Goal: Task Accomplishment & Management: Use online tool/utility

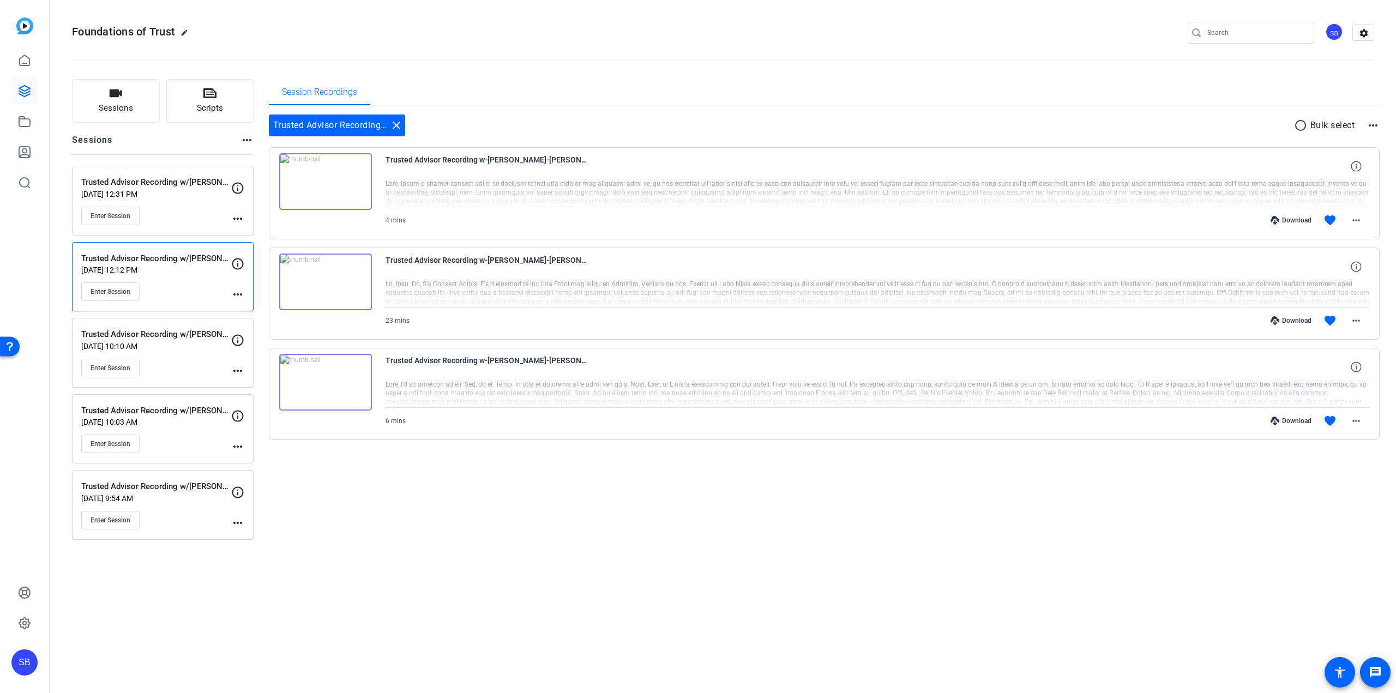
click at [200, 500] on p "[DATE] 9:54 AM" at bounding box center [156, 498] width 150 height 9
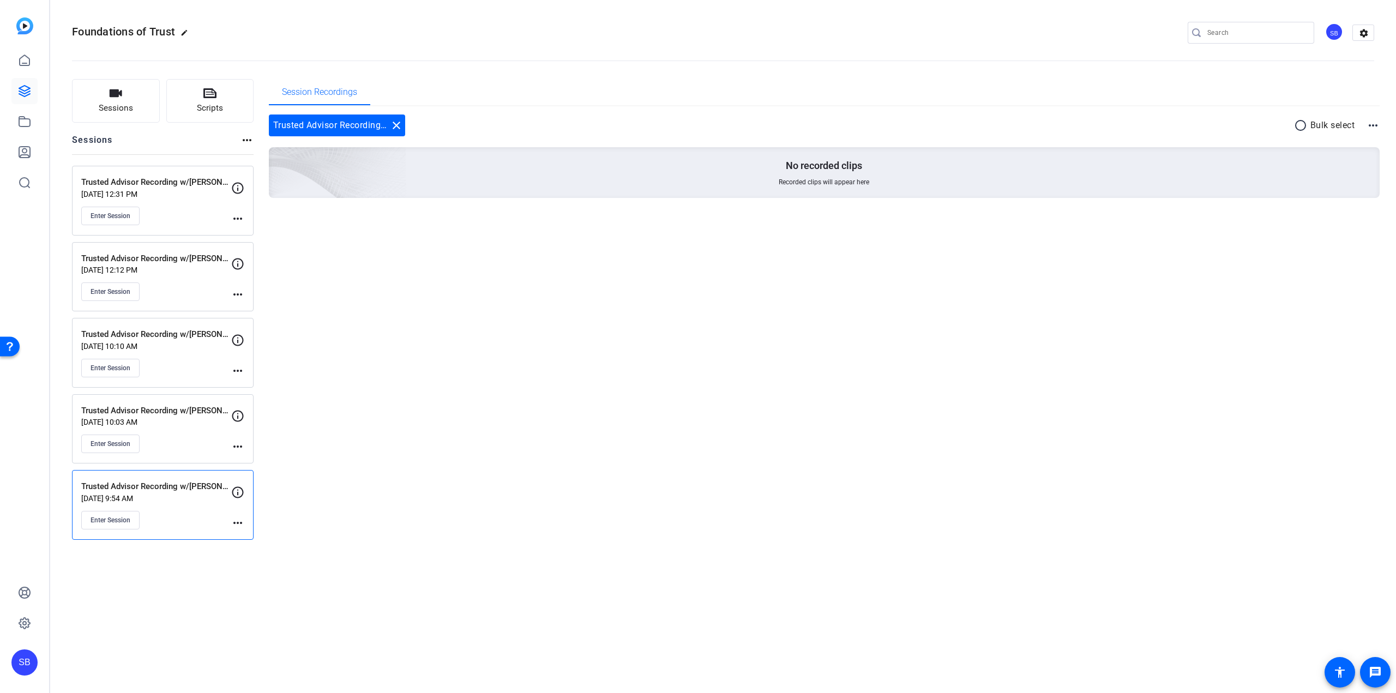
click at [240, 519] on mat-icon "more_horiz" at bounding box center [237, 522] width 13 height 13
click at [250, 537] on span "Edit Session" at bounding box center [265, 538] width 50 height 13
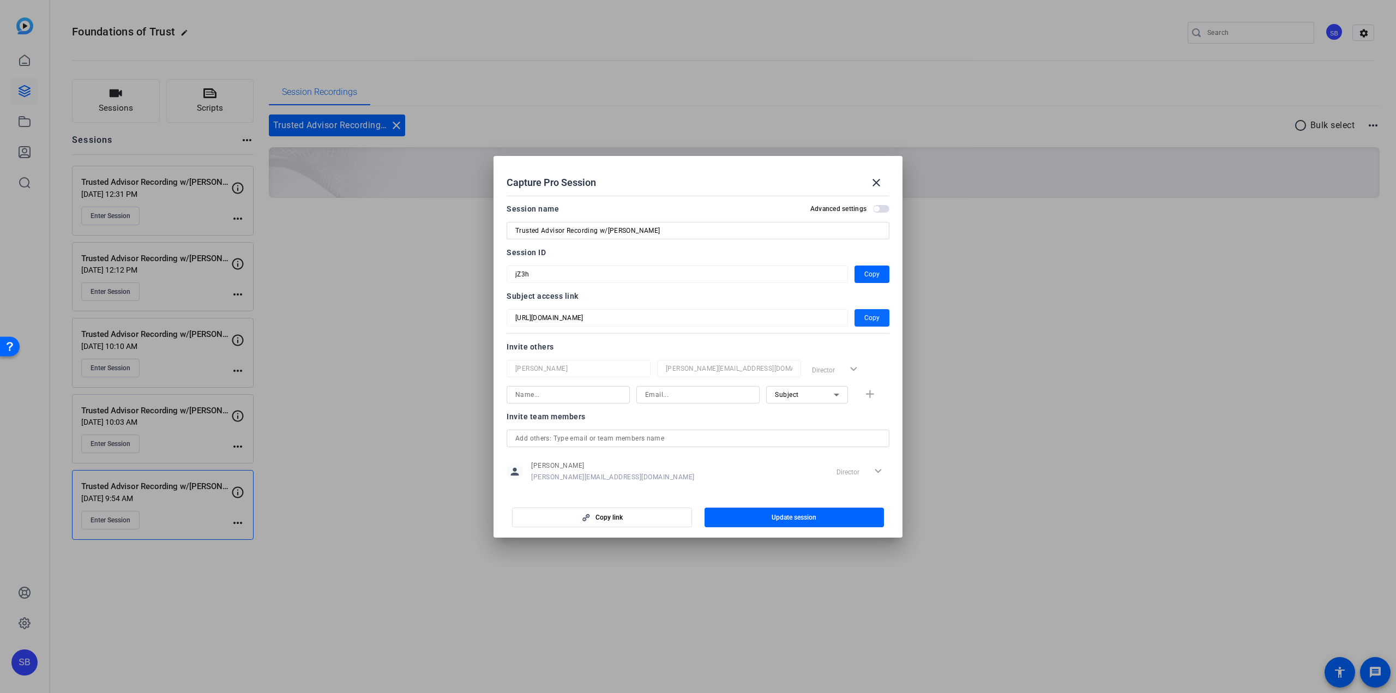
click at [864, 322] on span "Copy" at bounding box center [871, 317] width 15 height 13
click at [876, 182] on mat-icon "close" at bounding box center [876, 182] width 13 height 13
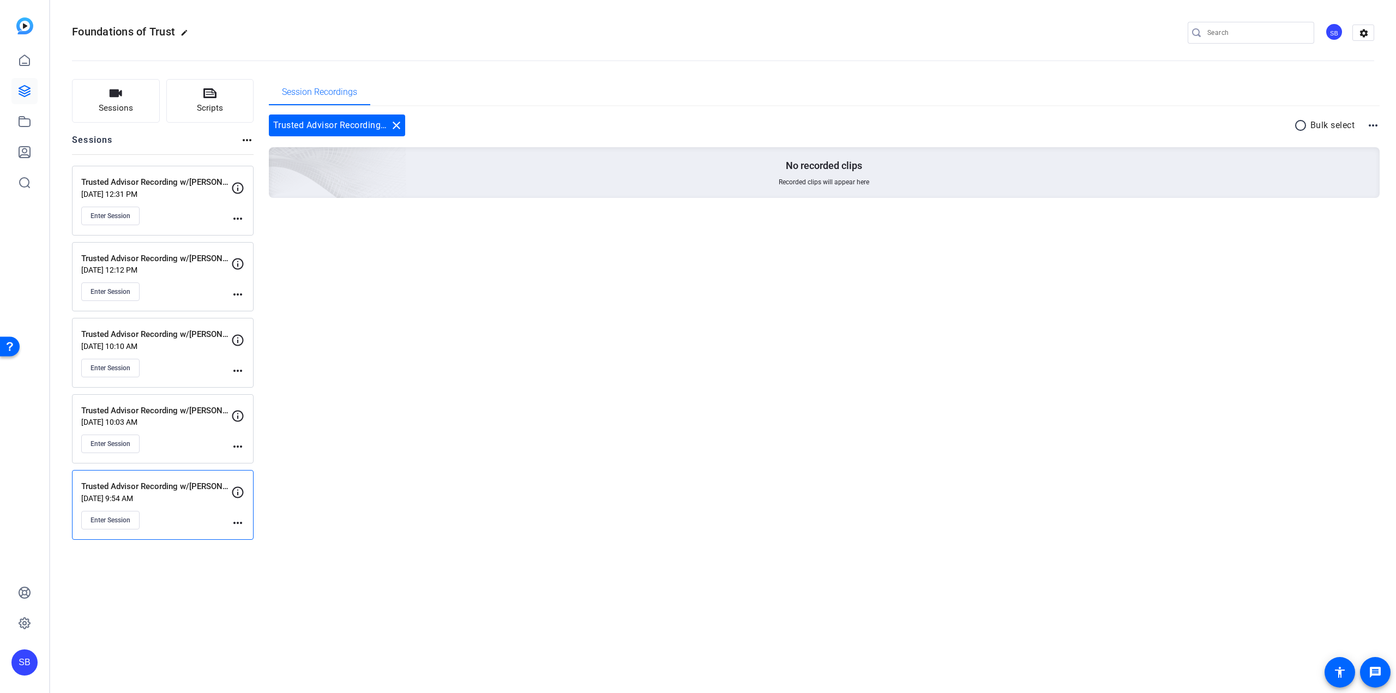
click at [369, 384] on div "Session Recordings Trusted Advisor Recording w/Chris Maxfield close radio_butto…" at bounding box center [824, 309] width 1111 height 461
click at [689, 310] on div "Session Recordings Trusted Advisor Recording w/Chris Maxfield close radio_butto…" at bounding box center [824, 309] width 1111 height 461
click at [117, 522] on span "Enter Session" at bounding box center [111, 520] width 40 height 9
click at [205, 347] on p "[DATE] 10:10 AM" at bounding box center [156, 346] width 150 height 9
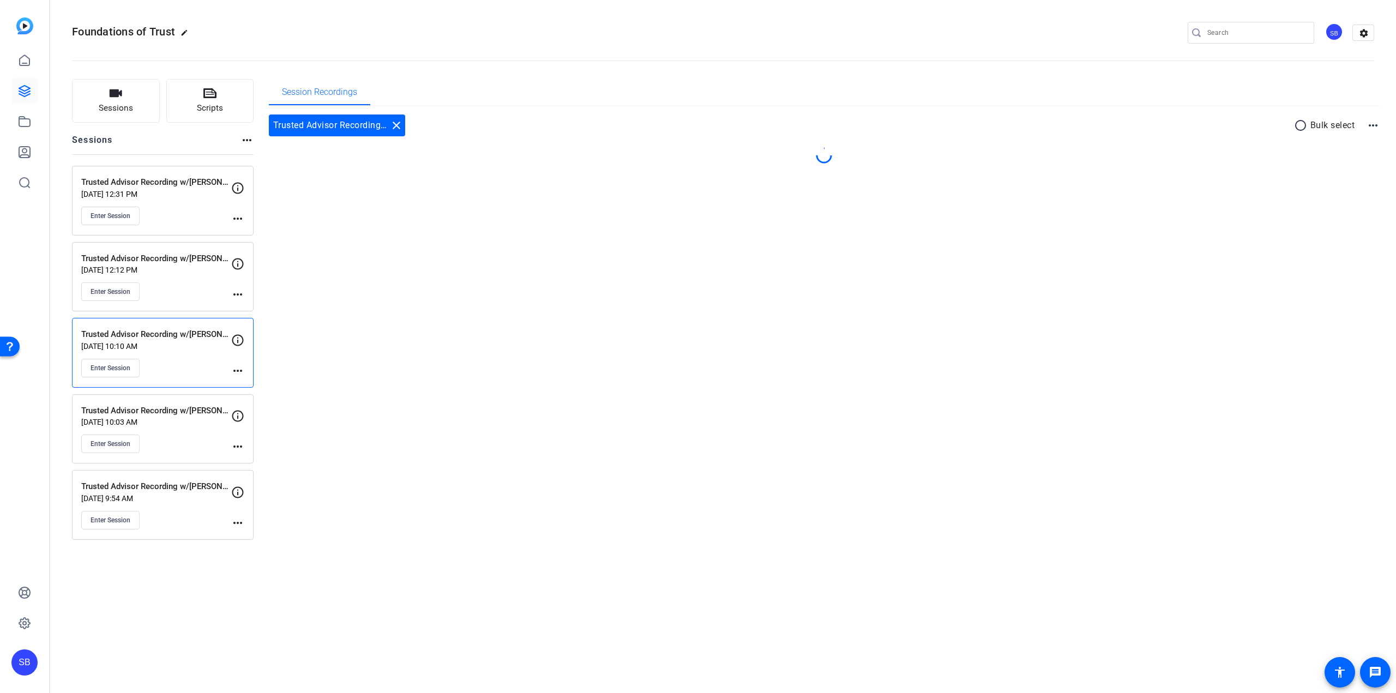
click at [194, 288] on div "Enter Session" at bounding box center [156, 291] width 150 height 19
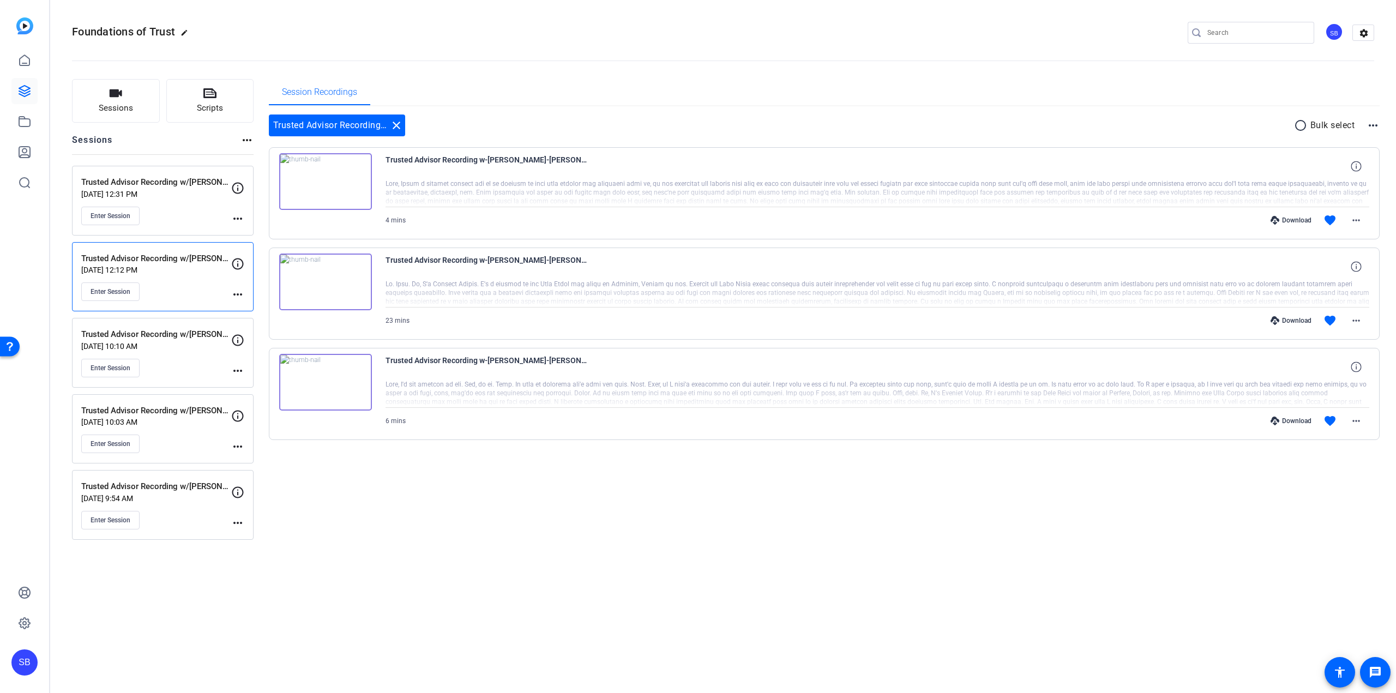
click at [194, 418] on p "[DATE] 10:03 AM" at bounding box center [156, 422] width 150 height 9
click at [191, 508] on div "Trusted Advisor Recording w/Chris Maxfield Aug 04, 2025 @ 9:54 AM Enter Session" at bounding box center [156, 504] width 150 height 49
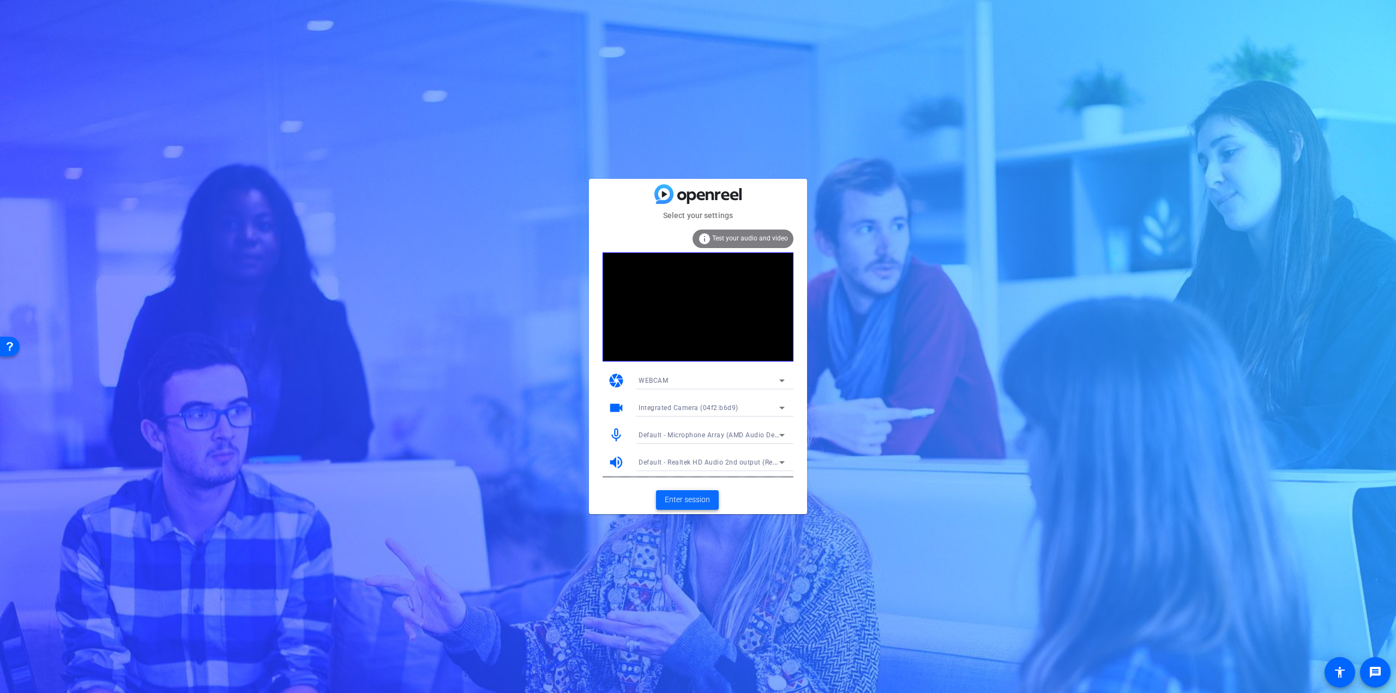
click at [674, 499] on span "Enter session" at bounding box center [687, 499] width 45 height 11
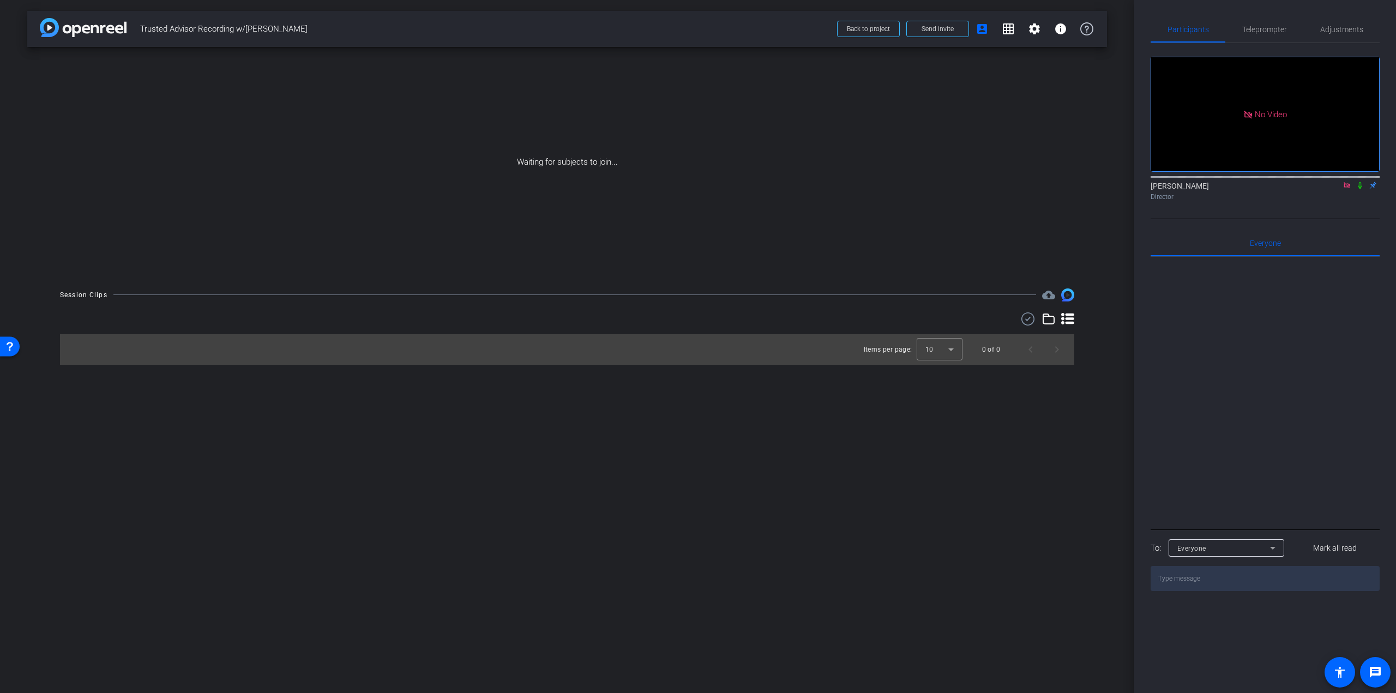
click at [1348, 188] on icon at bounding box center [1347, 185] width 6 height 6
click at [1287, 33] on div "Teleprompter" at bounding box center [1264, 29] width 78 height 26
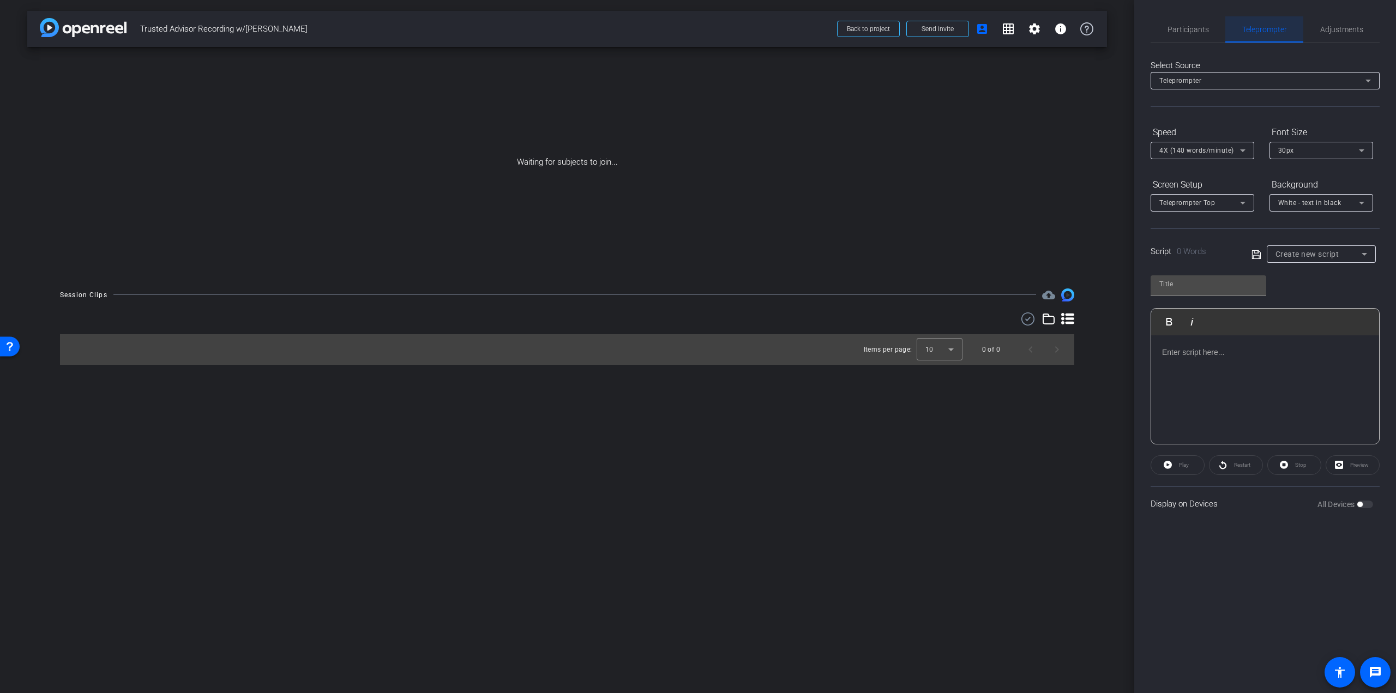
click at [1326, 257] on span "Create new script" at bounding box center [1308, 254] width 64 height 9
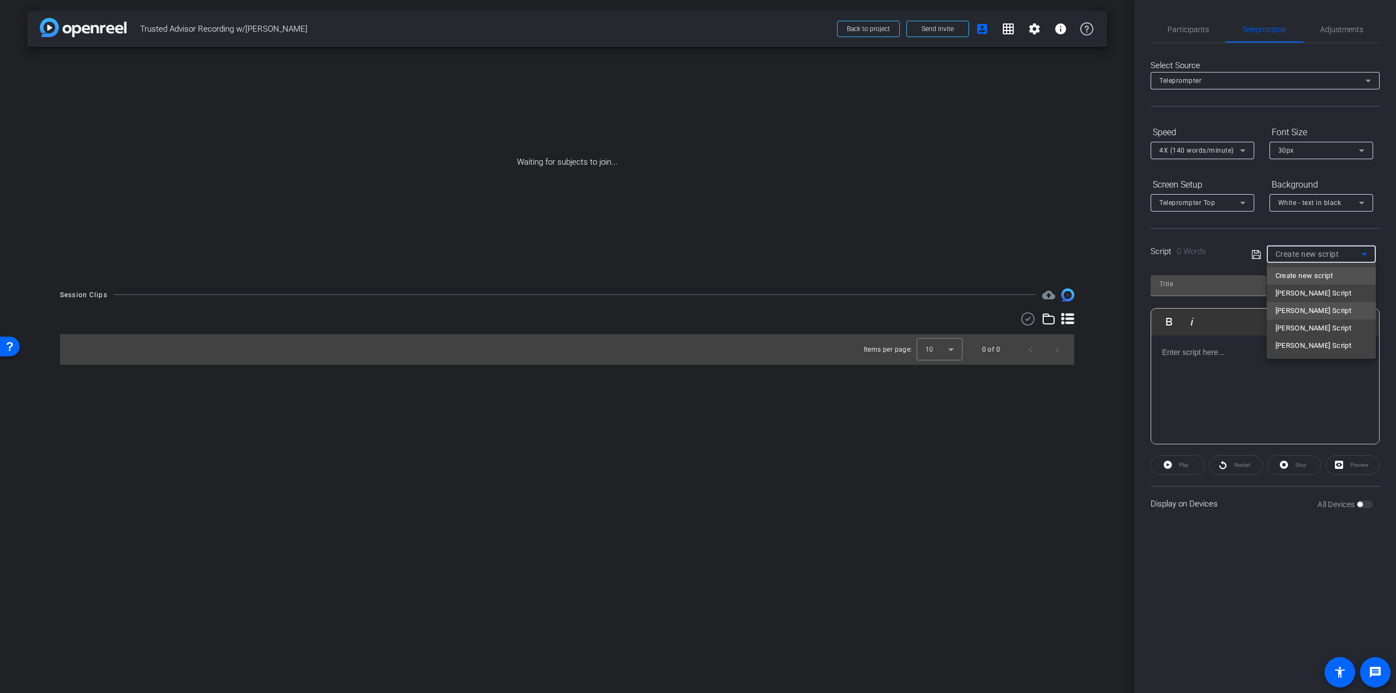
click at [1316, 308] on span "Chris Maxfield Script" at bounding box center [1314, 310] width 76 height 13
type input "Chris Maxfield Script"
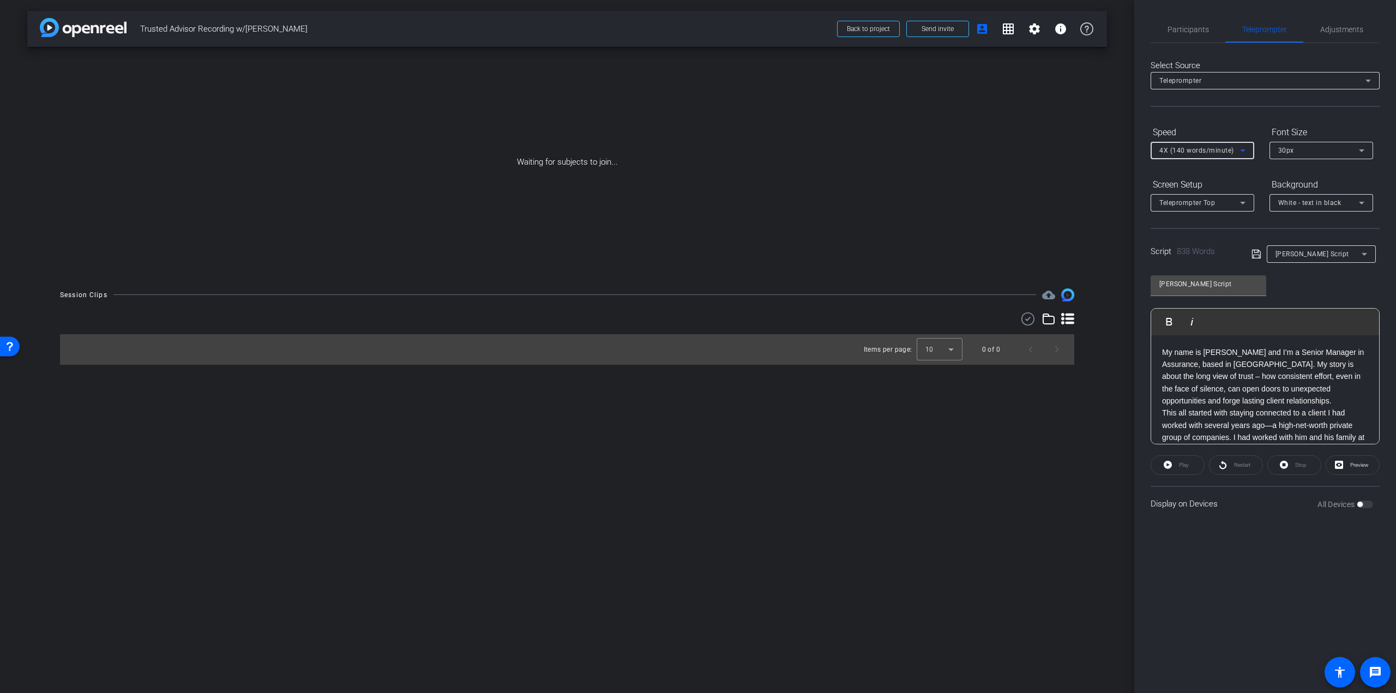
click at [1216, 151] on span "4X (140 words/minute)" at bounding box center [1196, 151] width 75 height 8
click at [1210, 239] on span "5X (150 words/minute)" at bounding box center [1196, 242] width 75 height 13
click at [1255, 248] on icon at bounding box center [1257, 254] width 10 height 13
click at [1366, 469] on span "Preview" at bounding box center [1358, 465] width 21 height 15
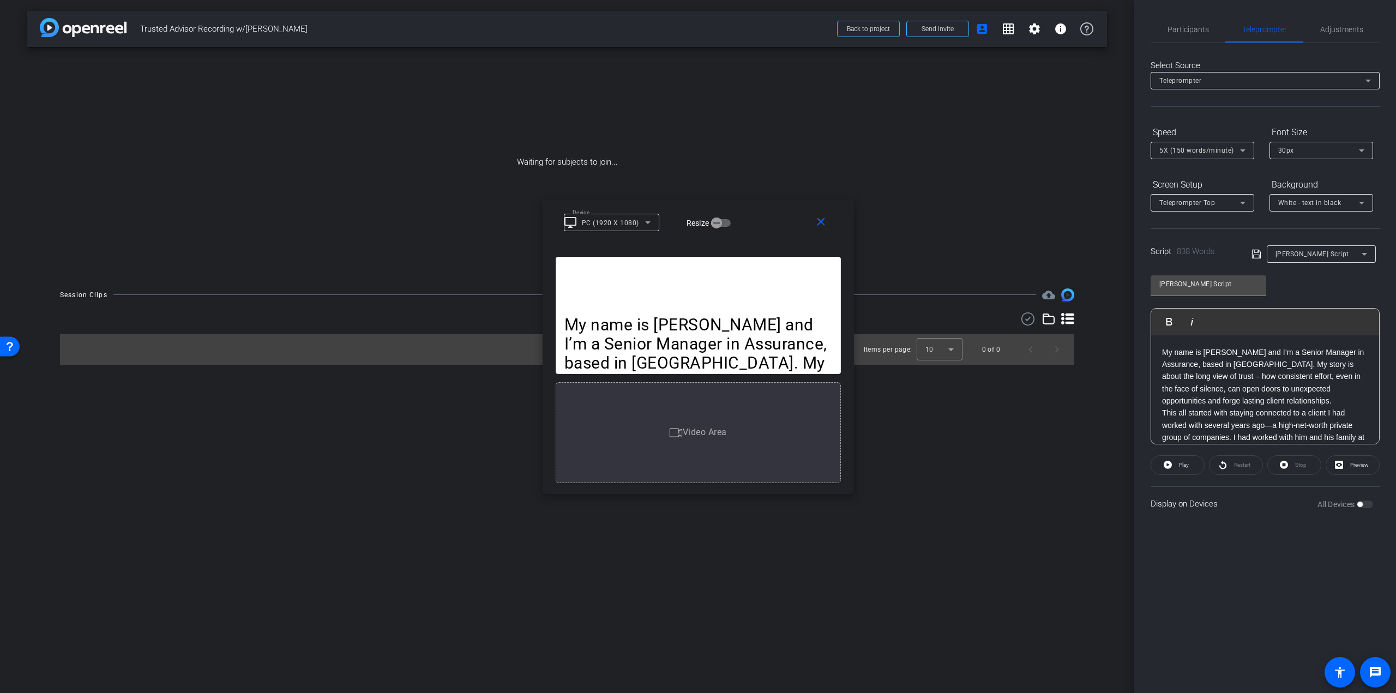
click at [731, 320] on p "My name is Chris Maxfield and I’m a Senior Manager in Assurance, based in Winni…" at bounding box center [698, 391] width 268 height 153
click at [1176, 465] on span "Play" at bounding box center [1182, 465] width 13 height 15
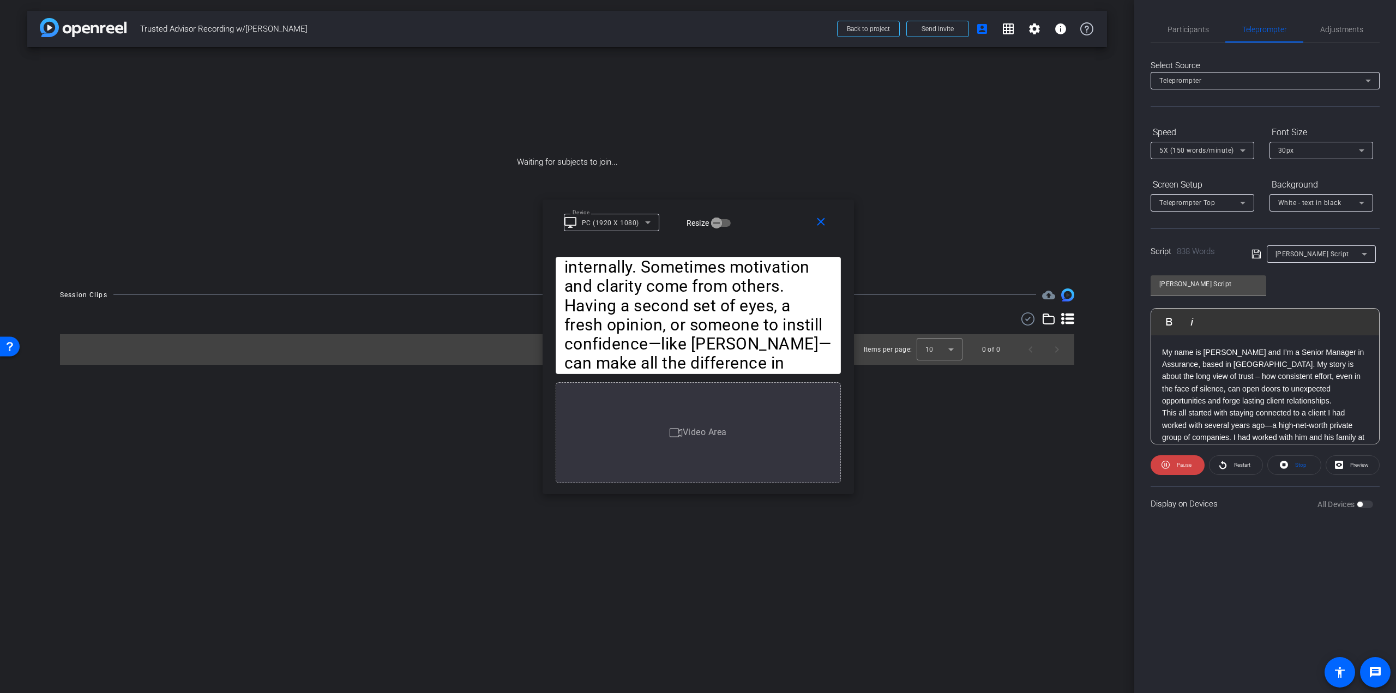
click at [1182, 148] on span "5X (150 words/minute)" at bounding box center [1196, 151] width 75 height 8
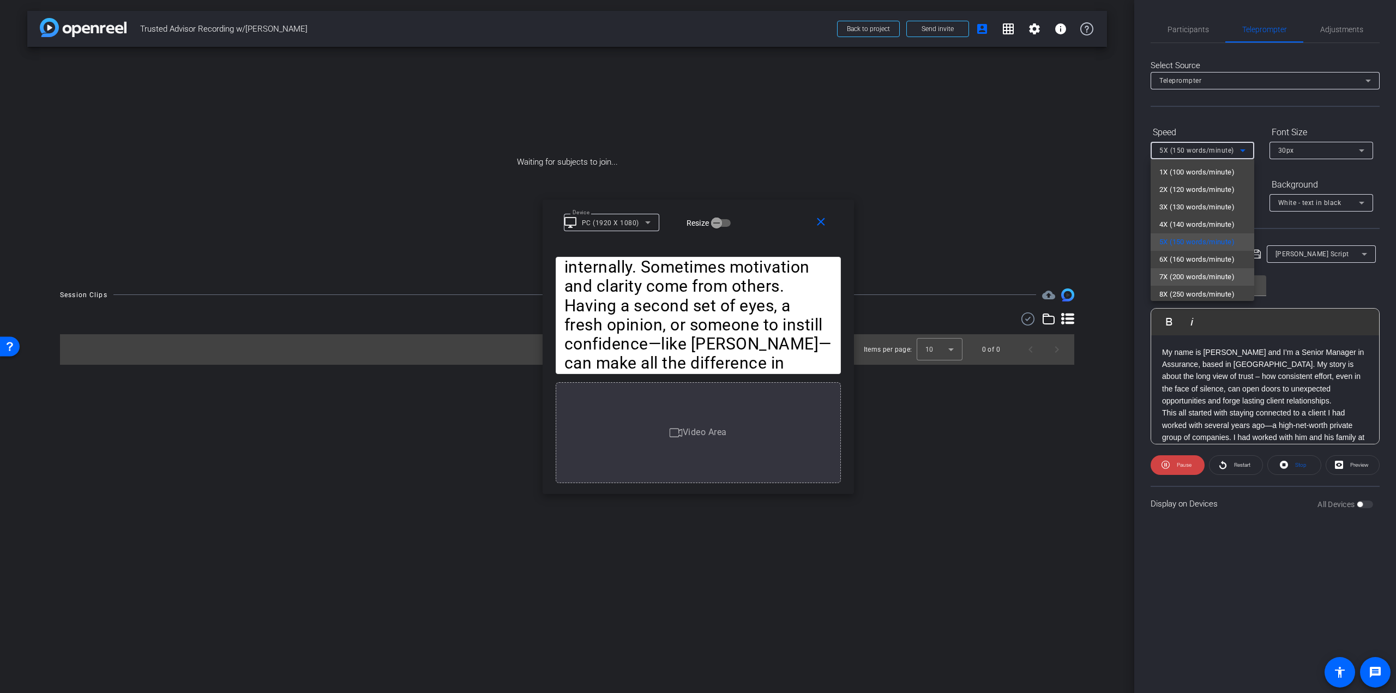
click at [1180, 279] on span "7X (200 words/minute)" at bounding box center [1196, 276] width 75 height 13
click at [1214, 151] on span "7X (200 words/minute)" at bounding box center [1196, 151] width 75 height 8
click at [1202, 288] on span "9X (300 words/minute)" at bounding box center [1196, 287] width 75 height 13
click at [1198, 151] on span "9X (300 words/minute)" at bounding box center [1196, 151] width 75 height 8
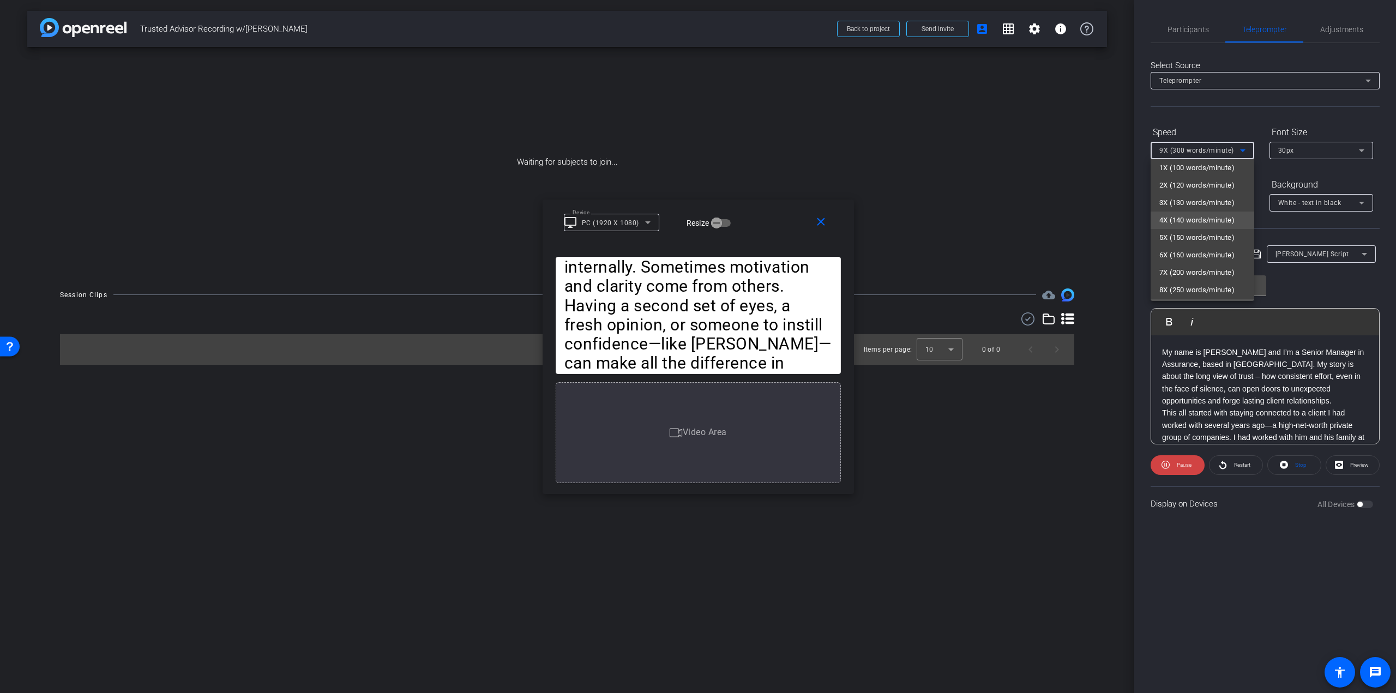
scroll to position [0, 0]
click at [1193, 242] on span "5X (150 words/minute)" at bounding box center [1196, 242] width 75 height 13
click at [814, 227] on mat-icon "close" at bounding box center [821, 222] width 14 height 14
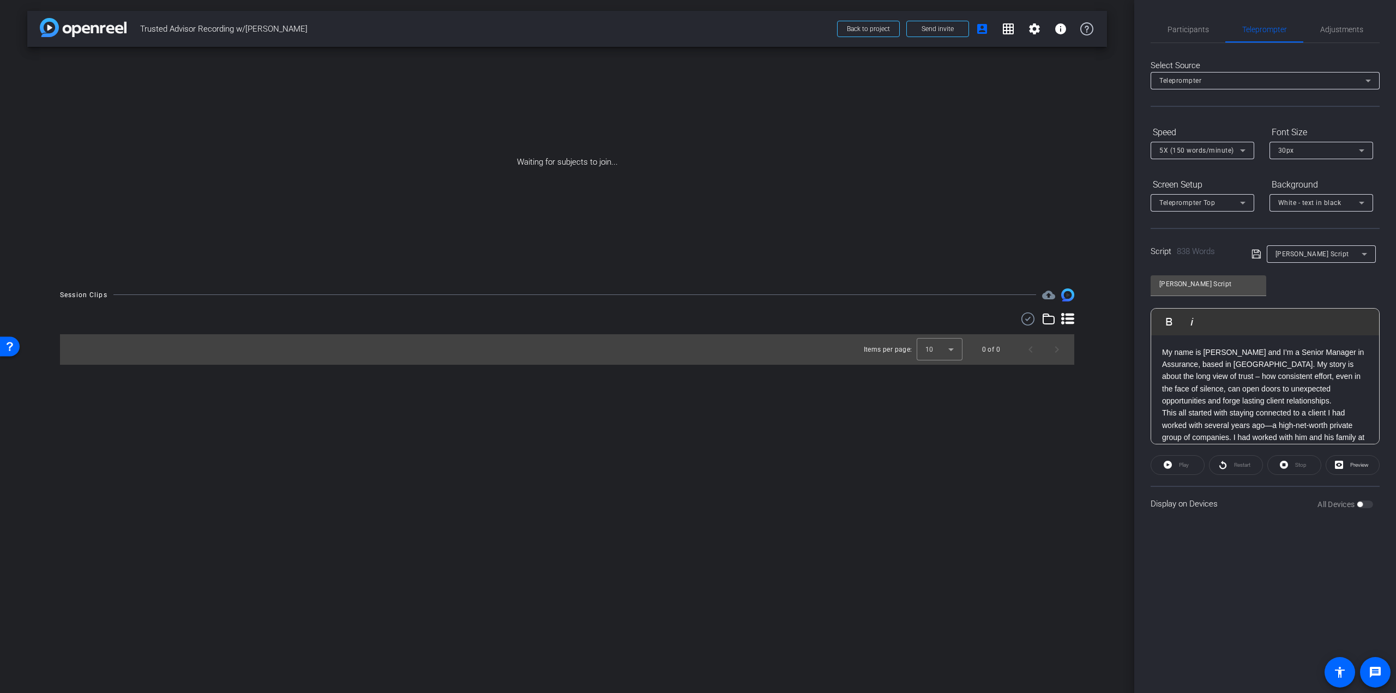
click at [1253, 248] on icon at bounding box center [1257, 254] width 10 height 13
click at [1231, 399] on p "Shortly after, I get a phone call from him. He said, ‘Hey, I appreciate you sta…" at bounding box center [1265, 371] width 206 height 98
click at [1375, 30] on div "Adjustments" at bounding box center [1341, 29] width 76 height 26
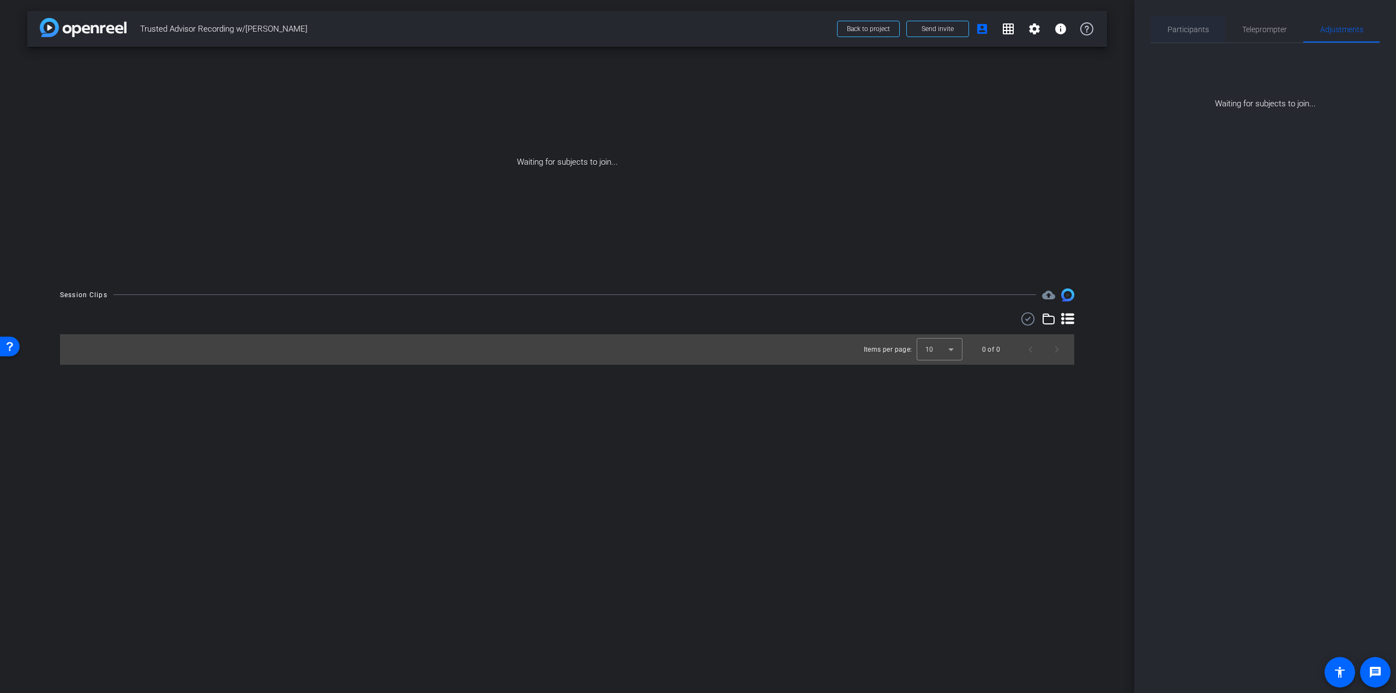
click at [1175, 32] on span "Participants" at bounding box center [1188, 30] width 41 height 8
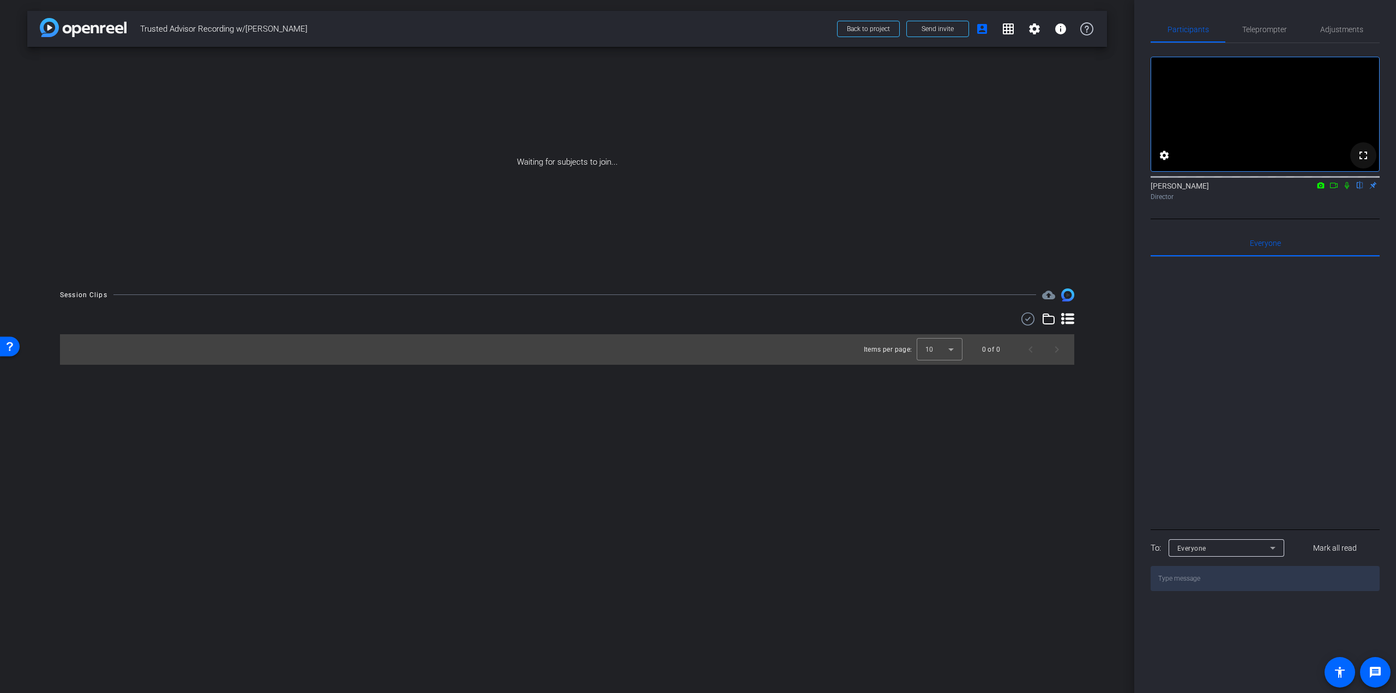
click at [1364, 160] on span at bounding box center [1363, 155] width 26 height 26
click at [1358, 162] on mat-icon "fullscreen" at bounding box center [1363, 155] width 13 height 13
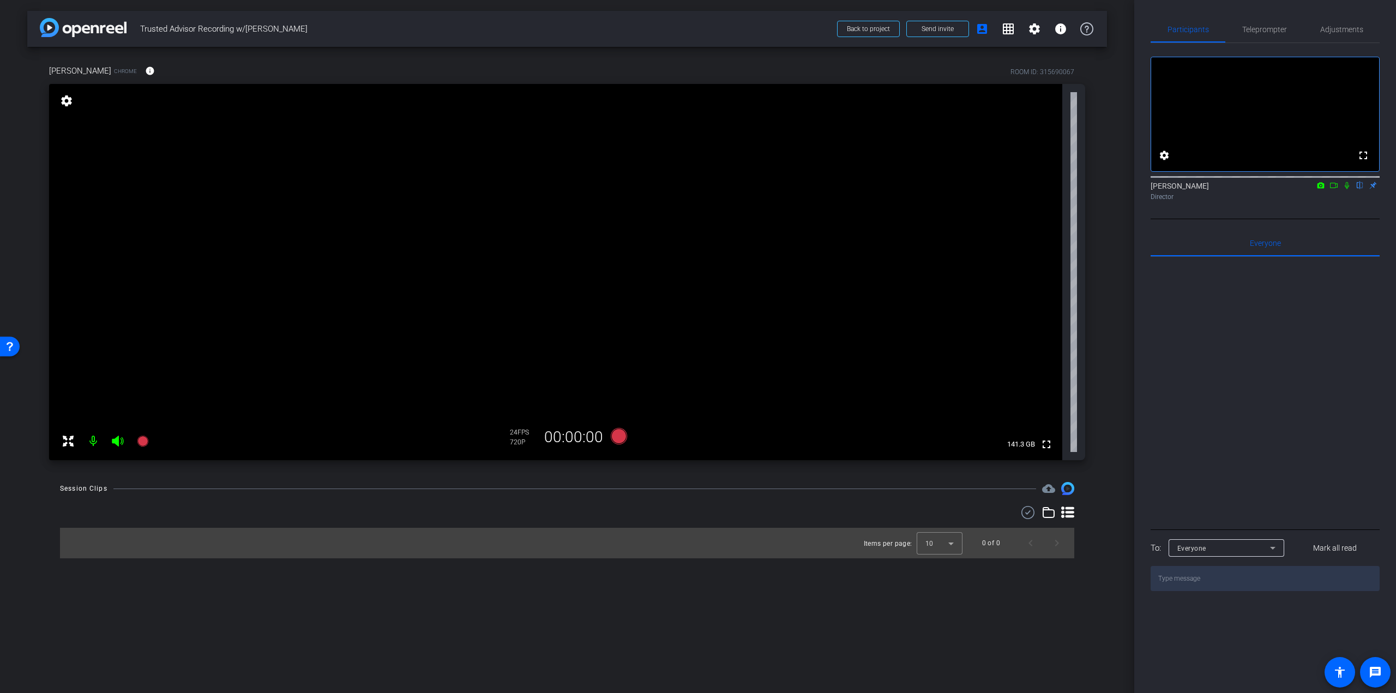
click at [1345, 189] on icon at bounding box center [1347, 186] width 9 height 8
click at [1346, 189] on icon at bounding box center [1347, 185] width 6 height 7
click at [1346, 189] on icon at bounding box center [1347, 186] width 9 height 8
click at [1288, 30] on div "Teleprompter" at bounding box center [1264, 29] width 78 height 26
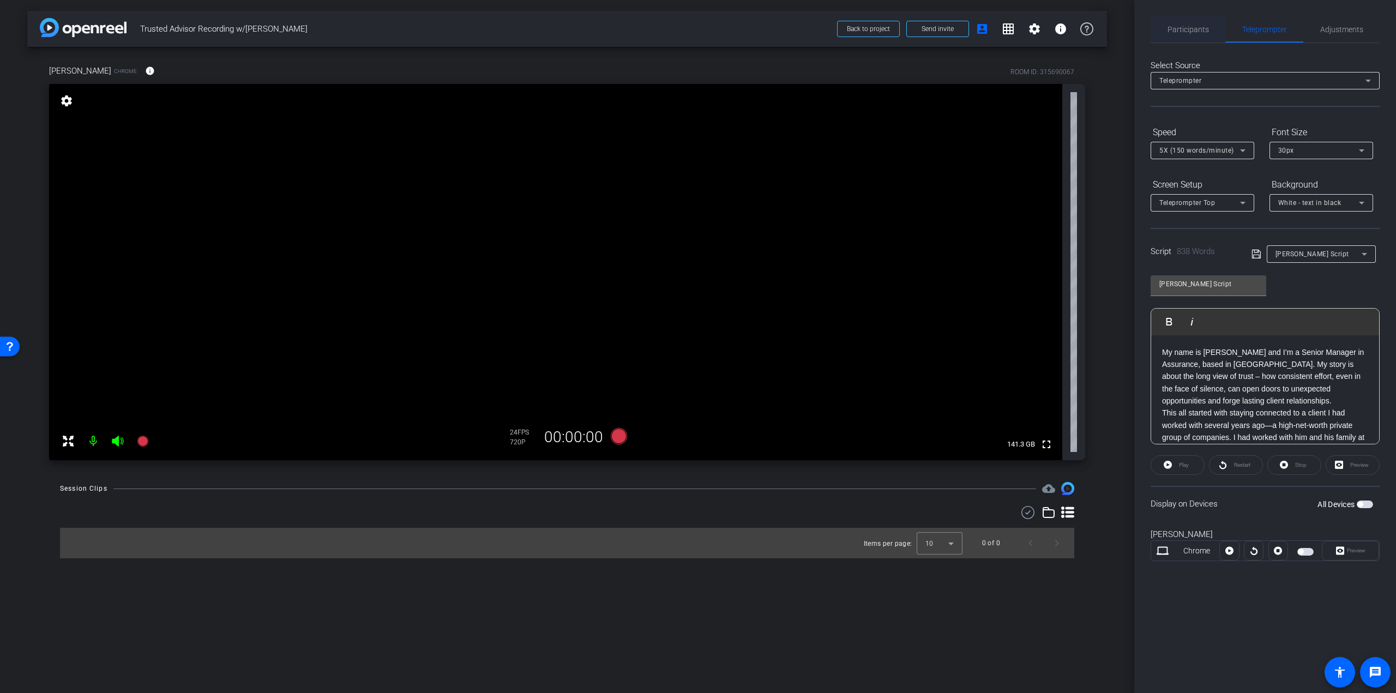
click at [1193, 34] on span "Participants" at bounding box center [1188, 29] width 41 height 26
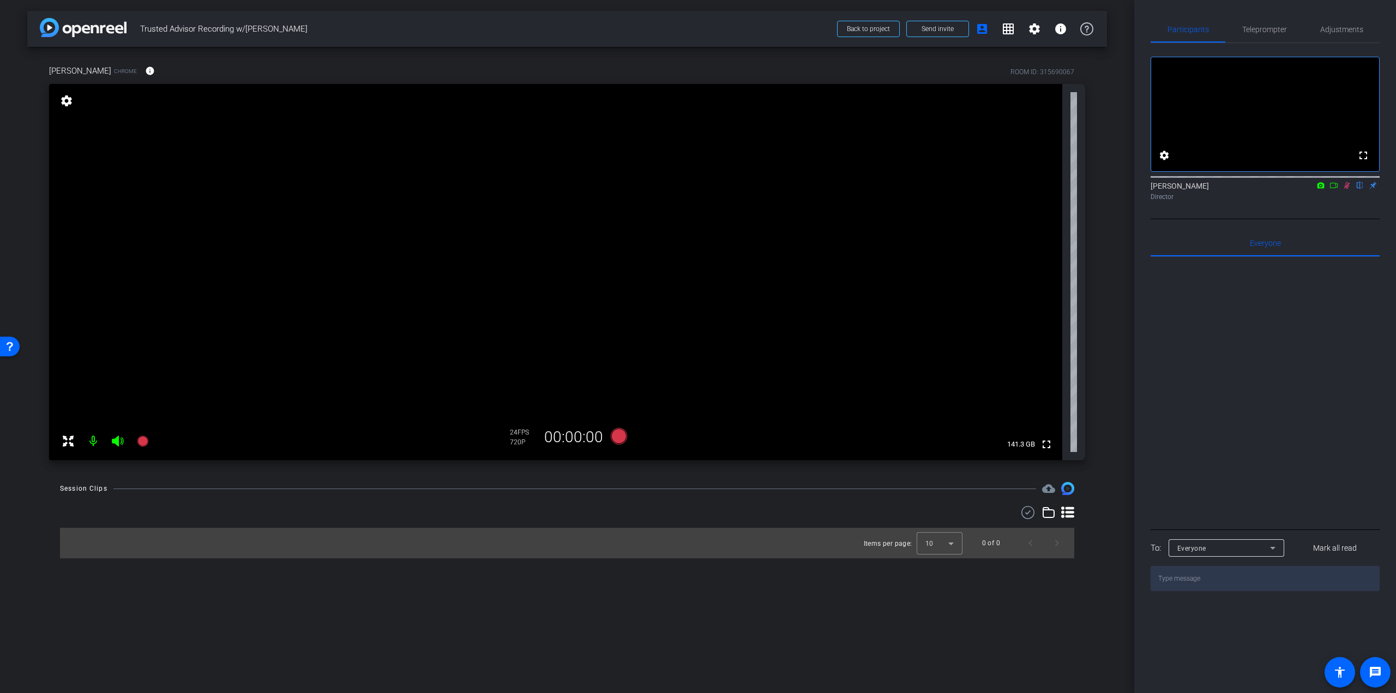
click at [1348, 189] on icon at bounding box center [1347, 186] width 9 height 8
click at [1349, 189] on icon at bounding box center [1347, 186] width 9 height 8
click at [1334, 19] on span "Adjustments" at bounding box center [1341, 29] width 43 height 26
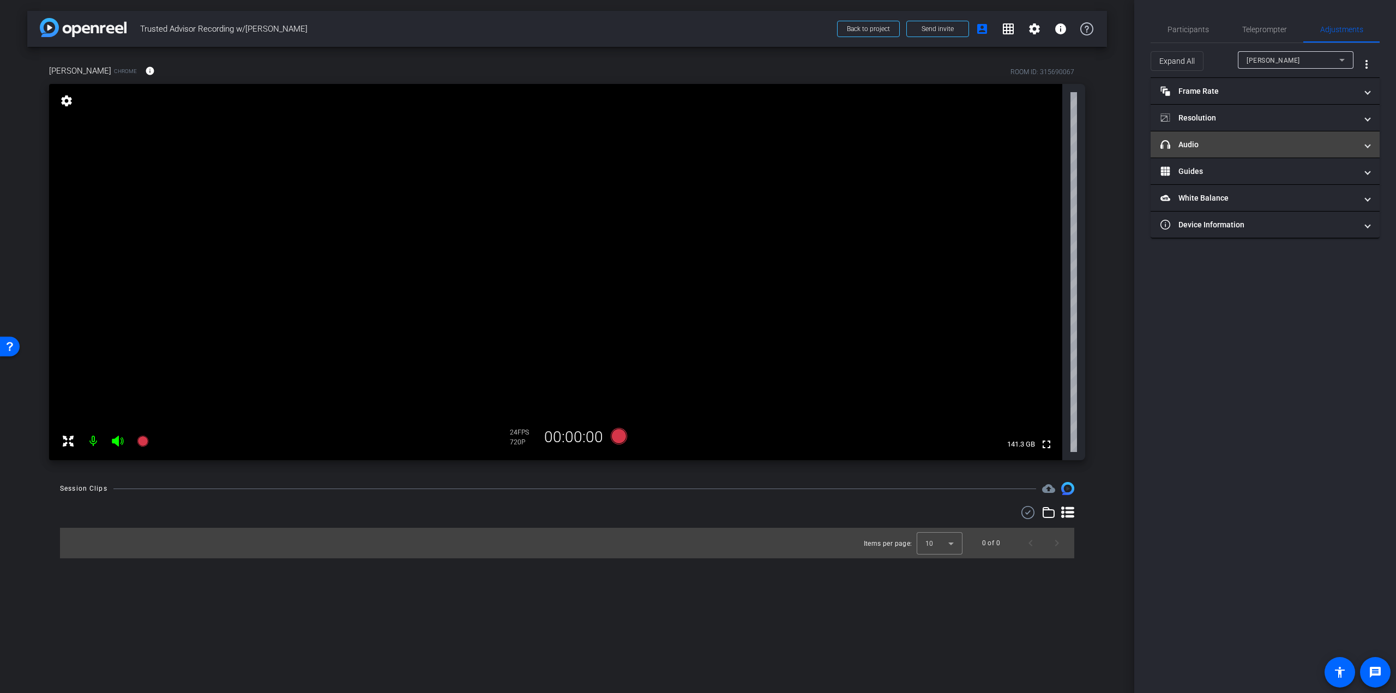
click at [1239, 143] on mat-panel-title "headphone icon Audio" at bounding box center [1258, 144] width 196 height 11
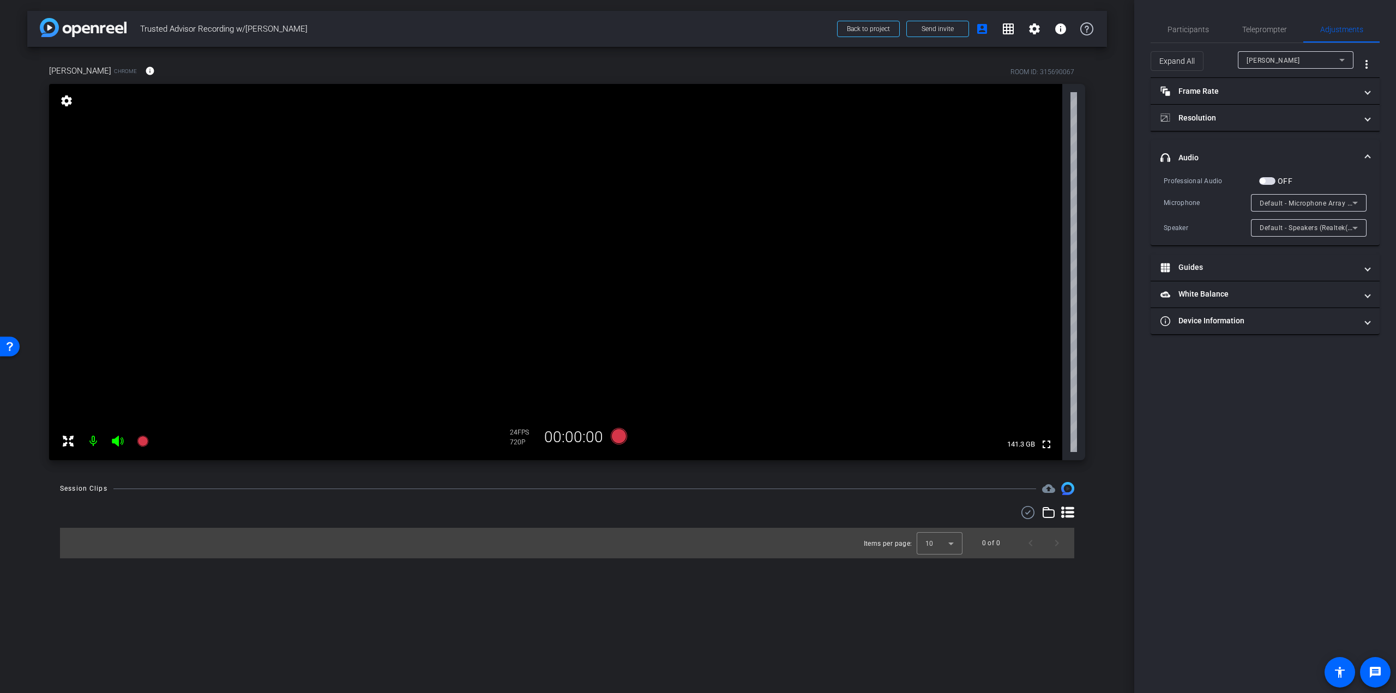
click at [1264, 180] on span "button" at bounding box center [1262, 180] width 5 height 5
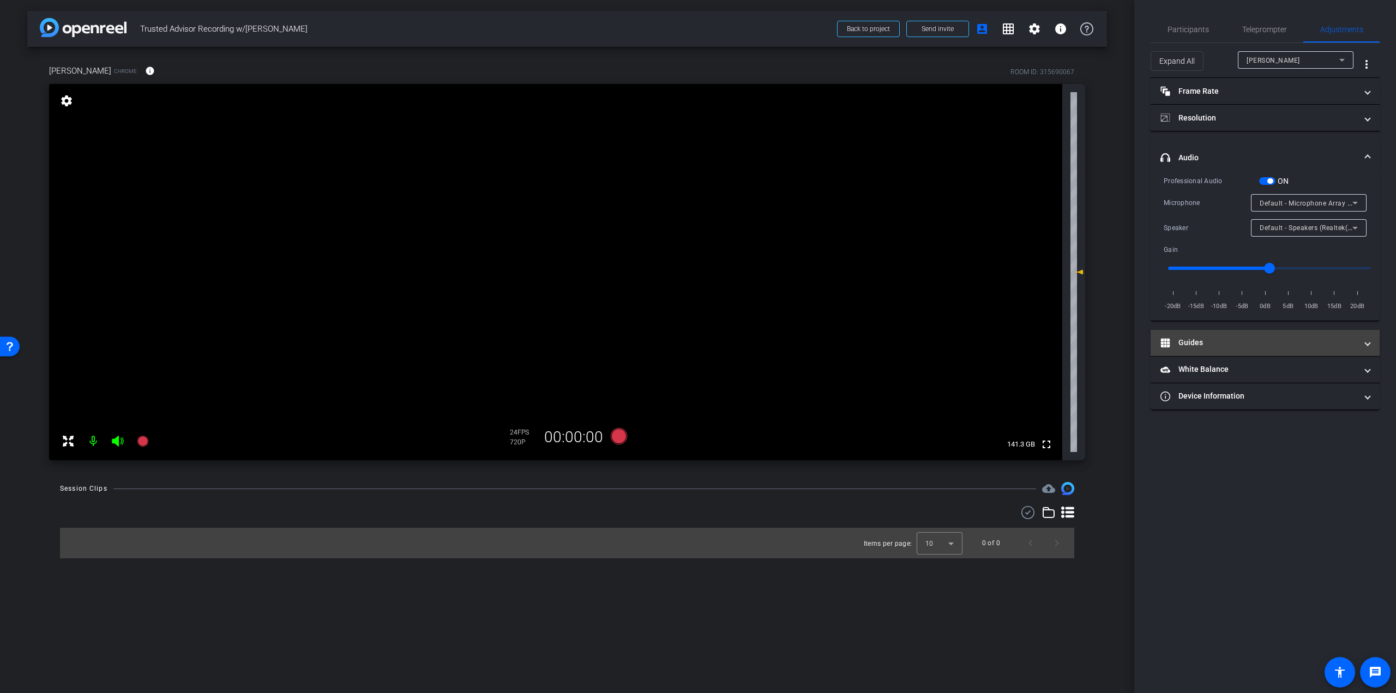
click at [1229, 354] on mat-expansion-panel-header "Guides" at bounding box center [1265, 343] width 229 height 26
click at [1270, 374] on span "Enable Guides" at bounding box center [1265, 374] width 39 height 16
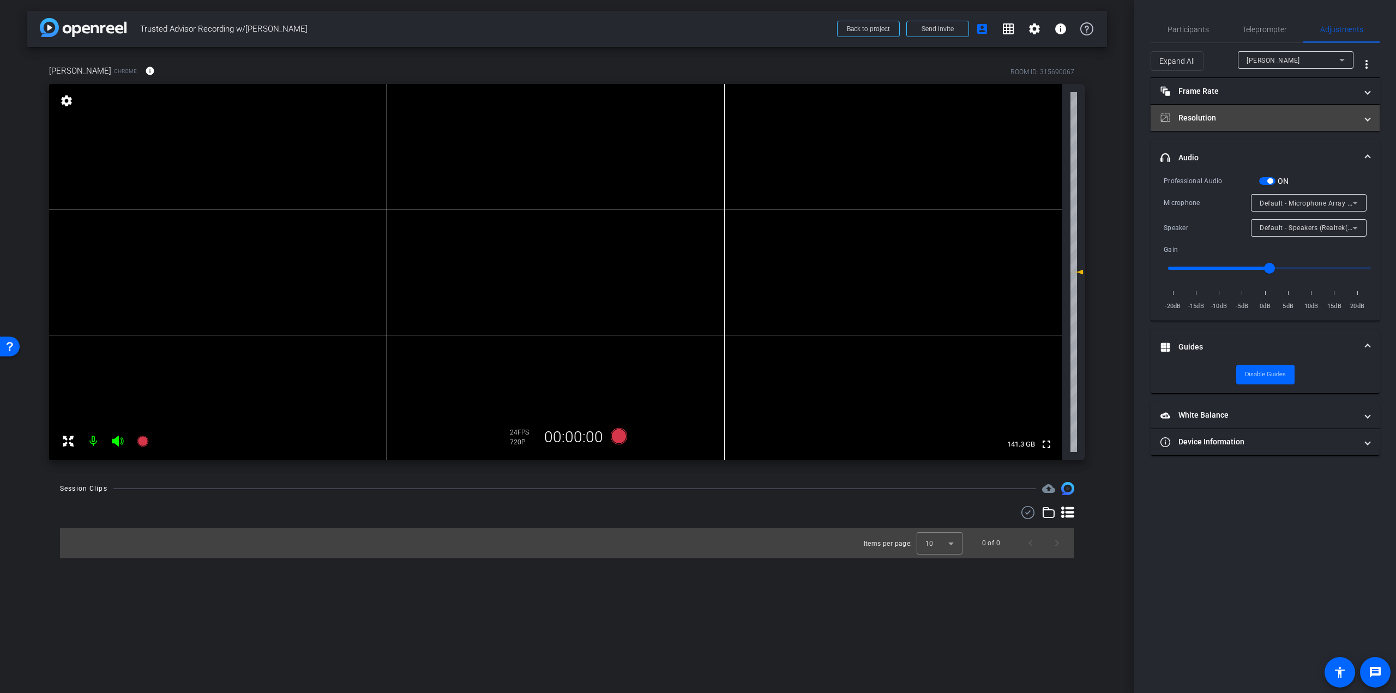
click at [1303, 113] on mat-panel-title "Resolution" at bounding box center [1258, 117] width 196 height 11
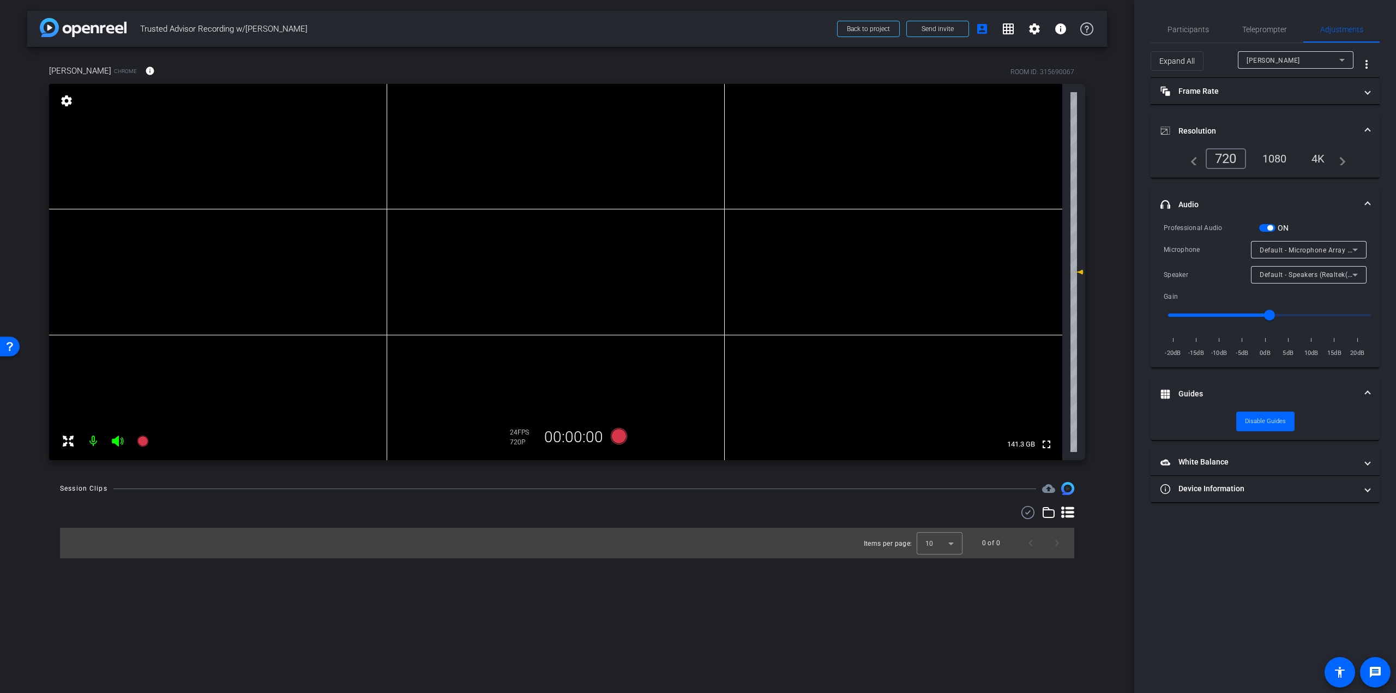
click at [1372, 122] on mat-expansion-panel-header "Resolution" at bounding box center [1265, 130] width 229 height 35
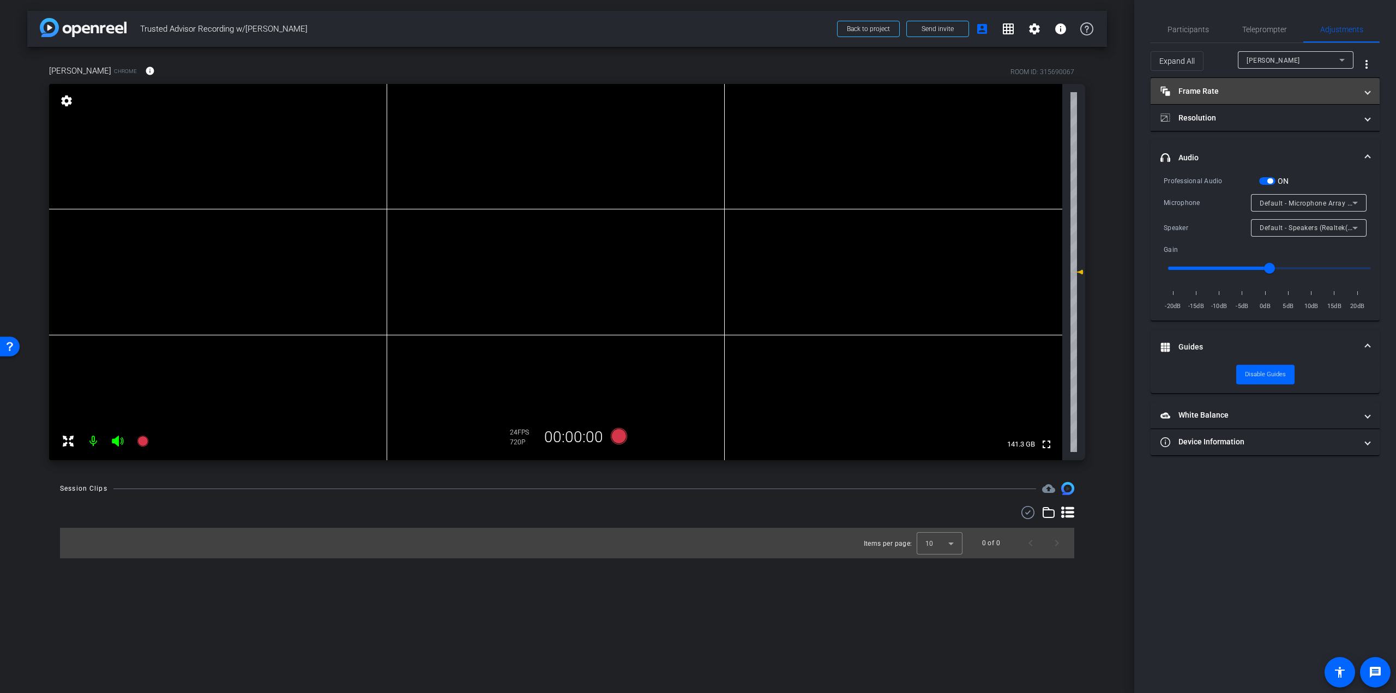
click at [1370, 99] on mat-expansion-panel-header "Frame Rate Frame Rate" at bounding box center [1265, 91] width 229 height 26
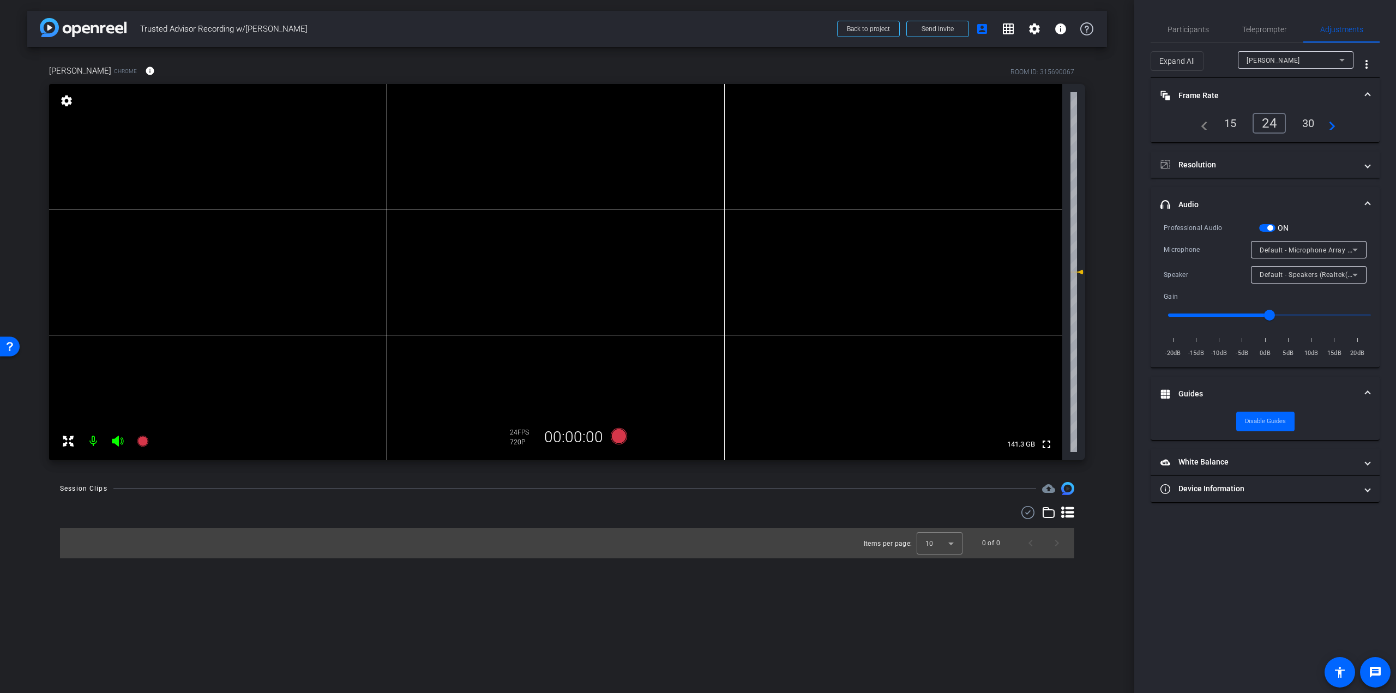
click at [1370, 99] on mat-expansion-panel-header "Frame Rate Frame Rate" at bounding box center [1265, 95] width 229 height 35
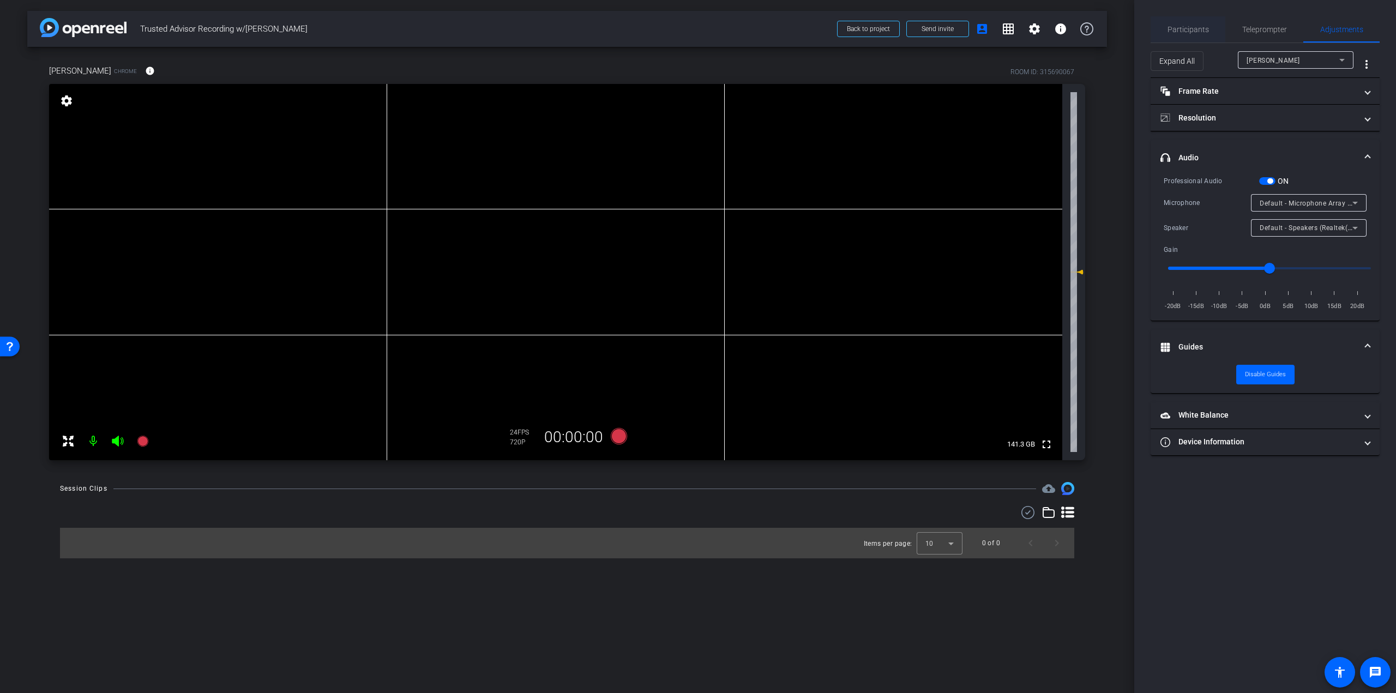
click at [1193, 32] on span "Participants" at bounding box center [1188, 30] width 41 height 8
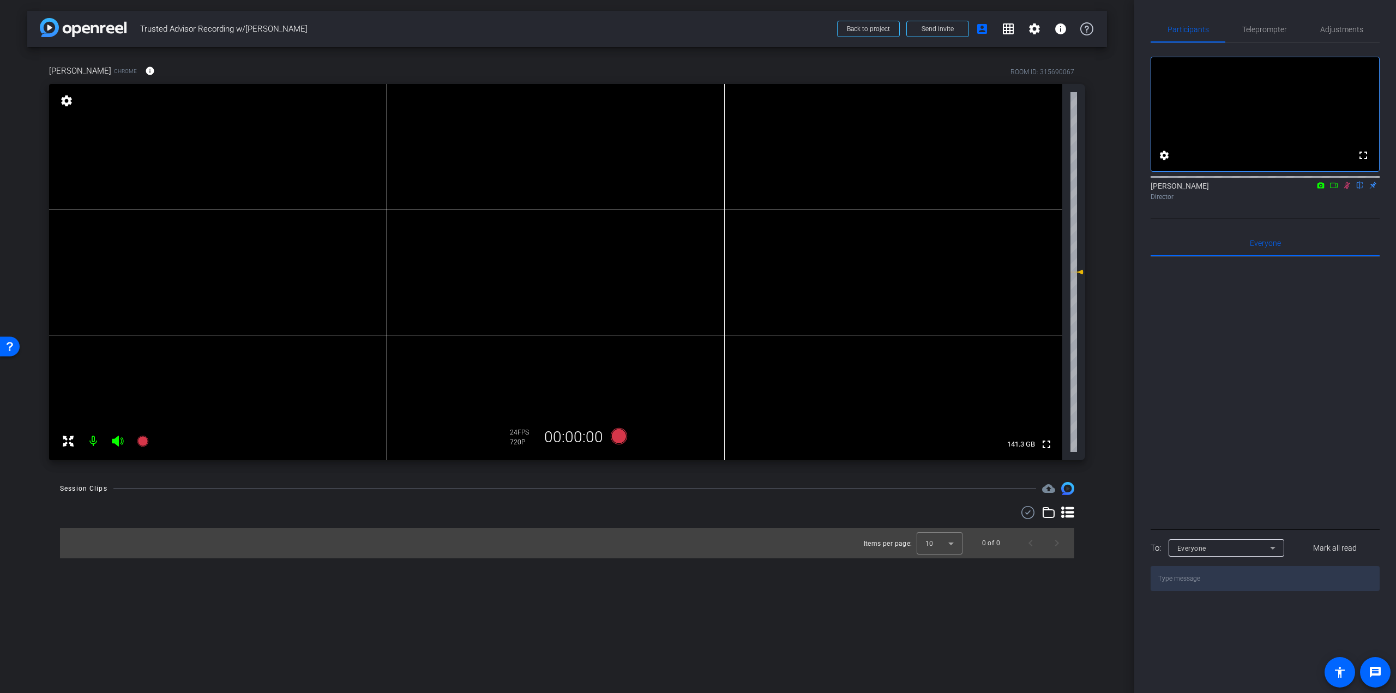
click at [1345, 189] on icon at bounding box center [1347, 186] width 9 height 8
click at [1273, 32] on span "Teleprompter" at bounding box center [1264, 30] width 45 height 8
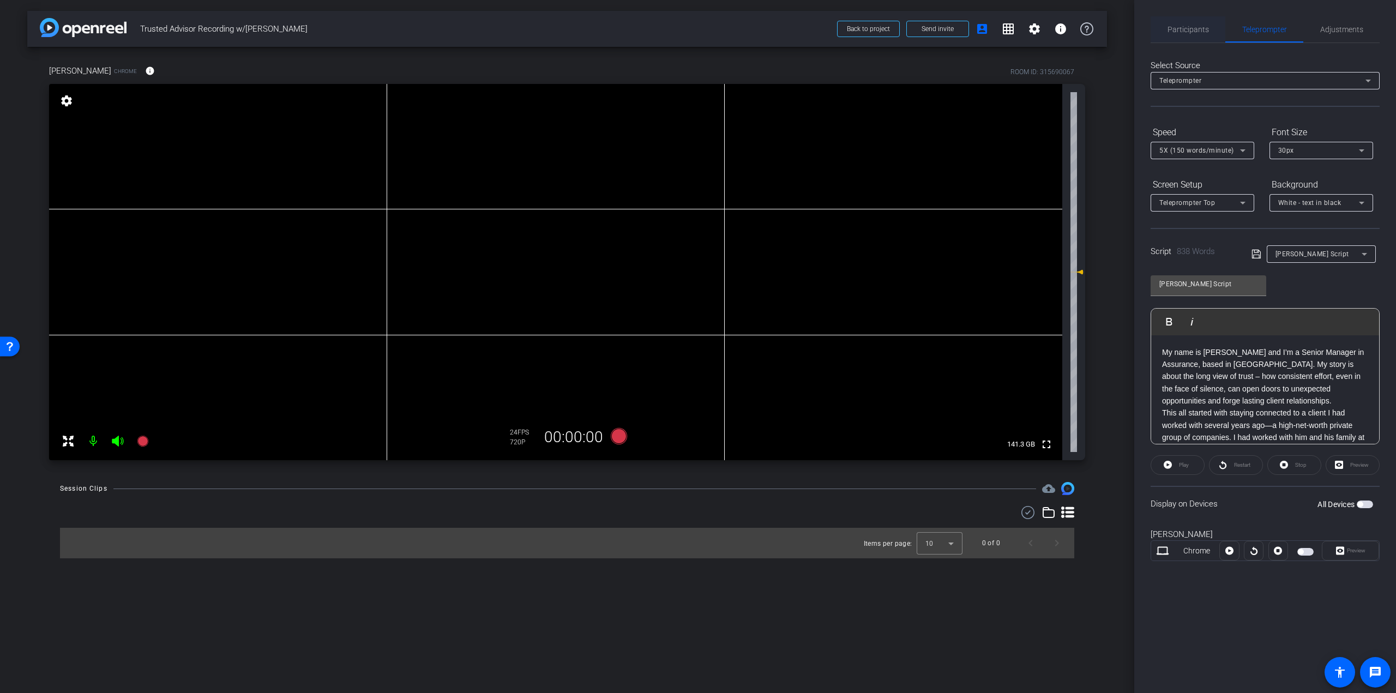
click at [1177, 37] on span "Participants" at bounding box center [1188, 29] width 41 height 26
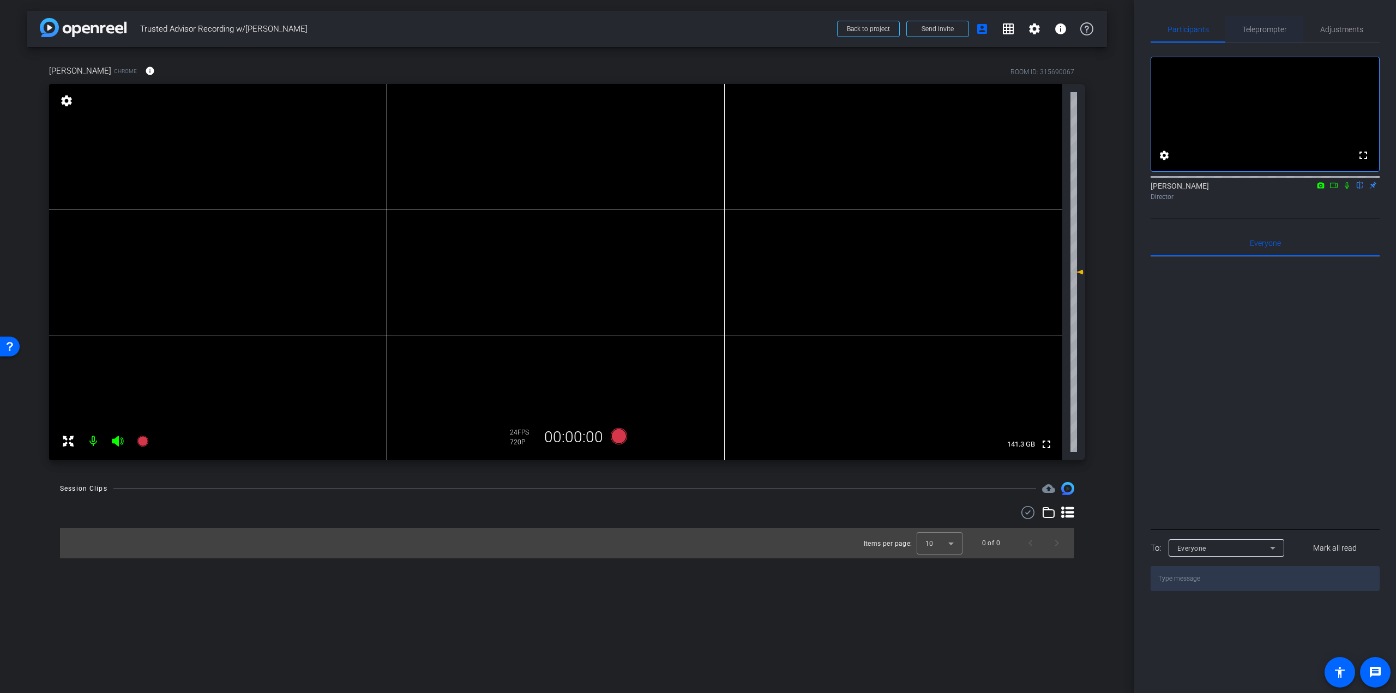
click at [1276, 26] on span "Teleprompter" at bounding box center [1264, 30] width 45 height 8
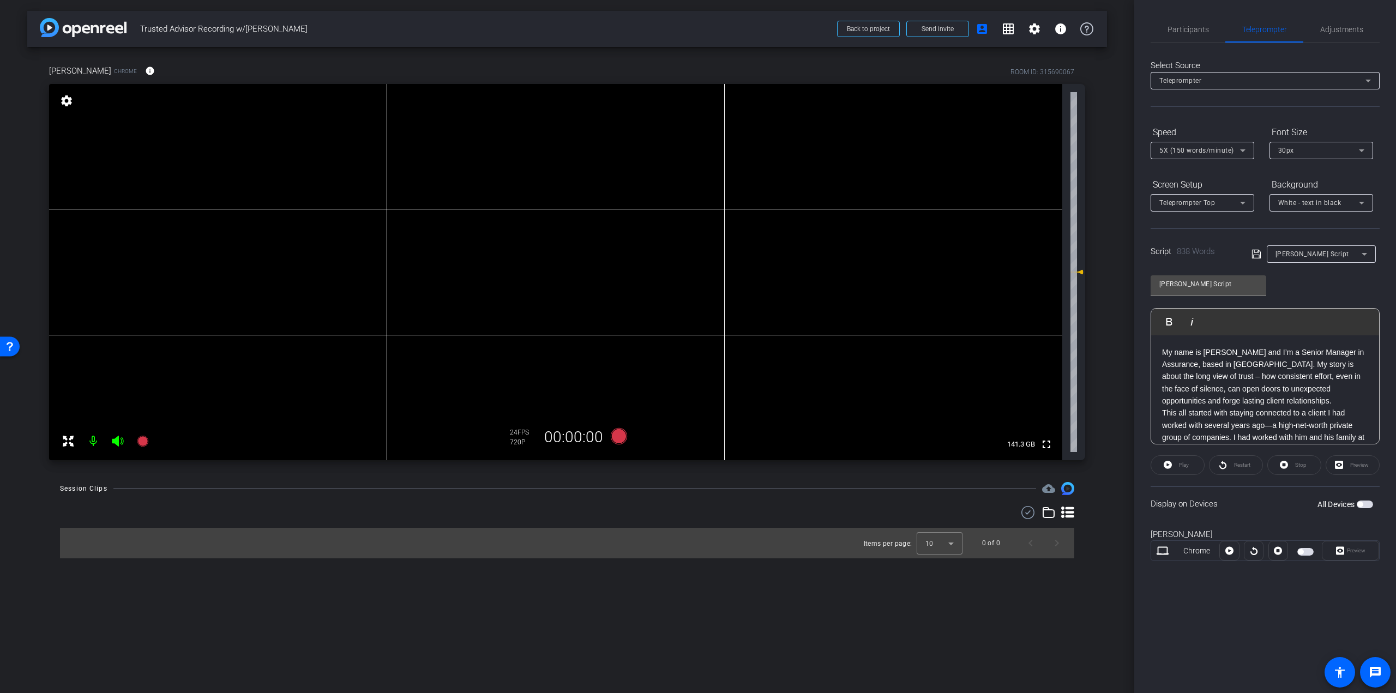
click at [1304, 553] on span "button" at bounding box center [1305, 552] width 16 height 8
click at [1340, 551] on icon at bounding box center [1340, 551] width 8 height 8
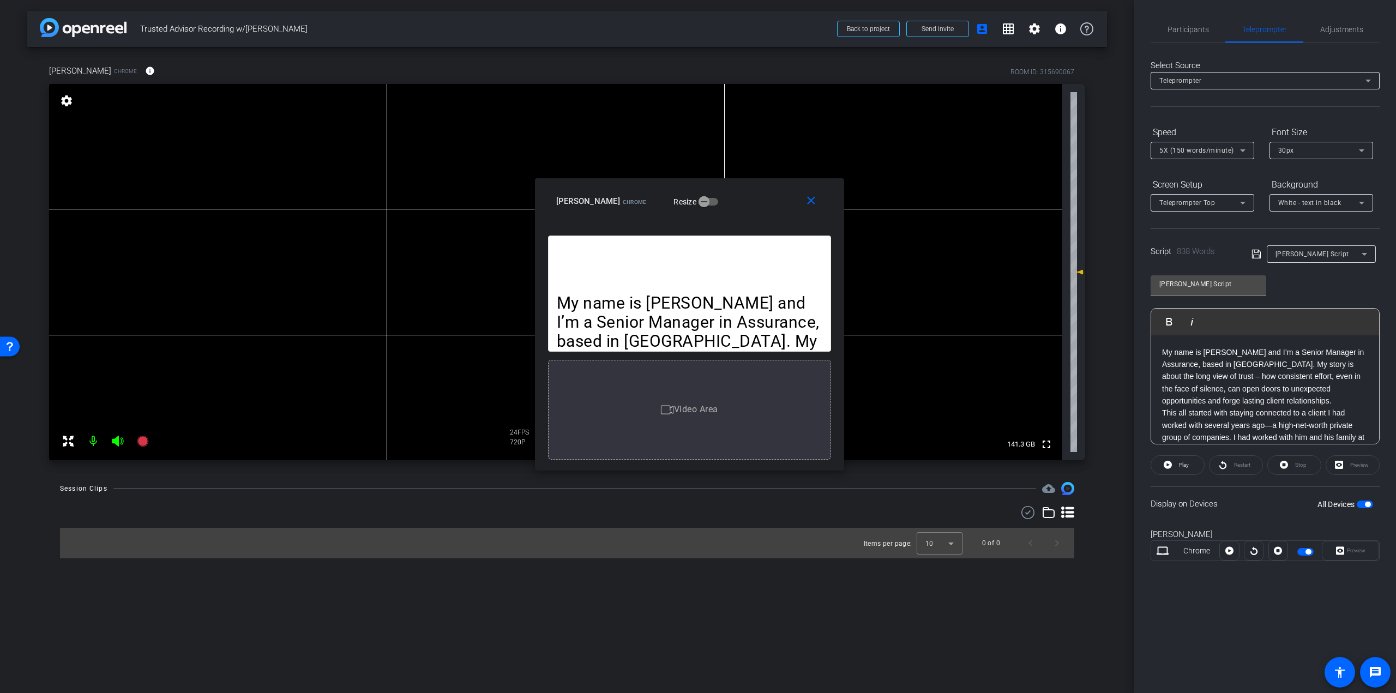
drag, startPoint x: 750, startPoint y: 223, endPoint x: 741, endPoint y: 201, distance: 24.0
click at [741, 201] on div "Chris Maxfield Chrome Resize" at bounding box center [693, 201] width 275 height 20
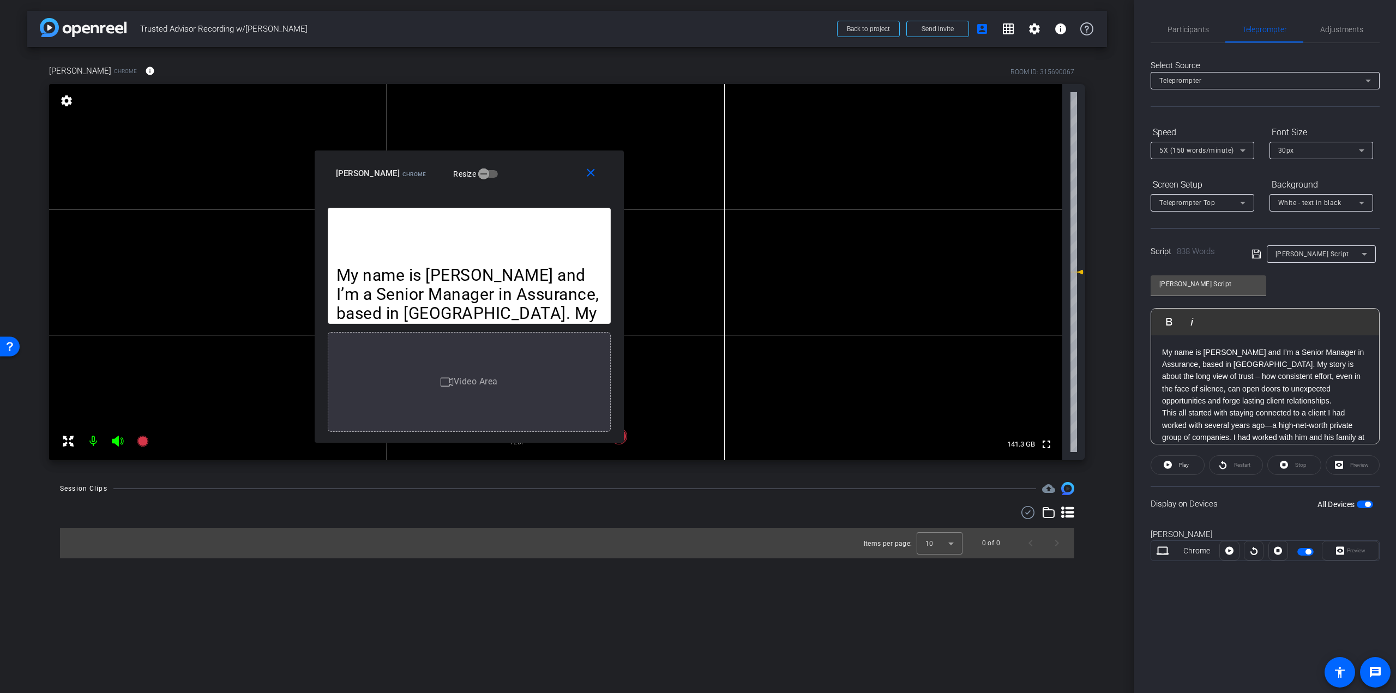
drag, startPoint x: 745, startPoint y: 200, endPoint x: 531, endPoint y: 172, distance: 216.1
click at [530, 172] on div "Chris Maxfield Chrome Resize" at bounding box center [473, 174] width 275 height 20
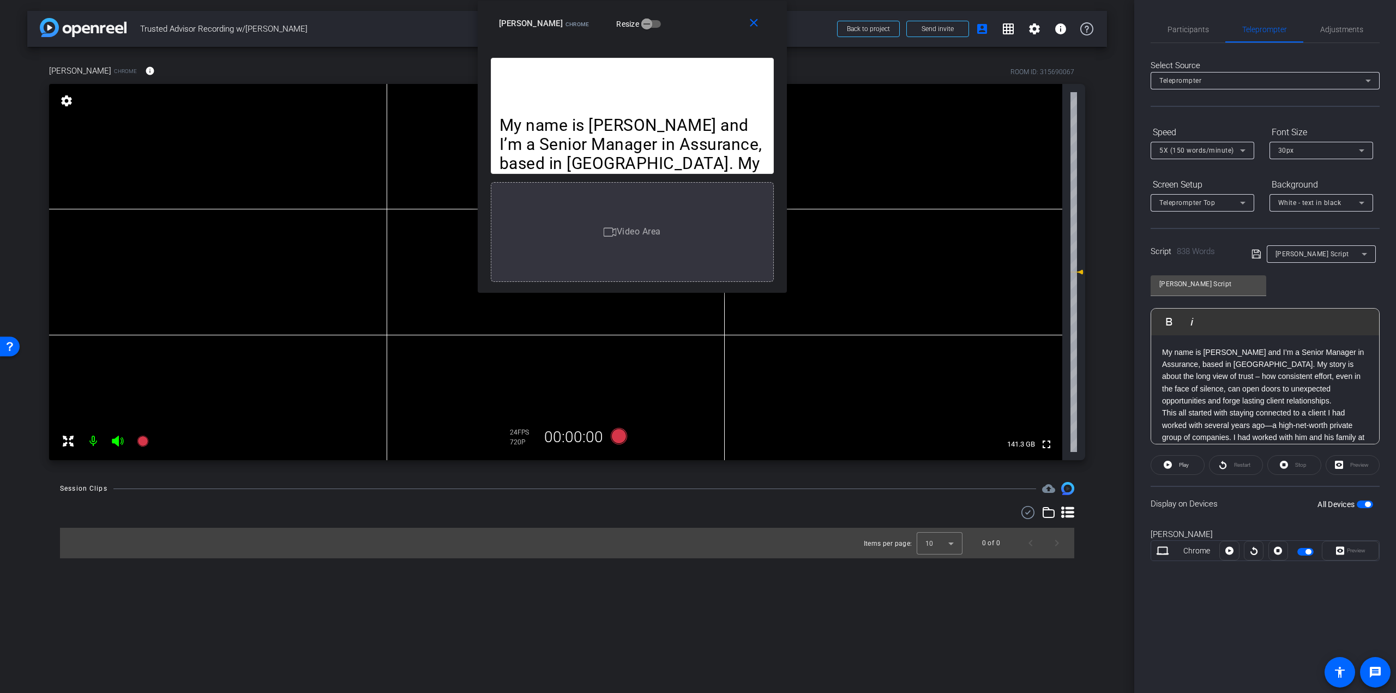
drag, startPoint x: 530, startPoint y: 171, endPoint x: 688, endPoint y: 5, distance: 229.5
click at [688, 5] on div "close Chris Maxfield Chrome Resize" at bounding box center [632, 25] width 309 height 49
click at [754, 19] on mat-icon "close" at bounding box center [755, 23] width 14 height 14
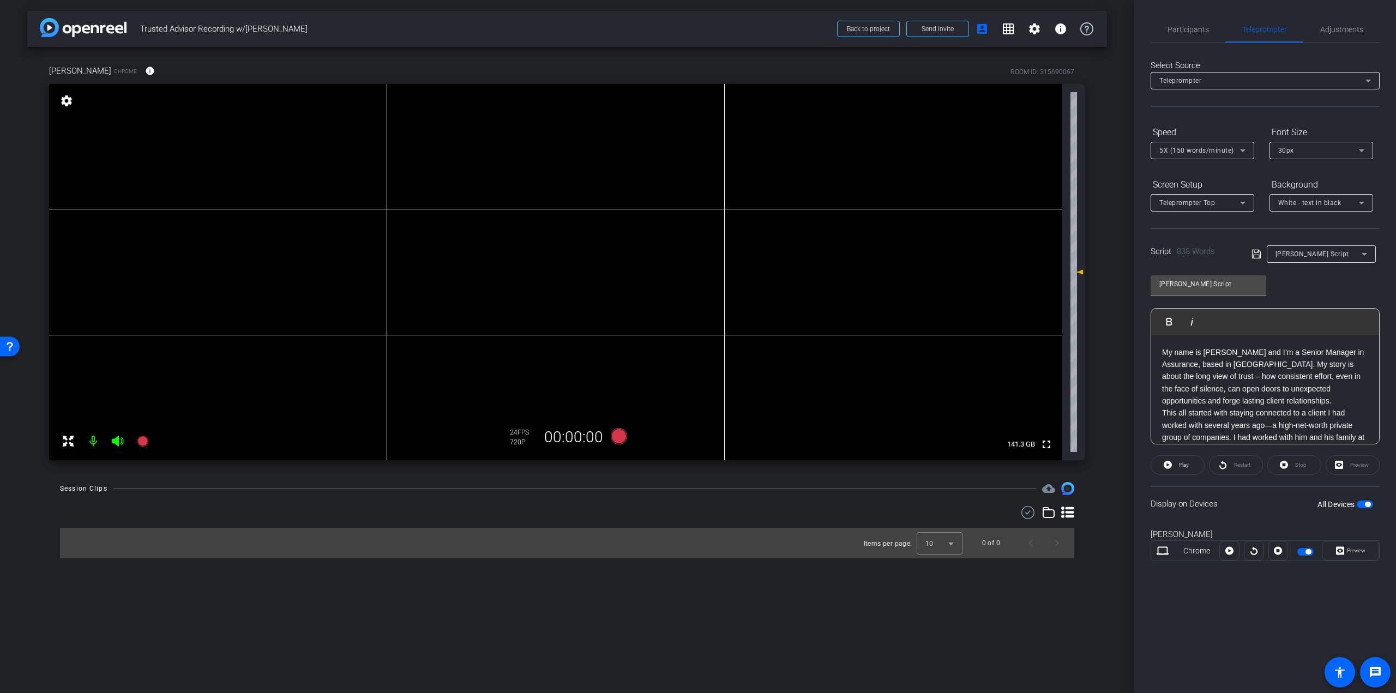
click at [1308, 551] on span "button" at bounding box center [1308, 551] width 5 height 5
click at [621, 432] on icon at bounding box center [619, 436] width 16 height 16
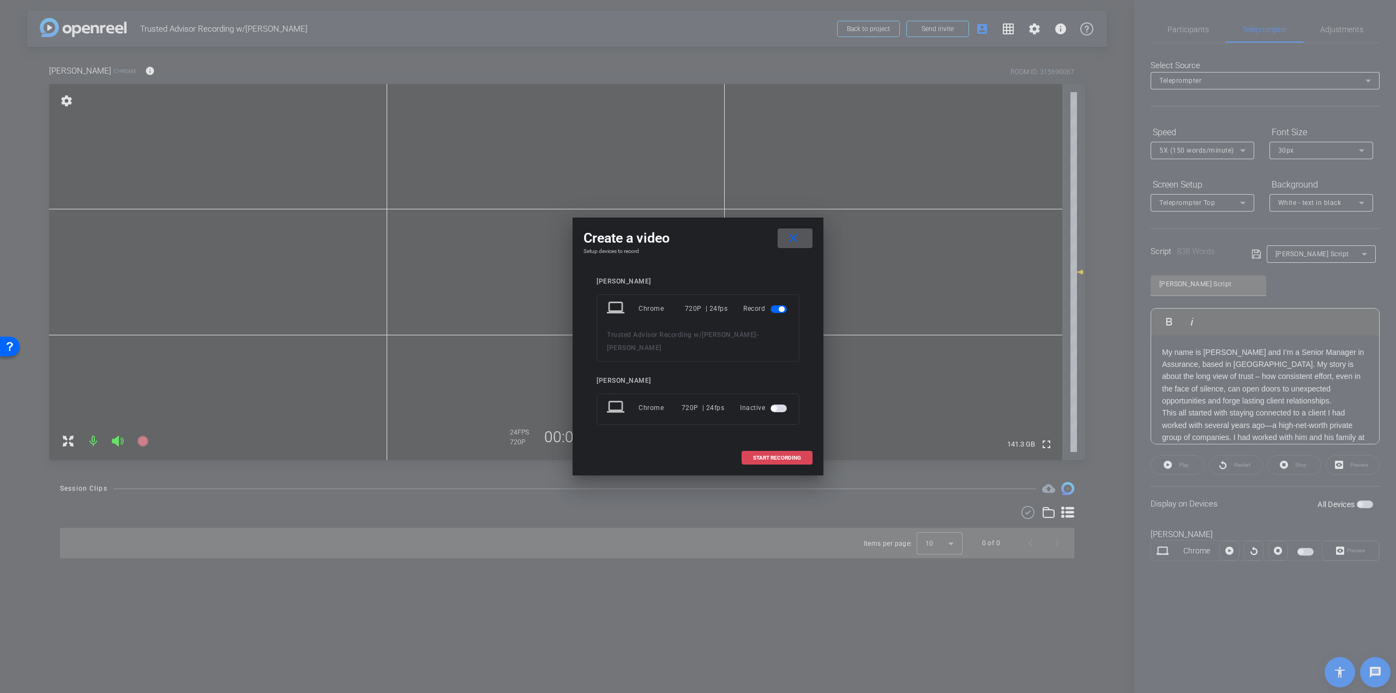
click at [784, 458] on span "START RECORDING" at bounding box center [777, 457] width 48 height 5
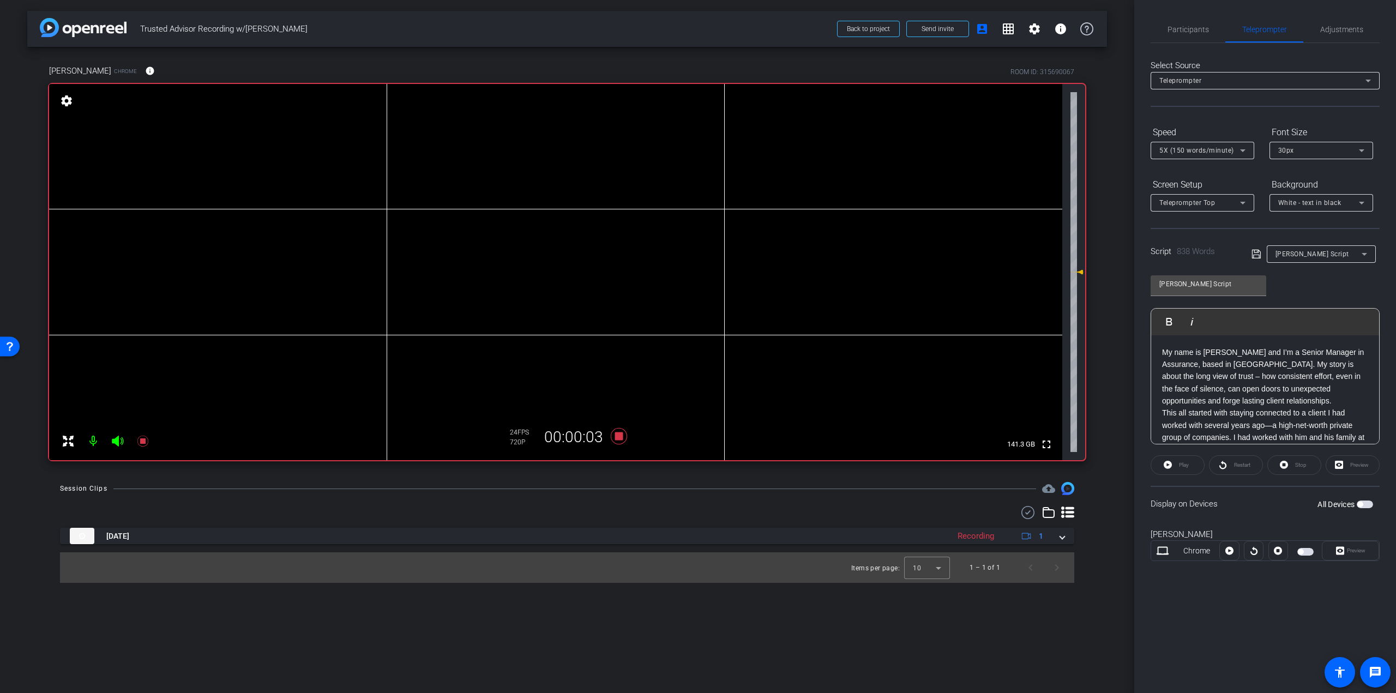
click at [1304, 550] on span "button" at bounding box center [1305, 552] width 16 height 8
click at [1187, 469] on span "Play" at bounding box center [1182, 465] width 13 height 15
click at [1330, 31] on span "Adjustments" at bounding box center [1341, 30] width 43 height 8
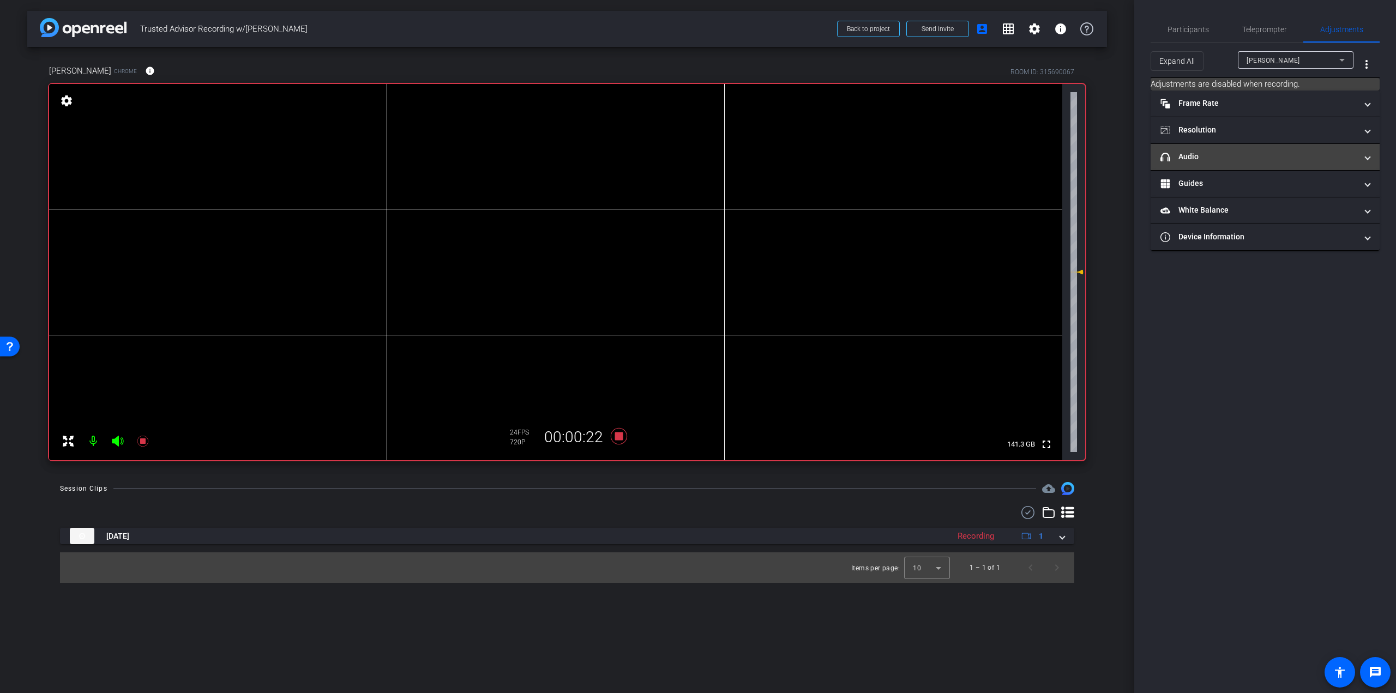
click at [1289, 160] on mat-panel-title "headphone icon Audio" at bounding box center [1258, 156] width 196 height 11
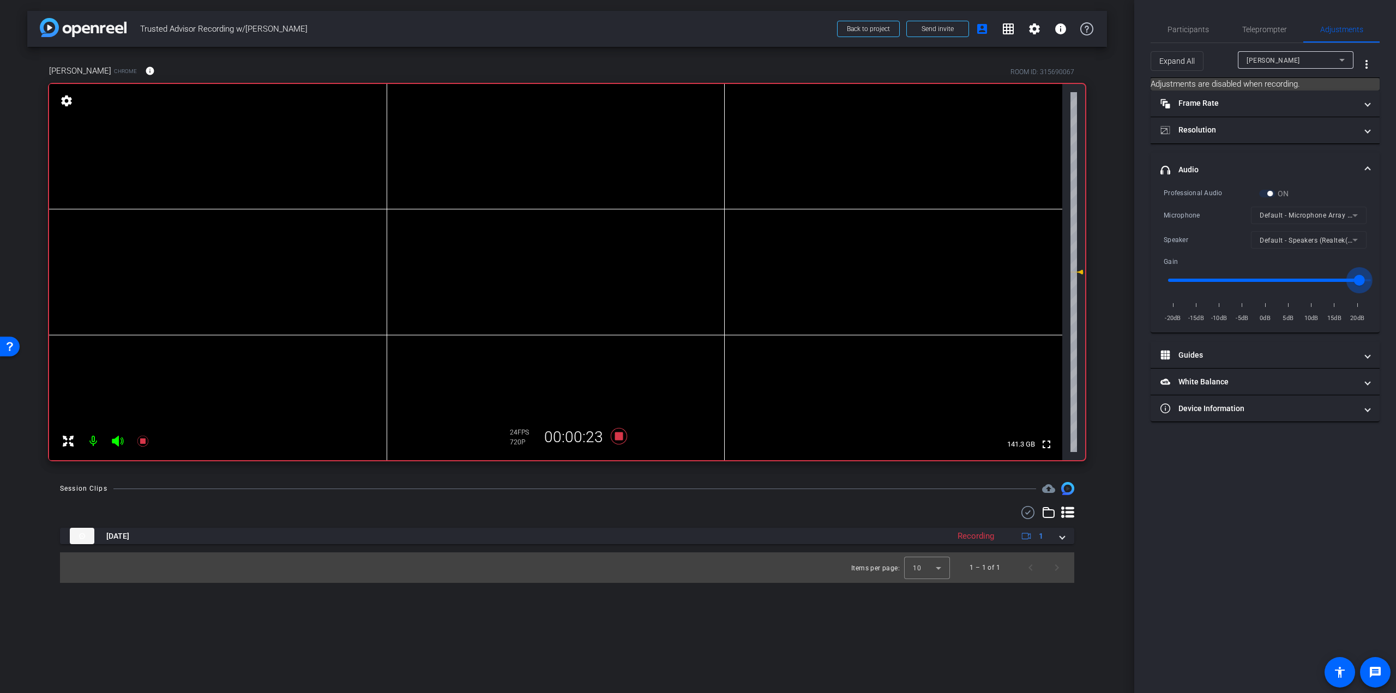
drag, startPoint x: 1273, startPoint y: 279, endPoint x: 1357, endPoint y: 286, distance: 84.2
click at [1357, 286] on input "range" at bounding box center [1270, 280] width 226 height 24
drag, startPoint x: 1360, startPoint y: 281, endPoint x: 1338, endPoint y: 280, distance: 21.3
click at [1338, 280] on input "range" at bounding box center [1270, 280] width 226 height 24
drag, startPoint x: 1338, startPoint y: 280, endPoint x: 1351, endPoint y: 280, distance: 12.5
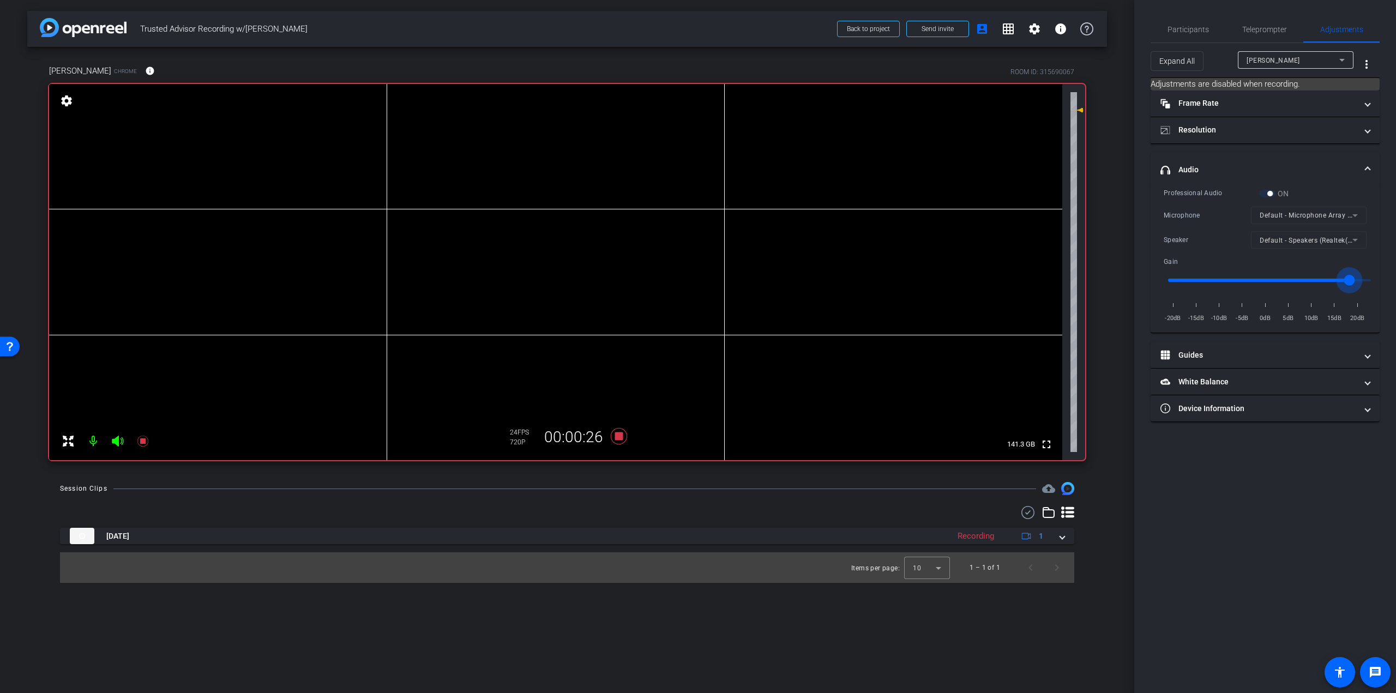
type input "1.8"
click at [1351, 280] on input "range" at bounding box center [1270, 280] width 226 height 24
click at [1236, 30] on div "Teleprompter" at bounding box center [1264, 29] width 78 height 26
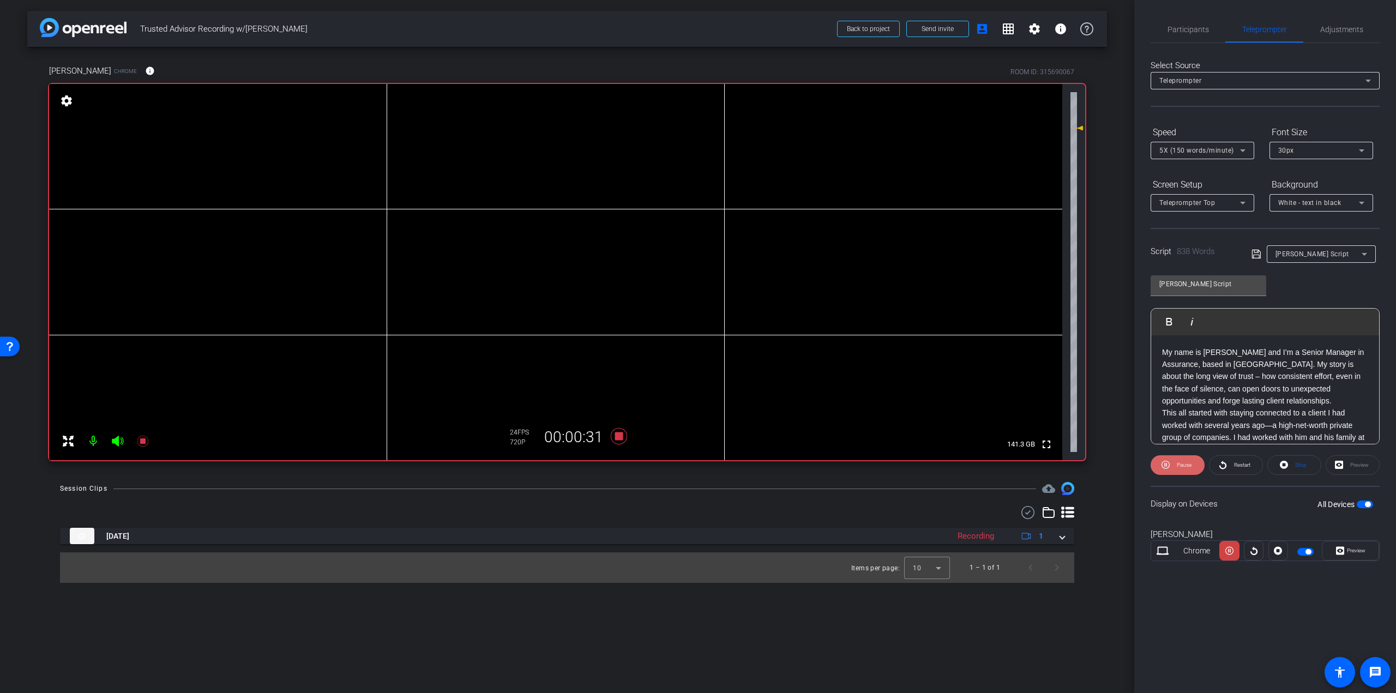
click at [1180, 473] on span at bounding box center [1178, 465] width 54 height 26
click at [1185, 27] on span "Participants" at bounding box center [1188, 30] width 41 height 8
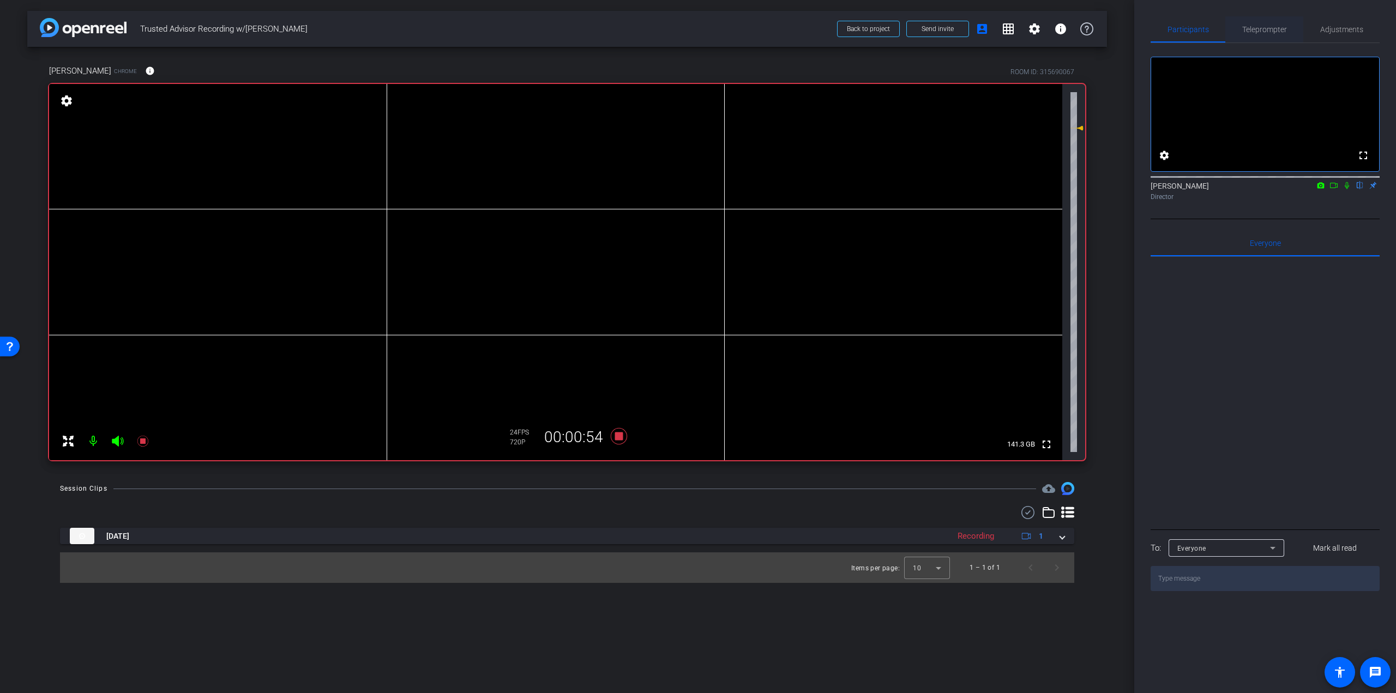
click at [1286, 26] on div "Teleprompter" at bounding box center [1264, 29] width 78 height 26
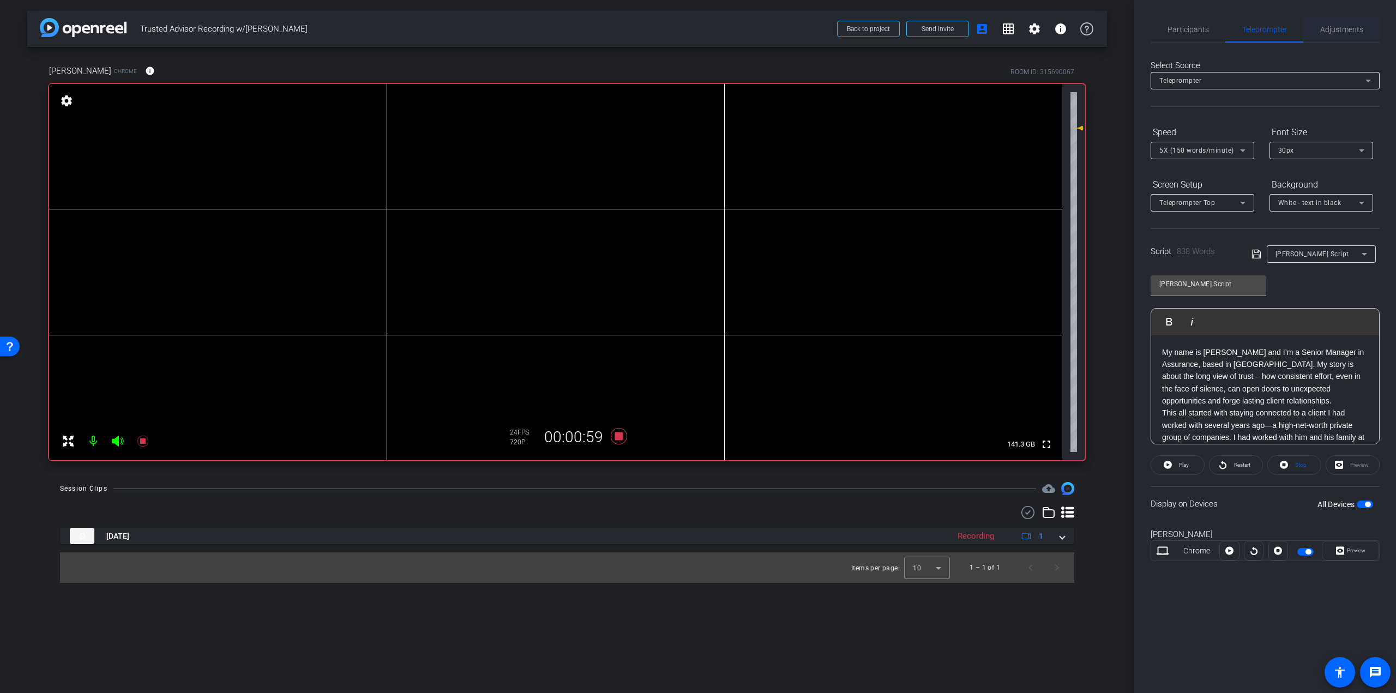
click at [1318, 27] on div "Adjustments" at bounding box center [1341, 29] width 76 height 26
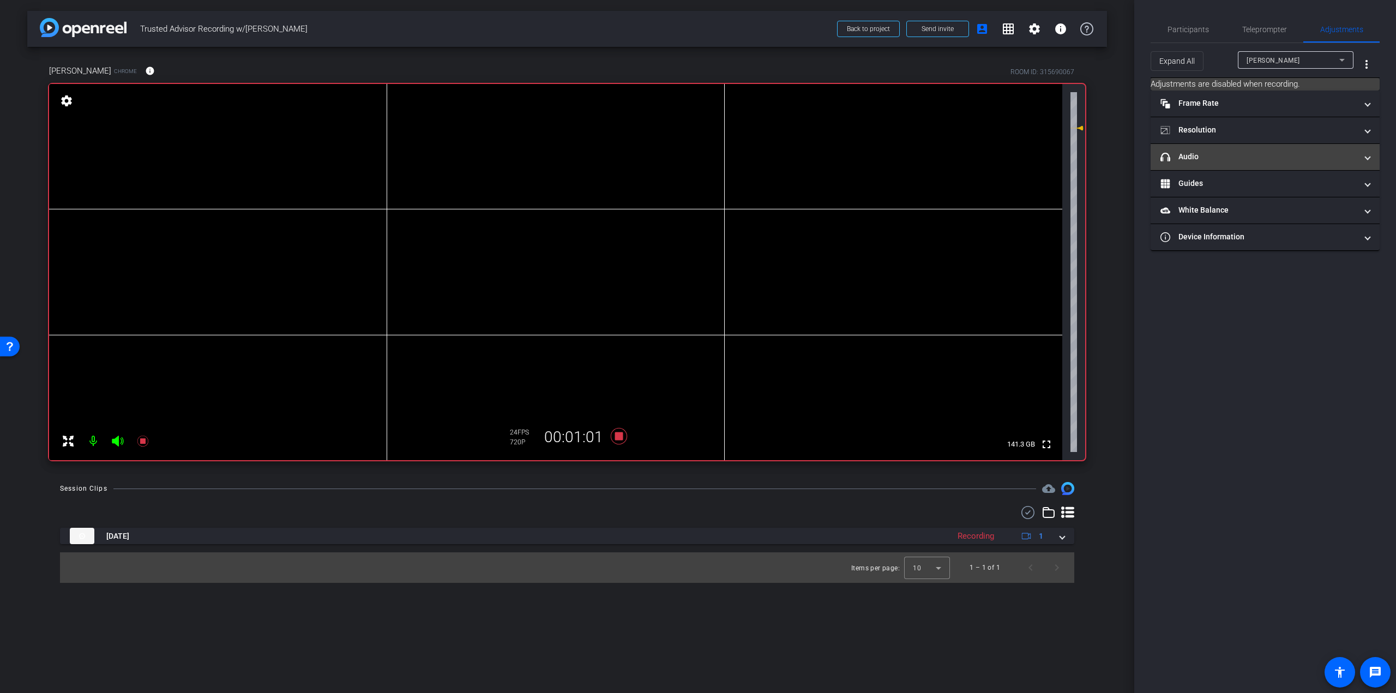
click at [1245, 152] on mat-panel-title "headphone icon Audio" at bounding box center [1258, 156] width 196 height 11
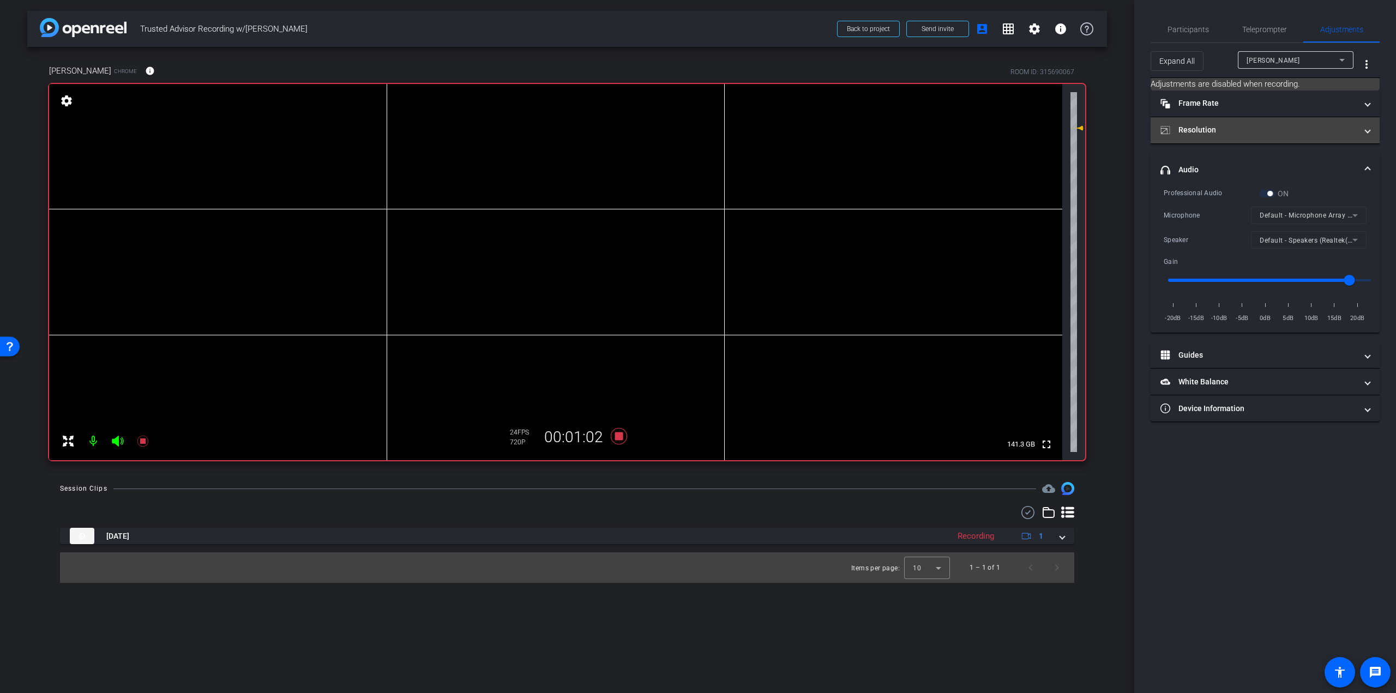
click at [1253, 135] on mat-panel-title "Resolution" at bounding box center [1258, 129] width 196 height 11
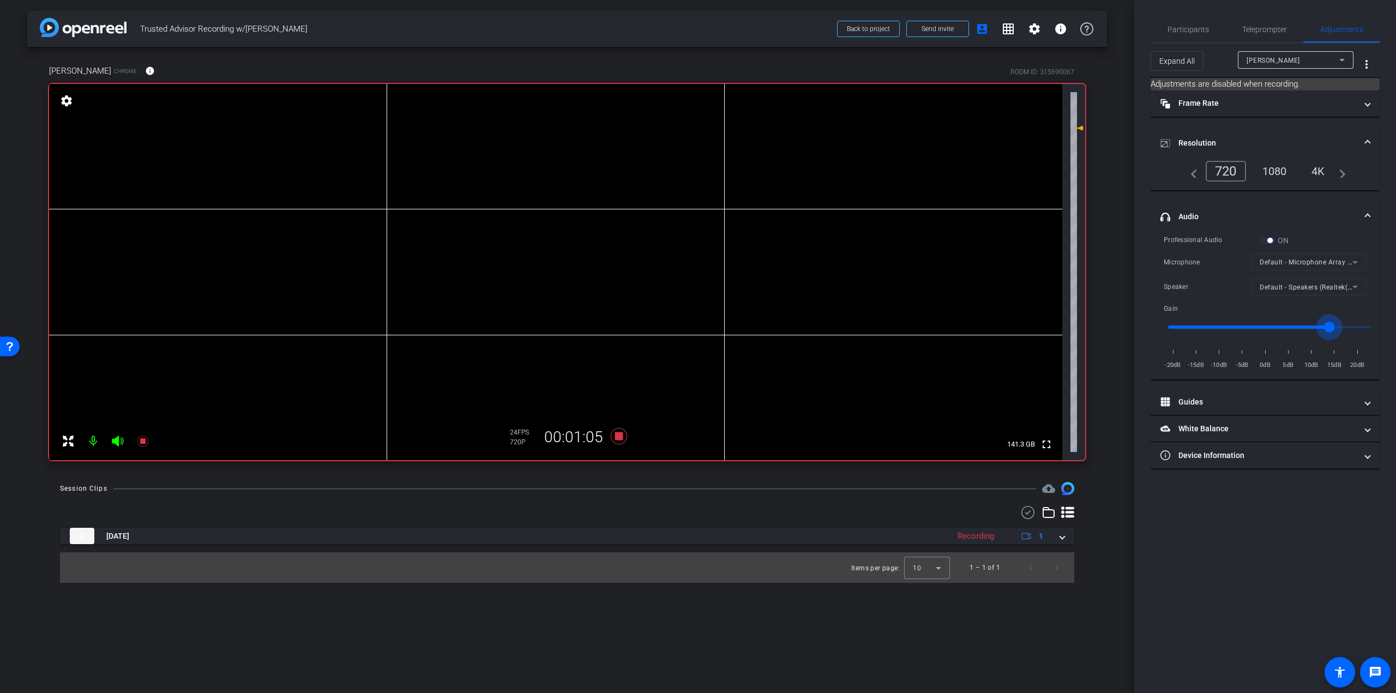
drag, startPoint x: 1348, startPoint y: 324, endPoint x: 1327, endPoint y: 327, distance: 21.4
click at [1327, 327] on input "range" at bounding box center [1270, 327] width 226 height 24
drag, startPoint x: 1330, startPoint y: 327, endPoint x: 1344, endPoint y: 328, distance: 14.7
click at [1344, 328] on input "range" at bounding box center [1270, 327] width 226 height 24
type input "1.8"
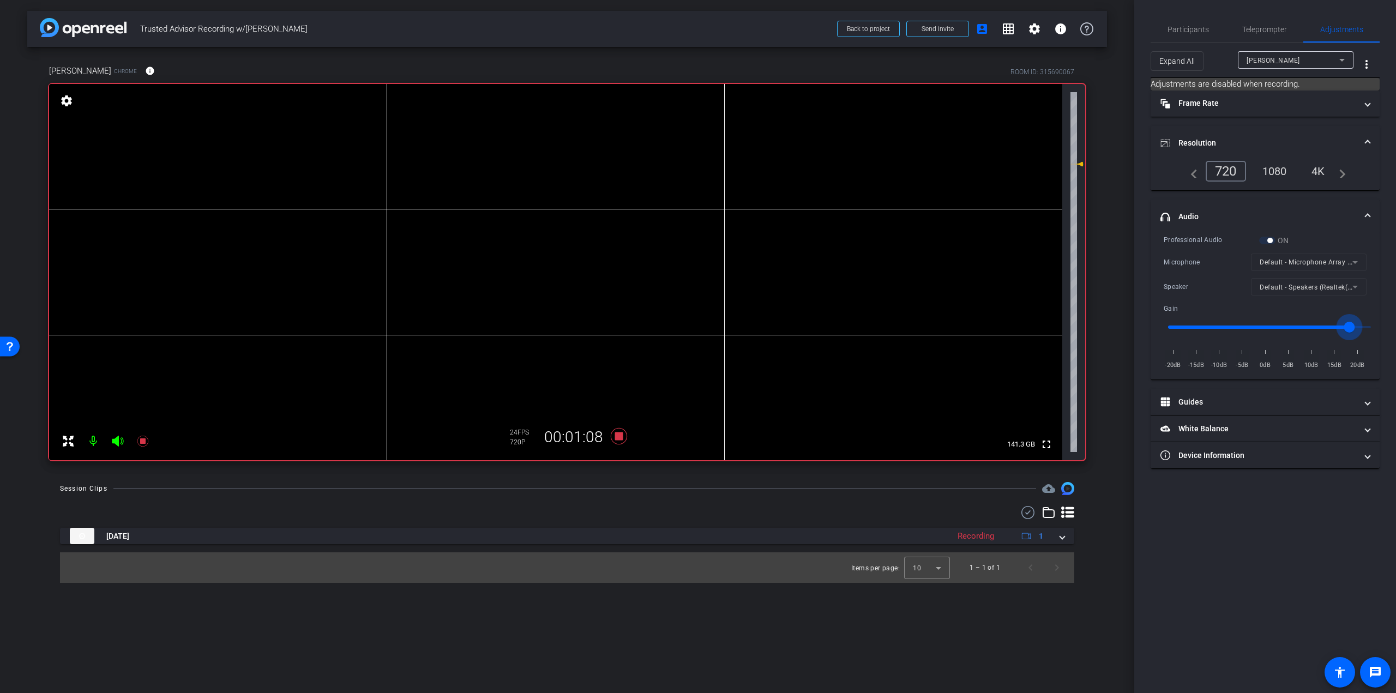
click at [1349, 328] on input "range" at bounding box center [1270, 327] width 226 height 24
click at [1241, 31] on div "Teleprompter" at bounding box center [1264, 29] width 78 height 26
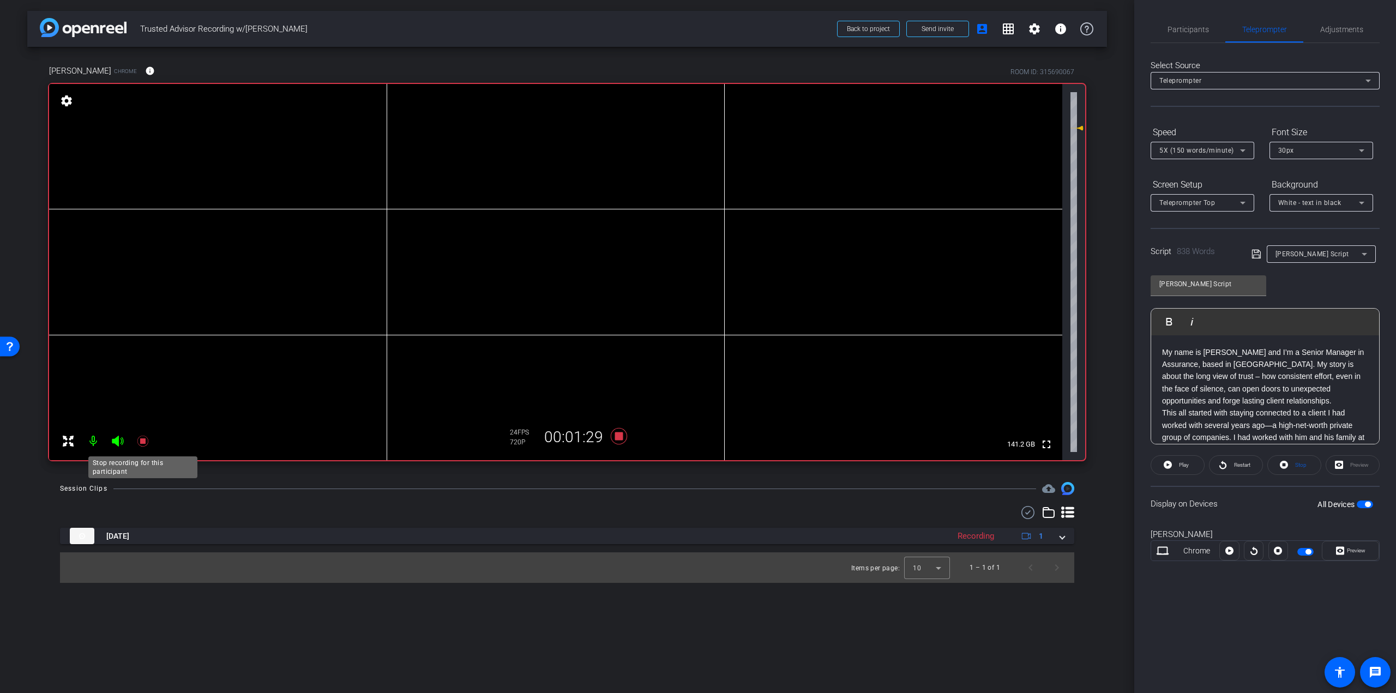
click at [147, 443] on icon at bounding box center [142, 441] width 13 height 13
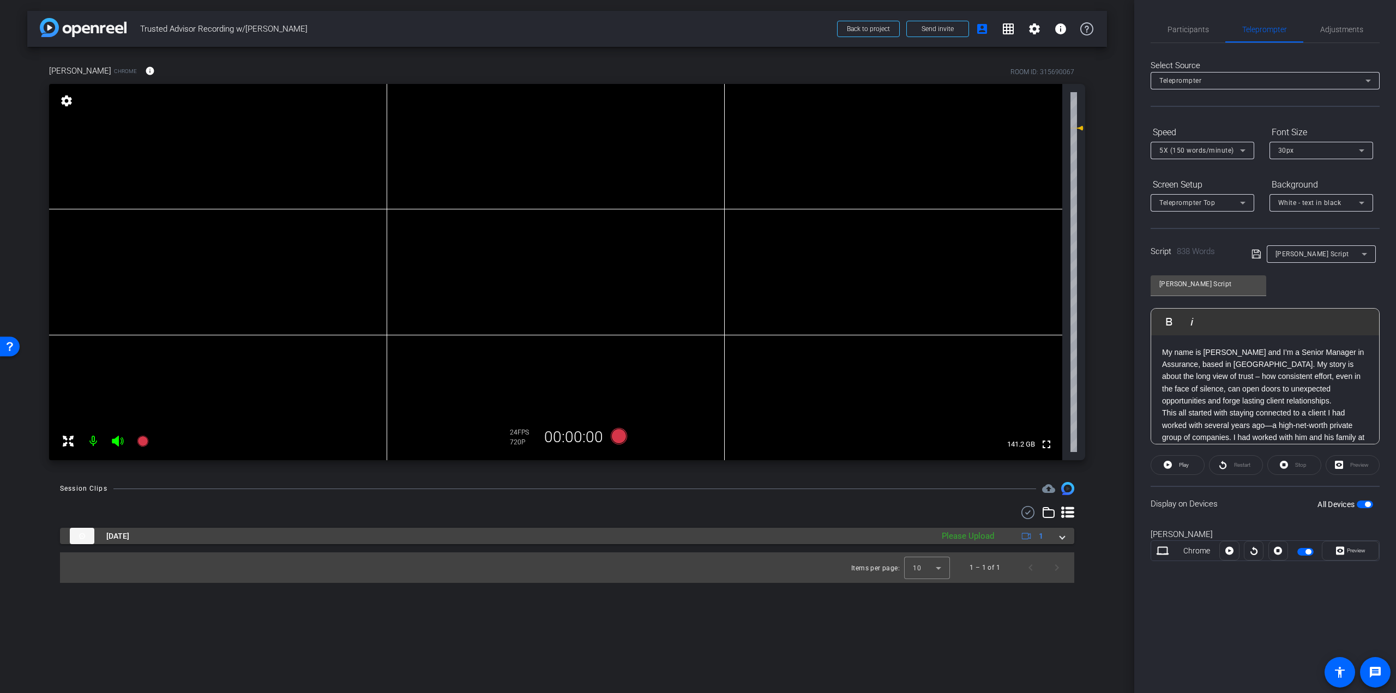
click at [1061, 534] on span at bounding box center [1062, 536] width 4 height 11
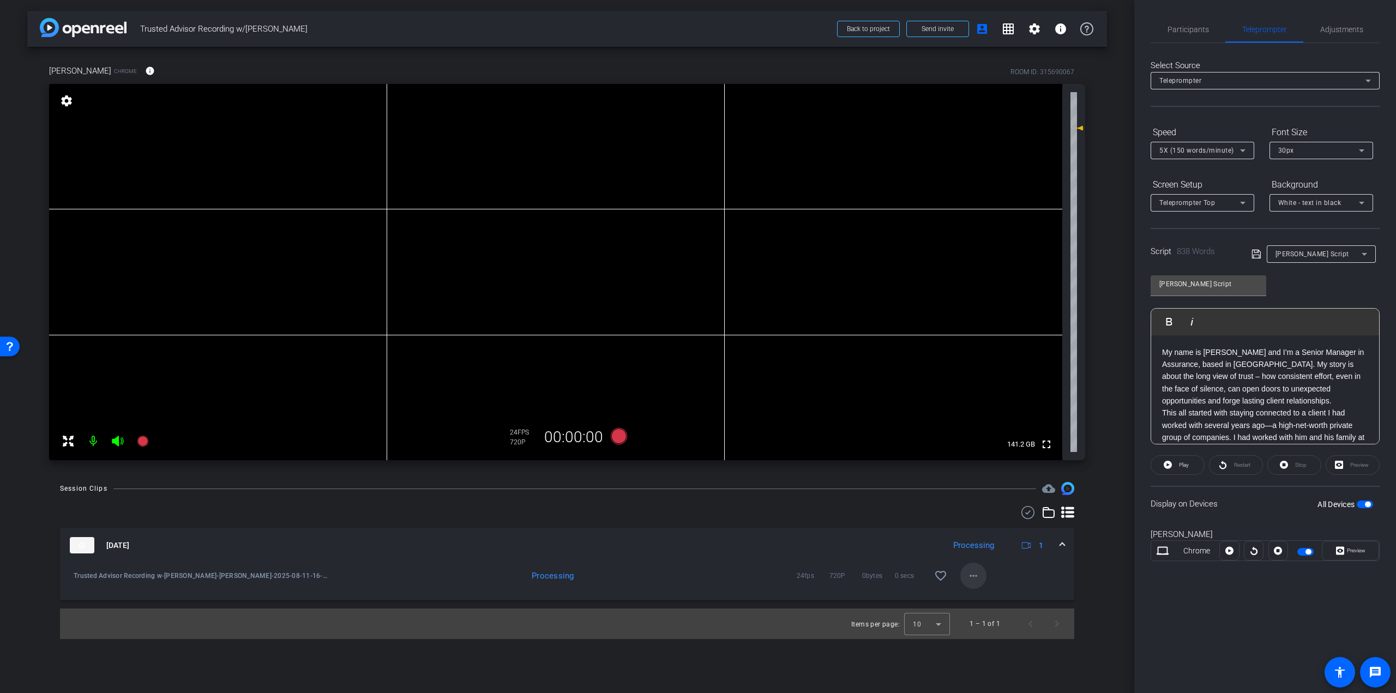
click at [970, 580] on mat-icon "more_horiz" at bounding box center [973, 575] width 13 height 13
click at [1113, 522] on div at bounding box center [698, 346] width 1396 height 693
click at [1182, 465] on span "Play" at bounding box center [1184, 465] width 10 height 6
click at [1176, 460] on span "Pause" at bounding box center [1182, 465] width 17 height 15
click at [1177, 37] on span "Participants" at bounding box center [1188, 29] width 41 height 26
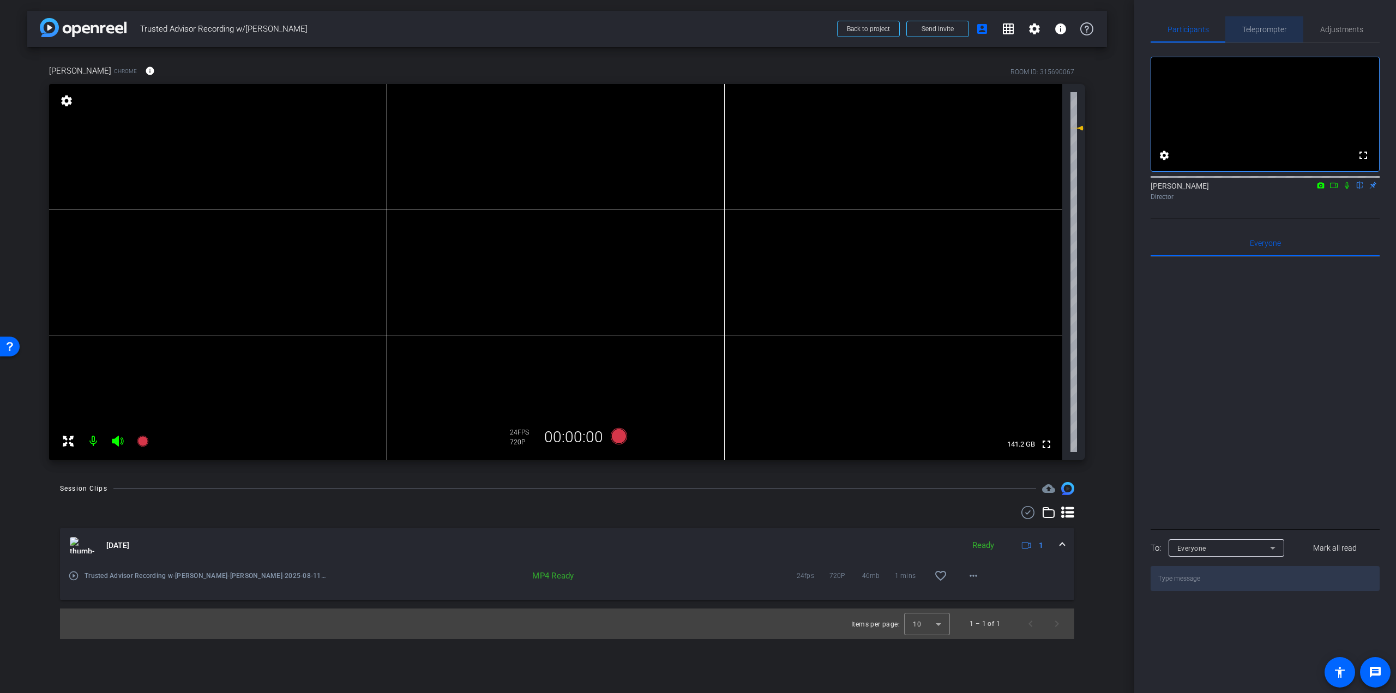
click at [1266, 32] on span "Teleprompter" at bounding box center [1264, 30] width 45 height 8
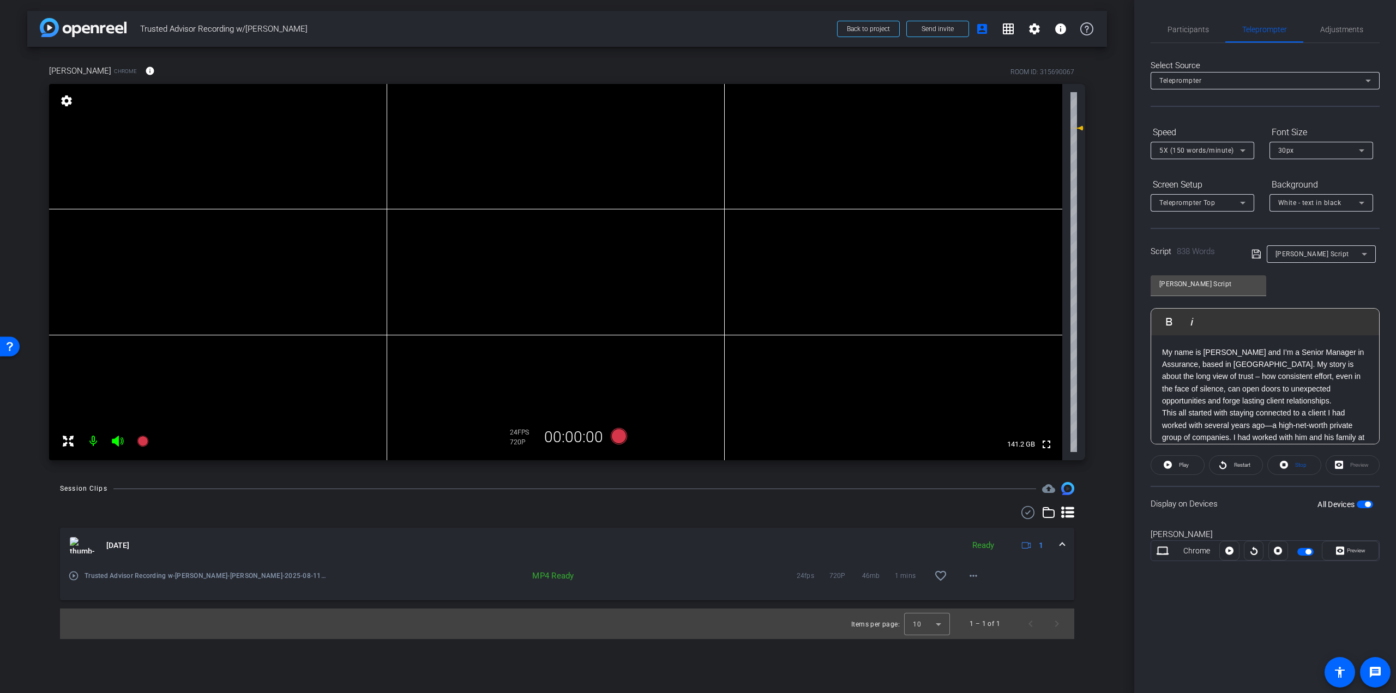
click at [1302, 554] on span "button" at bounding box center [1305, 552] width 16 height 8
click at [621, 433] on icon at bounding box center [619, 436] width 16 height 16
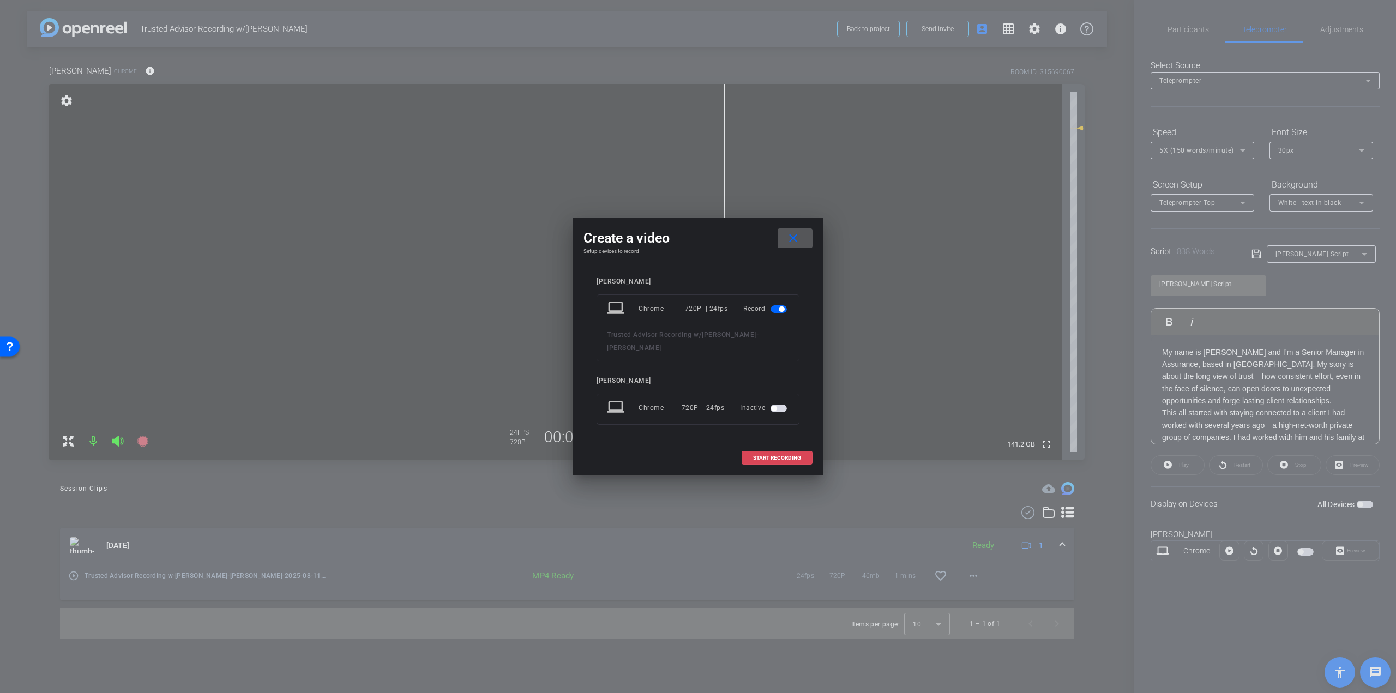
click at [756, 455] on span "START RECORDING" at bounding box center [777, 457] width 48 height 5
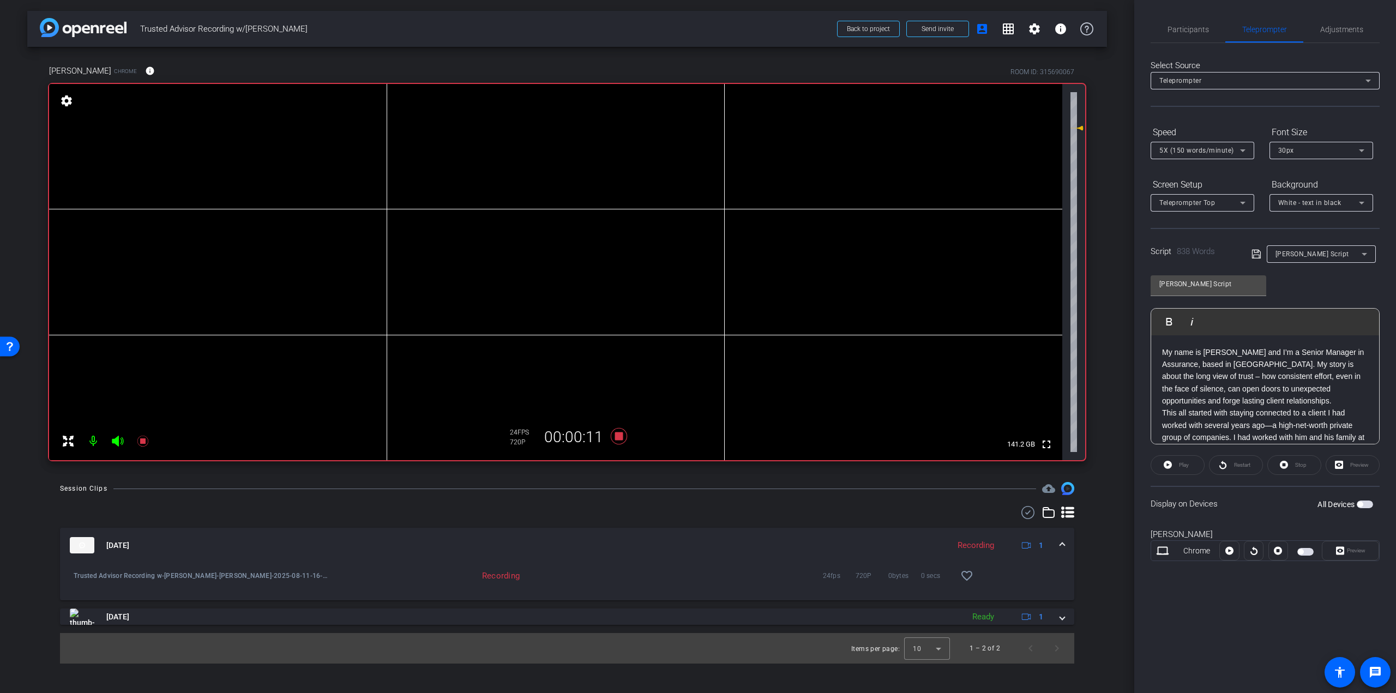
click at [1303, 551] on span "button" at bounding box center [1300, 551] width 5 height 5
click at [1186, 467] on span "Play" at bounding box center [1184, 465] width 10 height 6
click at [1209, 34] on div "Participants" at bounding box center [1188, 29] width 75 height 26
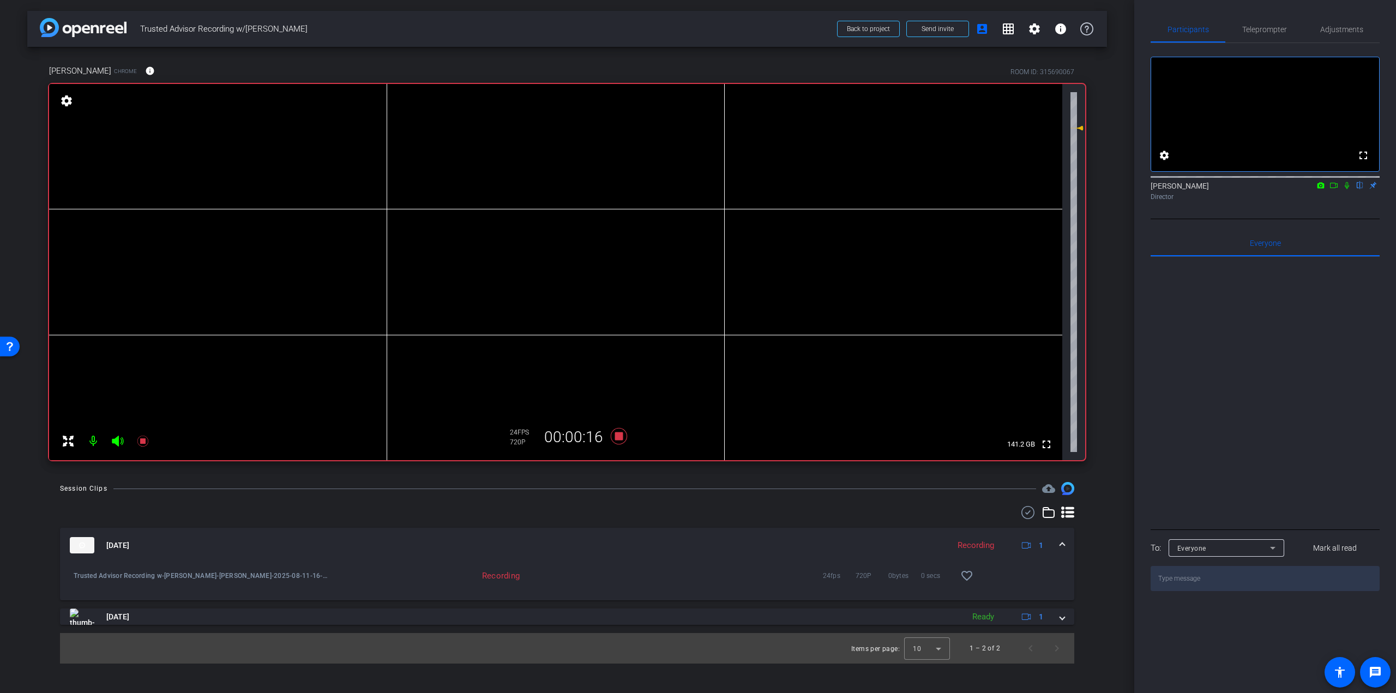
click at [1350, 189] on icon at bounding box center [1347, 186] width 9 height 8
click at [1289, 35] on div "Teleprompter" at bounding box center [1264, 29] width 78 height 26
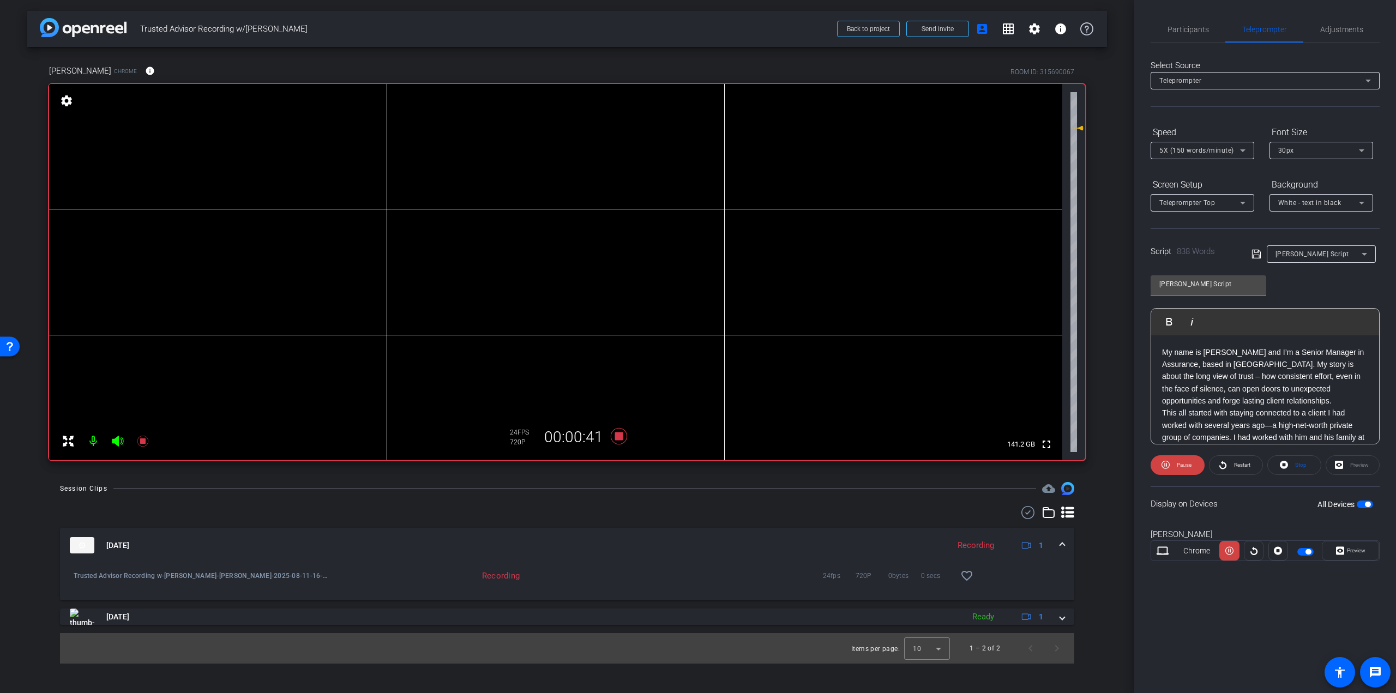
scroll to position [55, 0]
click at [1181, 462] on span "Pause" at bounding box center [1184, 465] width 15 height 6
click at [1246, 151] on icon at bounding box center [1242, 150] width 13 height 13
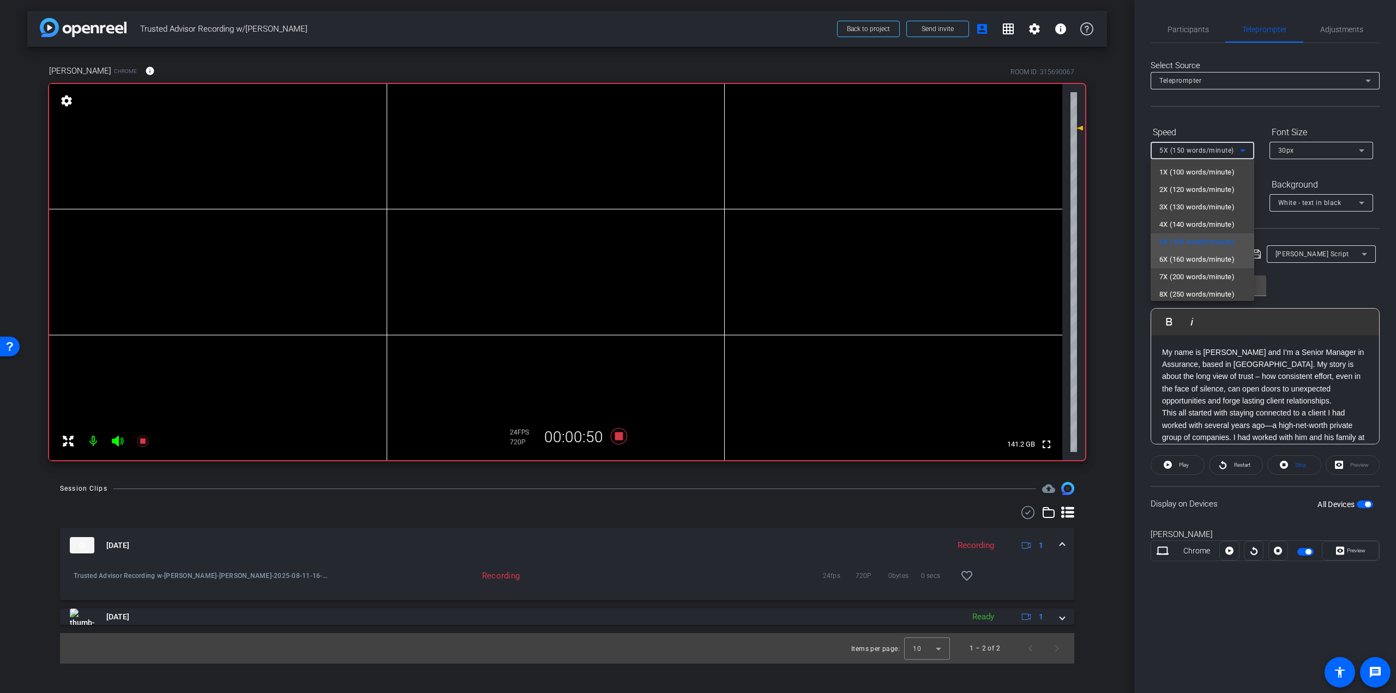
click at [1204, 263] on span "6X (160 words/minute)" at bounding box center [1196, 259] width 75 height 13
click at [1176, 27] on span "Participants" at bounding box center [1188, 30] width 41 height 8
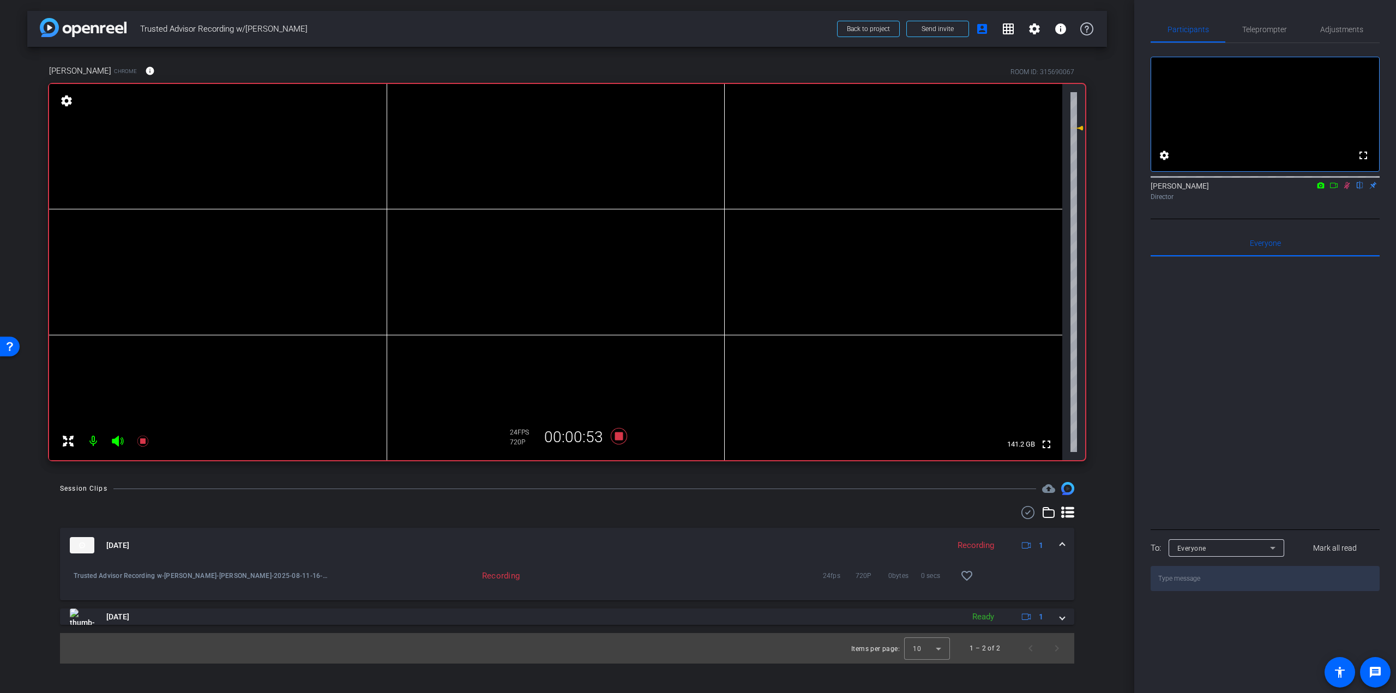
click at [1343, 189] on icon at bounding box center [1347, 186] width 9 height 8
click at [1267, 33] on span "Teleprompter" at bounding box center [1264, 30] width 45 height 8
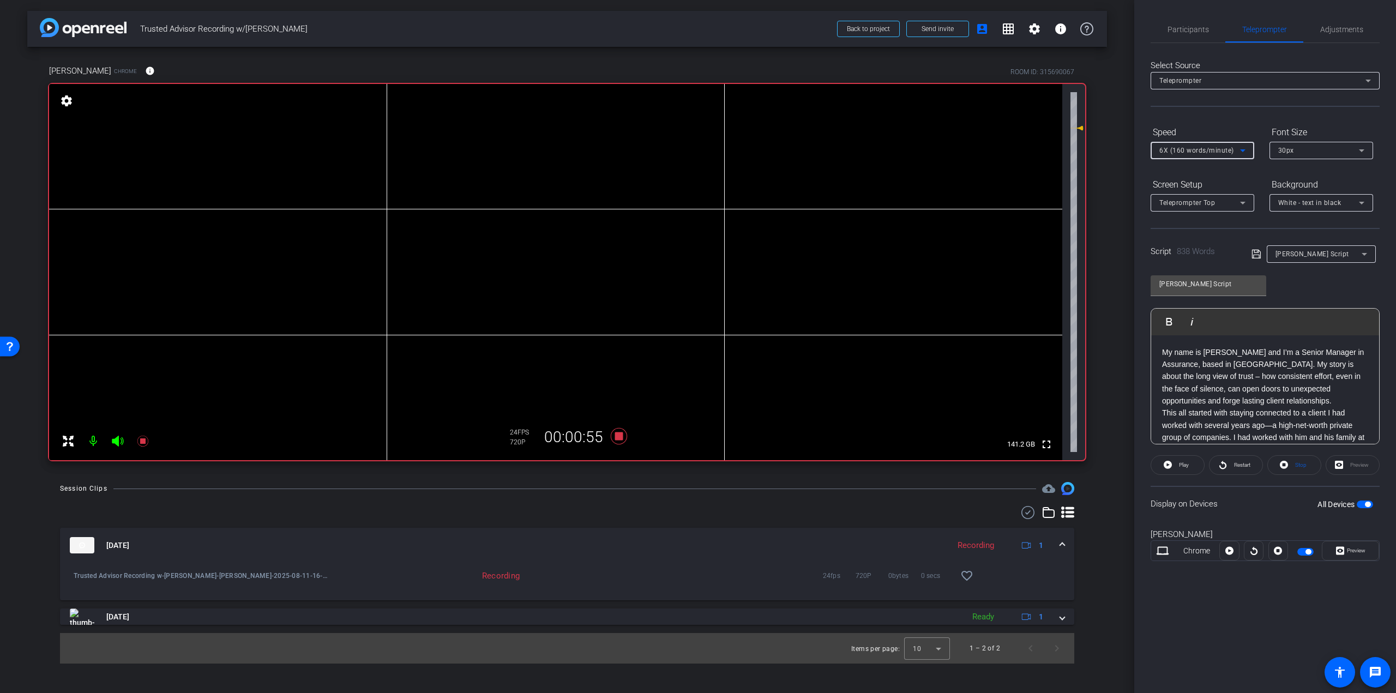
click at [1225, 151] on span "6X (160 words/minute)" at bounding box center [1196, 151] width 75 height 8
click at [1226, 61] on div at bounding box center [698, 346] width 1396 height 693
click at [1196, 29] on span "Participants" at bounding box center [1188, 30] width 41 height 8
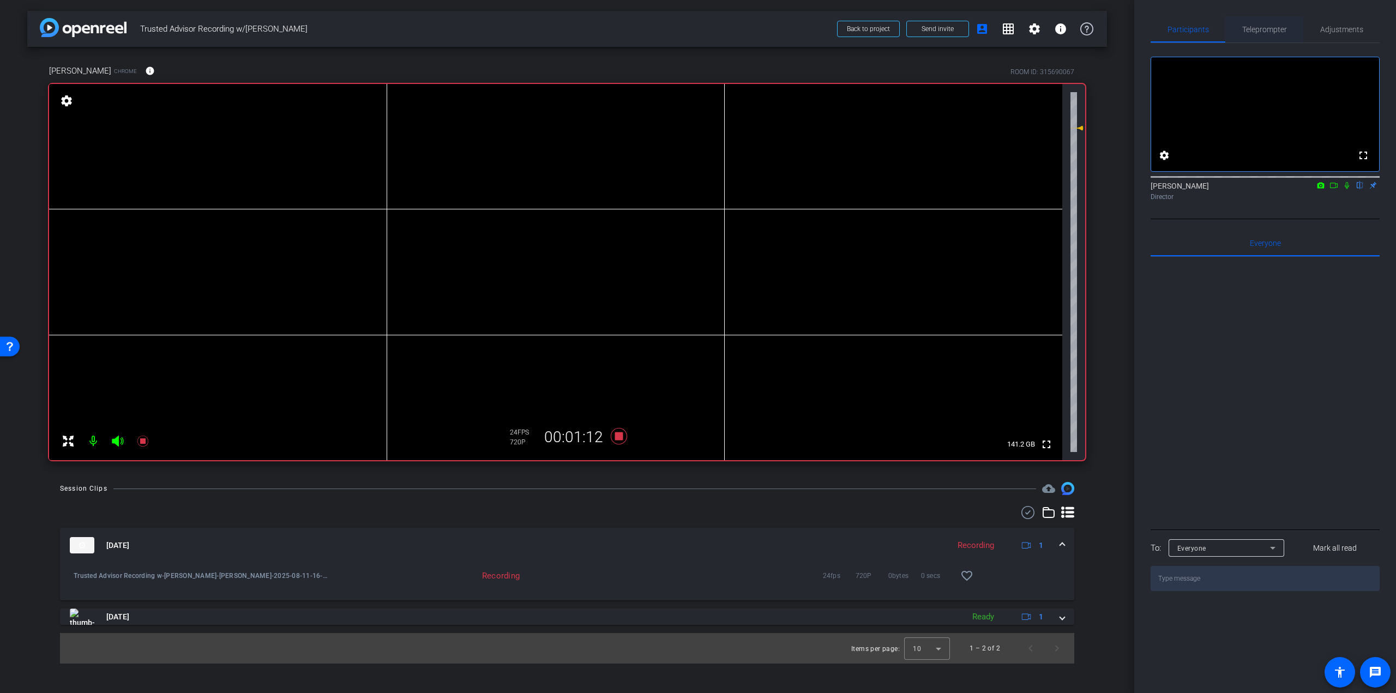
click at [1263, 29] on span "Teleprompter" at bounding box center [1264, 30] width 45 height 8
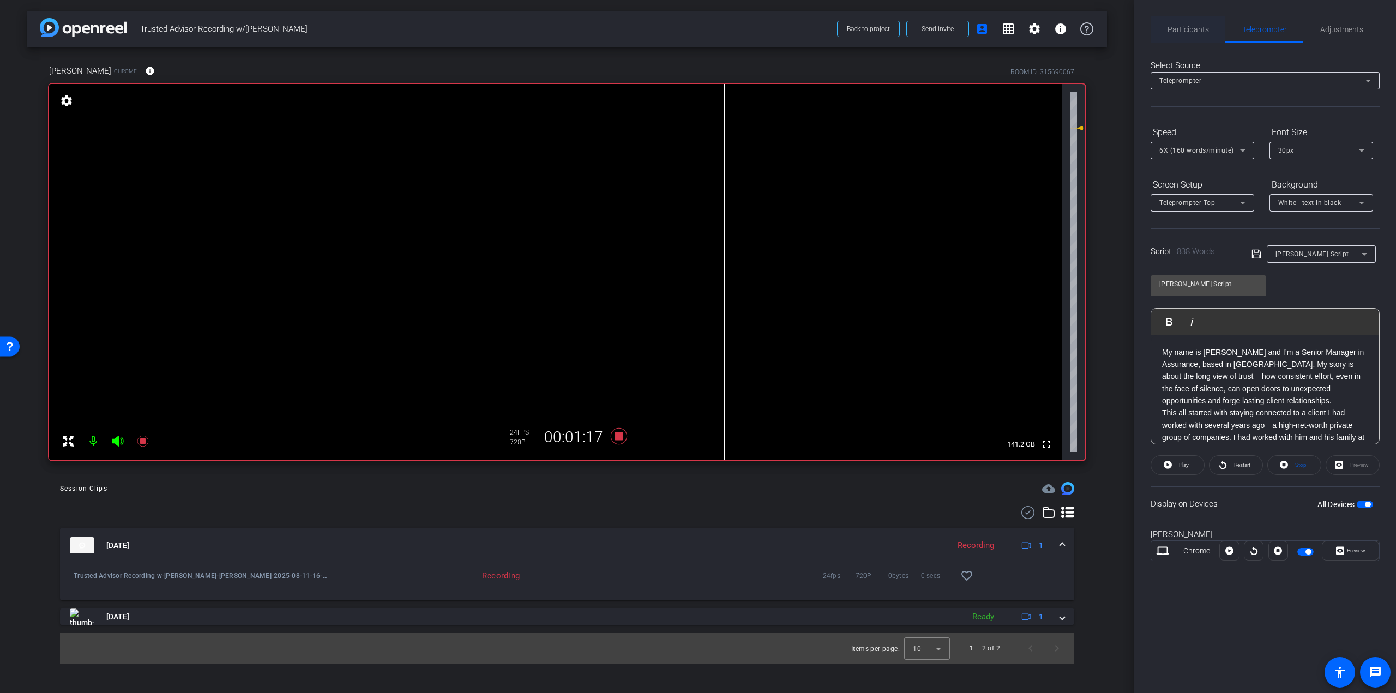
click at [1202, 29] on span "Participants" at bounding box center [1188, 30] width 41 height 8
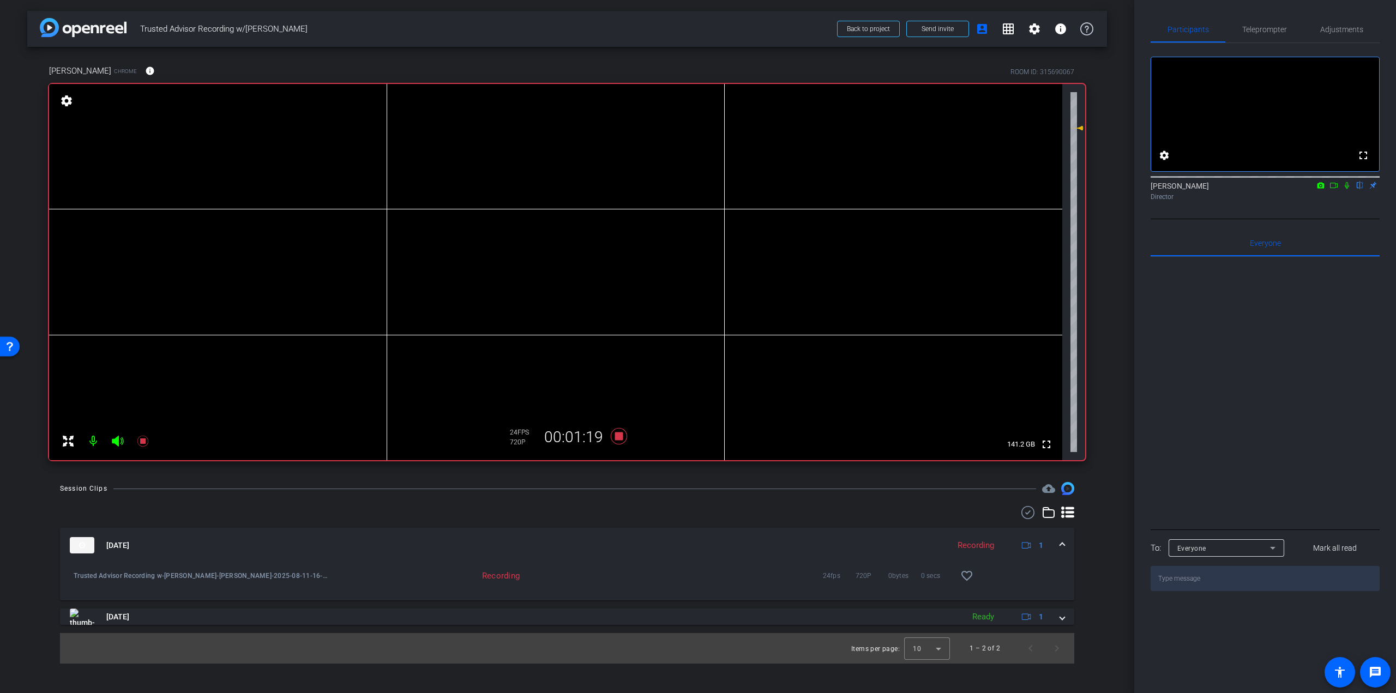
click at [1347, 189] on icon at bounding box center [1347, 186] width 9 height 8
drag, startPoint x: 1281, startPoint y: 25, endPoint x: 1268, endPoint y: 63, distance: 40.4
click at [1281, 26] on span "Teleprompter" at bounding box center [1264, 30] width 45 height 8
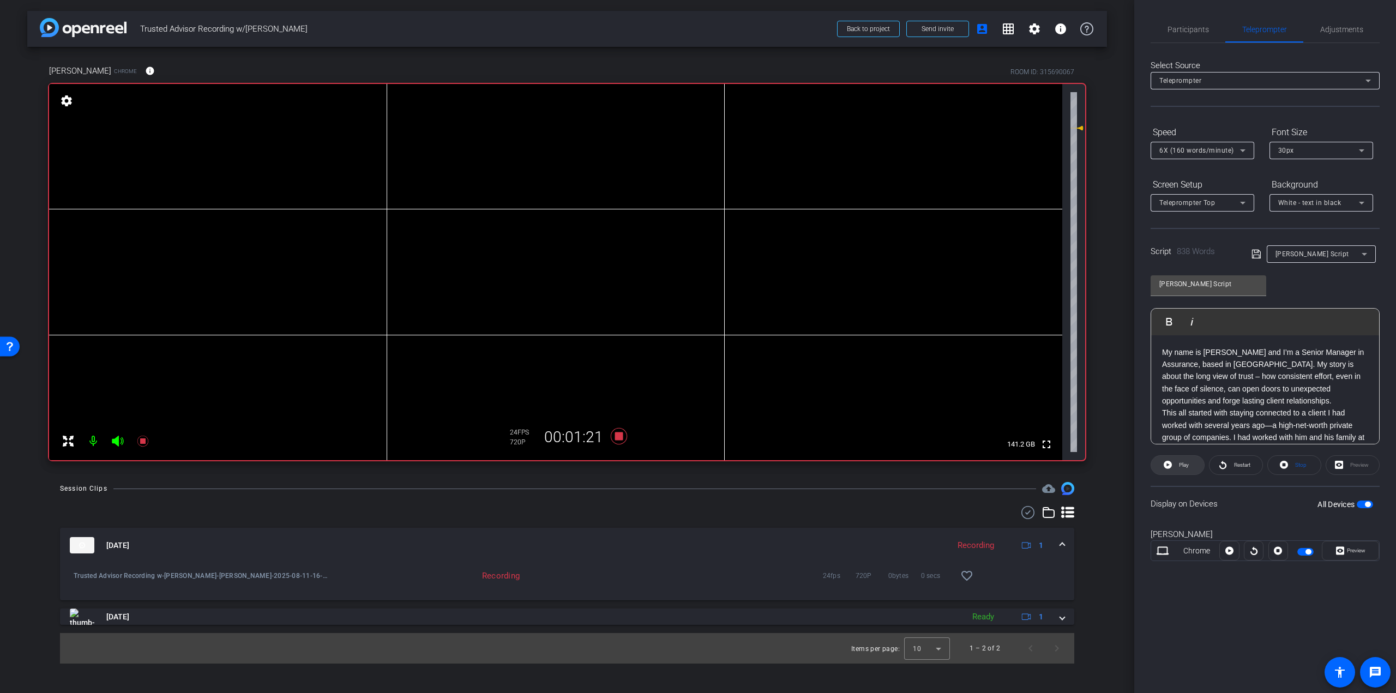
click at [1187, 459] on span "Play" at bounding box center [1182, 465] width 13 height 15
click at [1240, 468] on span "Restart" at bounding box center [1240, 465] width 19 height 15
click at [1325, 27] on span "Adjustments" at bounding box center [1341, 30] width 43 height 8
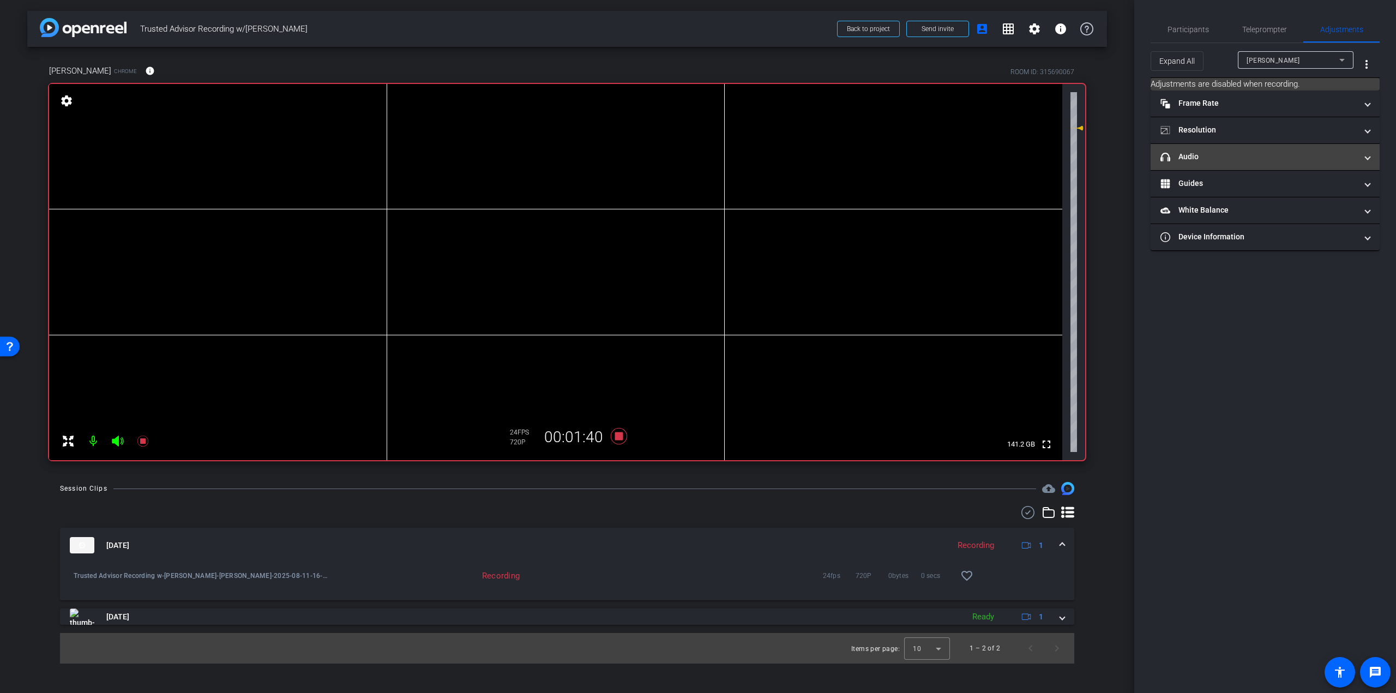
click at [1318, 157] on mat-panel-title "headphone icon Audio" at bounding box center [1258, 156] width 196 height 11
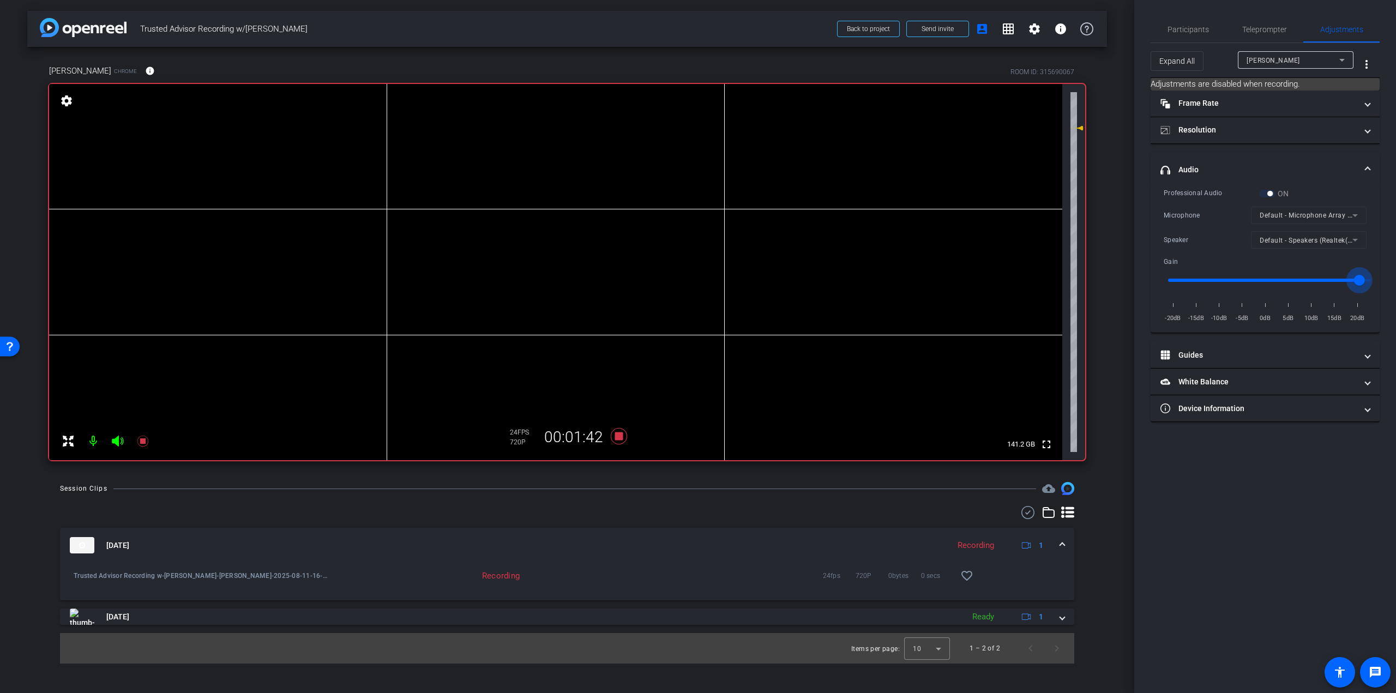
drag, startPoint x: 1349, startPoint y: 283, endPoint x: 1355, endPoint y: 285, distance: 6.7
type input "1.9"
click at [1355, 285] on input "range" at bounding box center [1270, 280] width 226 height 24
click at [1282, 28] on span "Teleprompter" at bounding box center [1264, 30] width 45 height 8
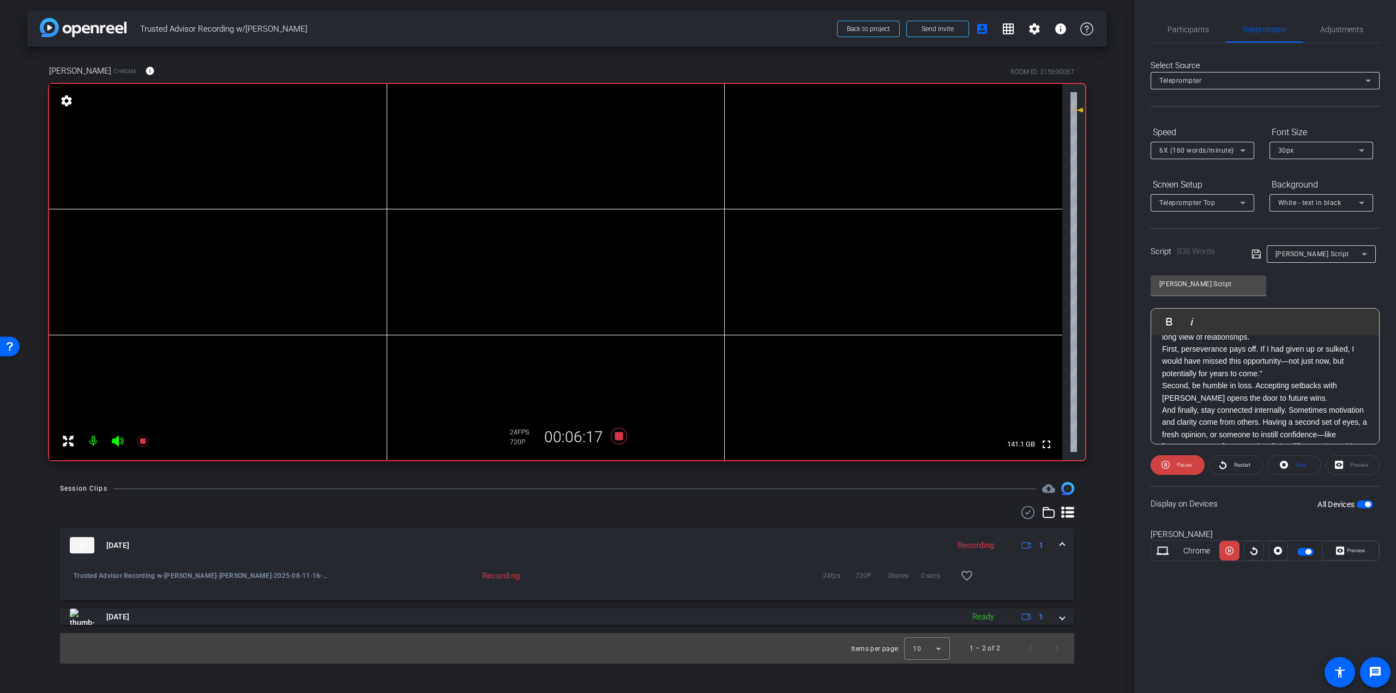
scroll to position [982, 0]
click at [1206, 29] on span "Participants" at bounding box center [1188, 30] width 41 height 8
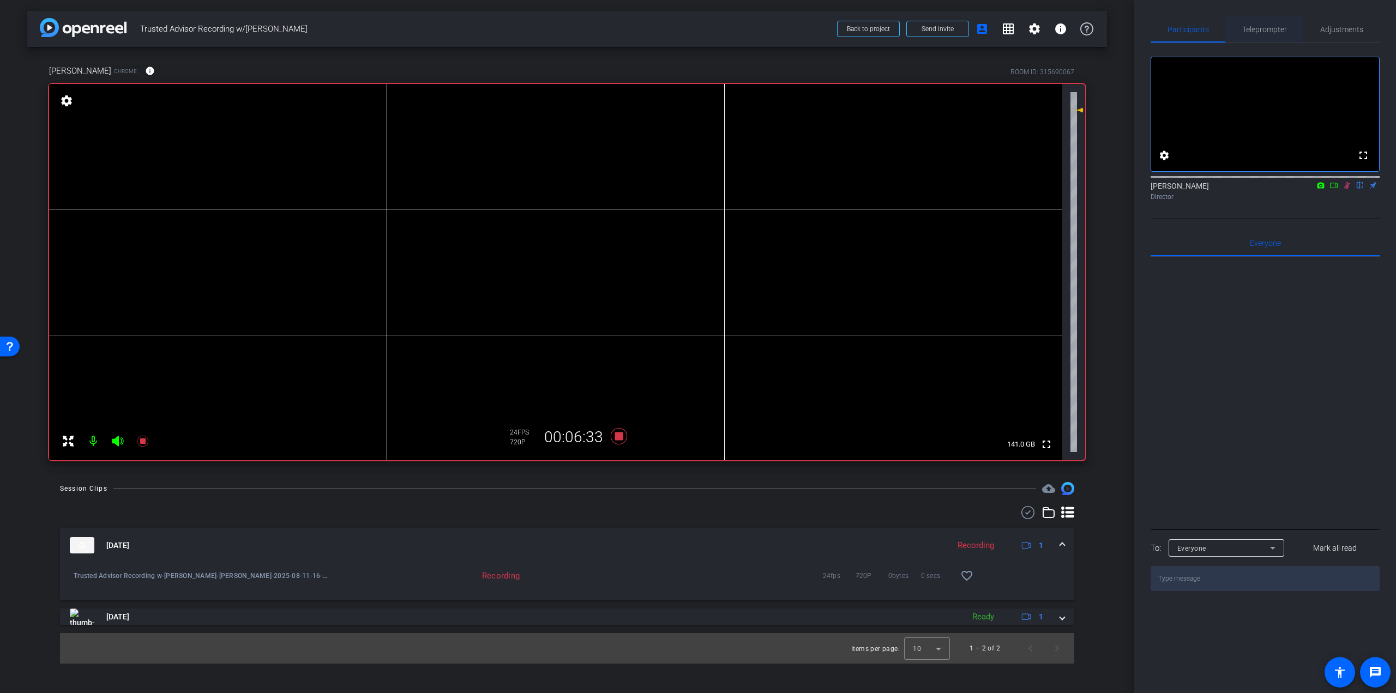
click at [1267, 29] on span "Teleprompter" at bounding box center [1264, 30] width 45 height 8
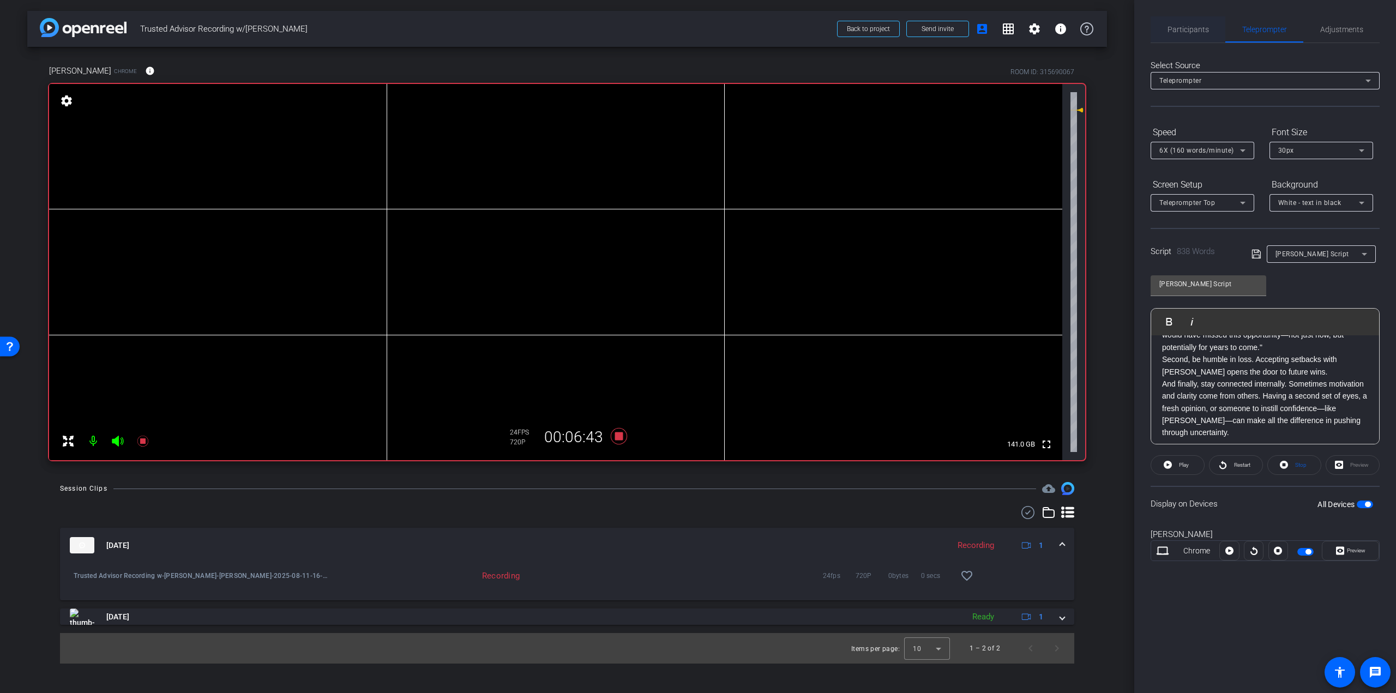
click at [1176, 26] on span "Participants" at bounding box center [1188, 30] width 41 height 8
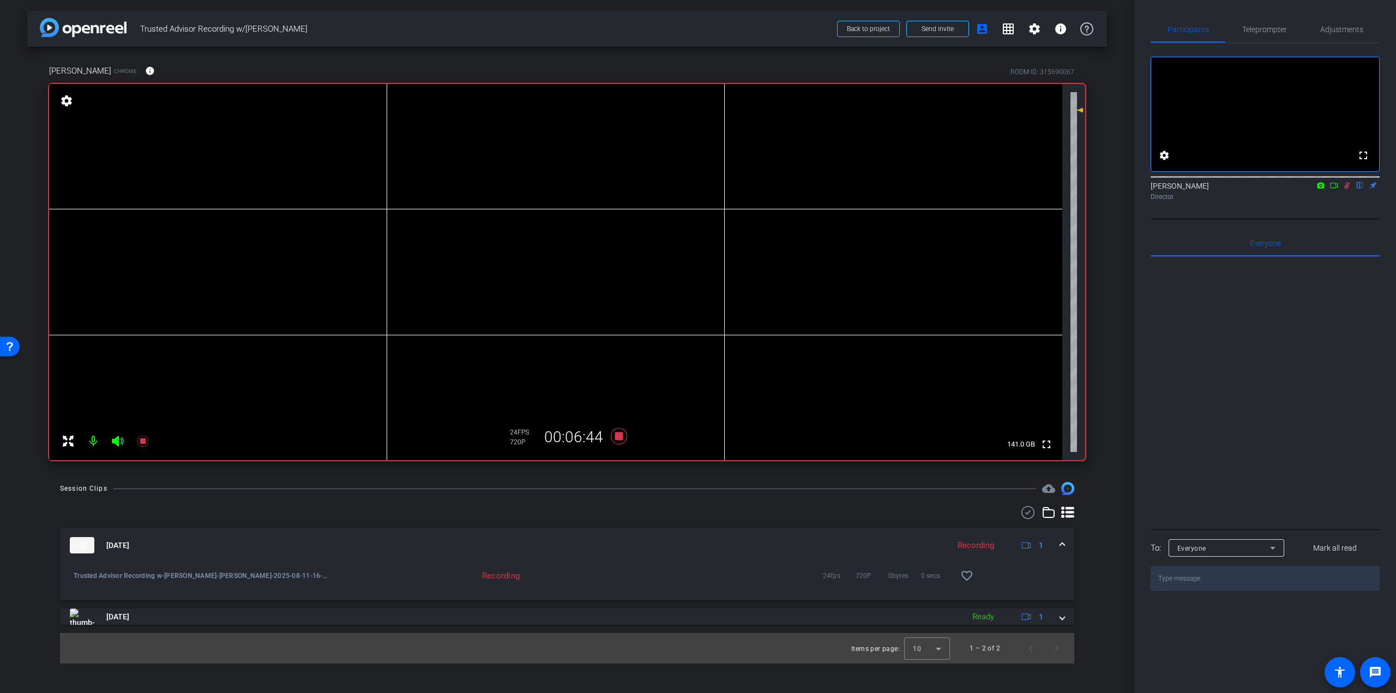
click at [1348, 189] on icon at bounding box center [1347, 186] width 9 height 8
click at [1274, 26] on span "Teleprompter" at bounding box center [1264, 30] width 45 height 8
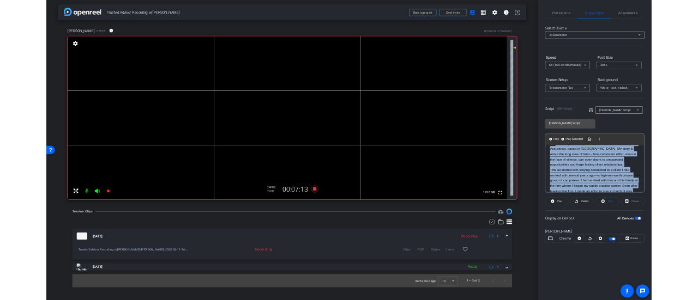
scroll to position [0, 0]
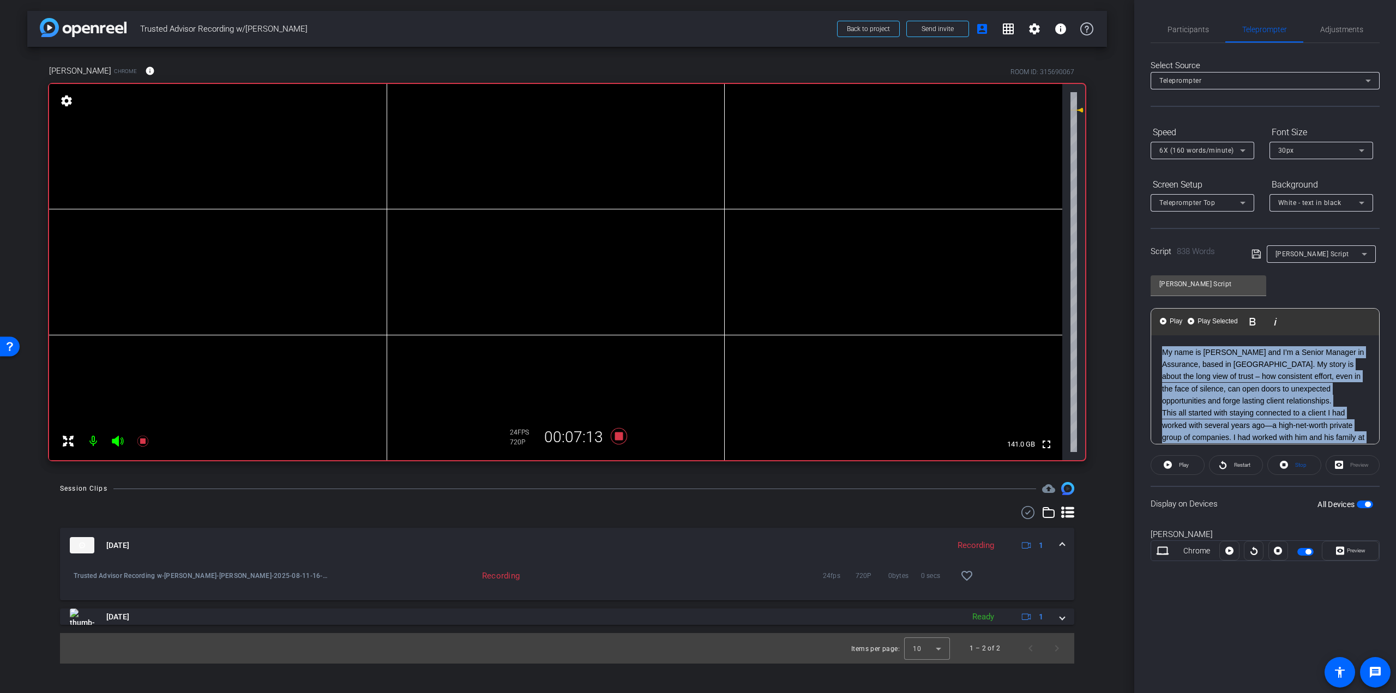
drag, startPoint x: 1268, startPoint y: 368, endPoint x: 1130, endPoint y: 299, distance: 153.4
click at [1130, 299] on div "arrow_back Trusted Advisor Recording w/Chris Maxfield Back to project Send invi…" at bounding box center [698, 346] width 1396 height 693
copy div "My name is Chris Maxfield and I’m a Senior Manager in Assurance, based in Winni…"
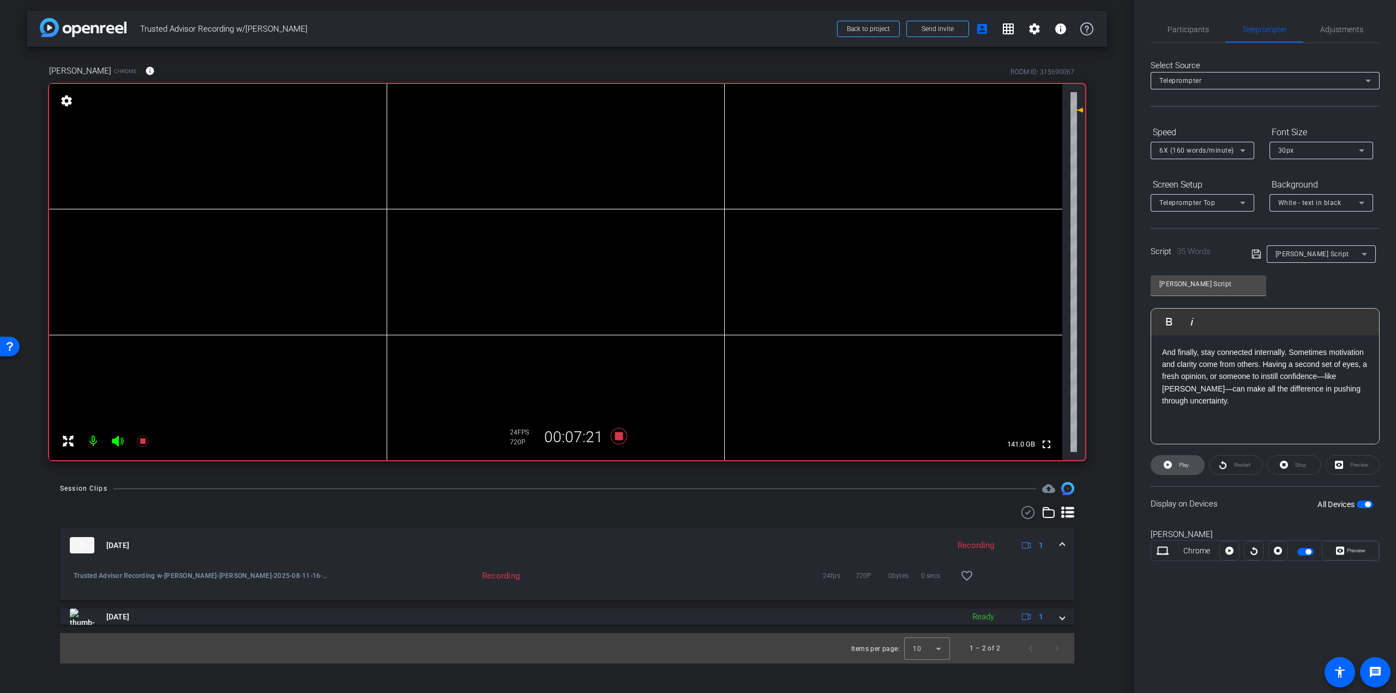
click at [1185, 462] on span "Play" at bounding box center [1184, 465] width 10 height 6
click at [1216, 395] on p "And finally, stay connected internally. Sometimes motivation and clarity come f…" at bounding box center [1265, 376] width 206 height 61
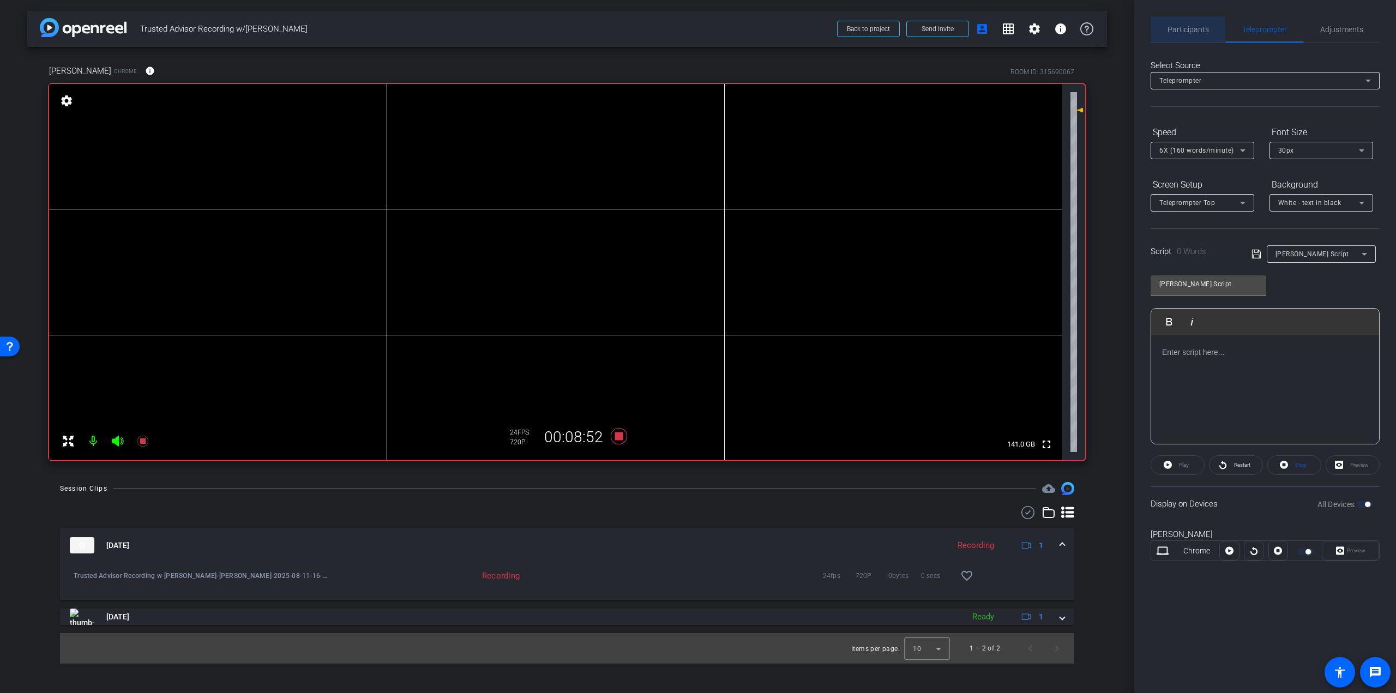
click at [1201, 31] on span "Participants" at bounding box center [1188, 30] width 41 height 8
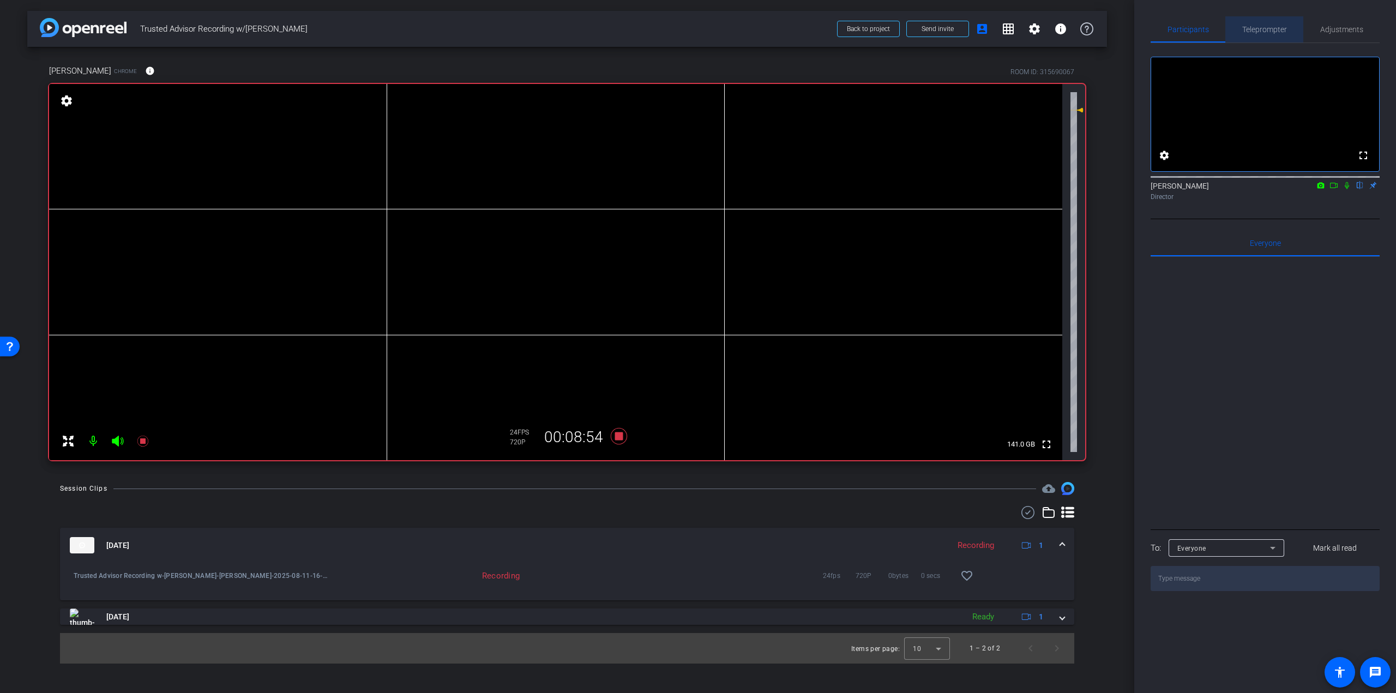
click at [1276, 32] on span "Teleprompter" at bounding box center [1264, 30] width 45 height 8
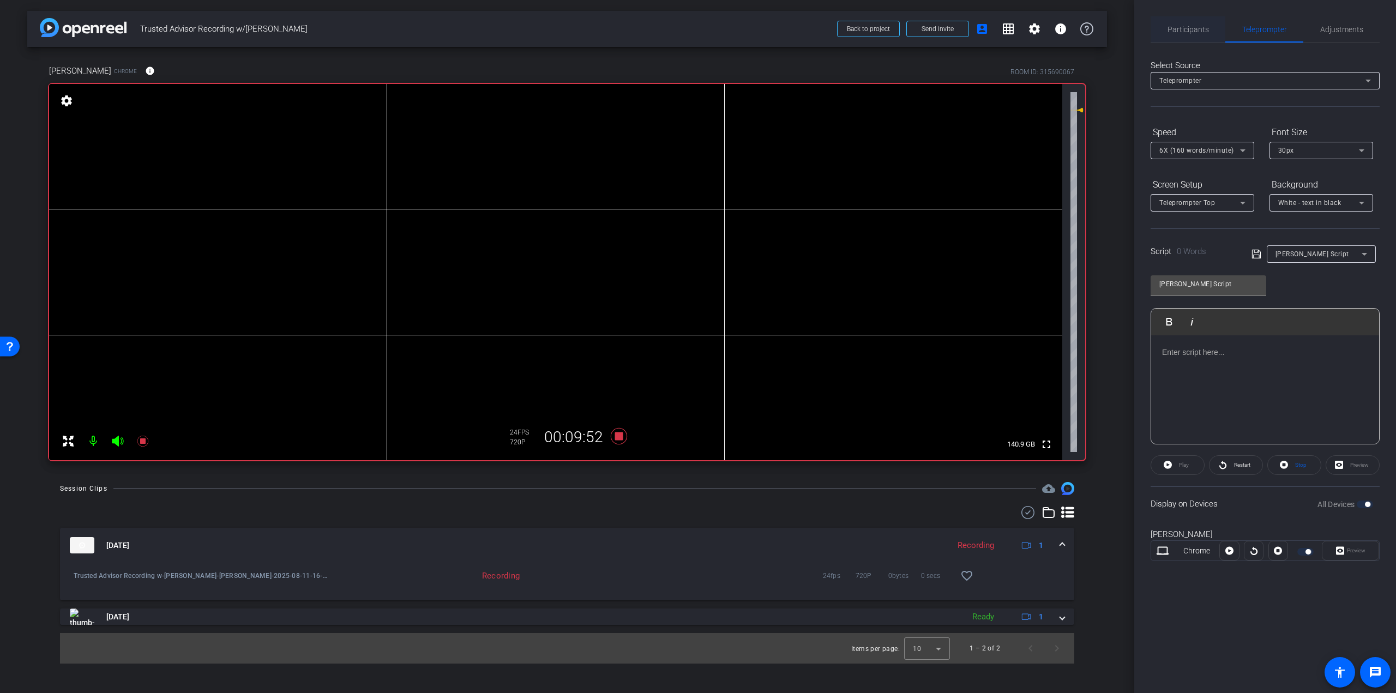
click at [1173, 28] on span "Participants" at bounding box center [1188, 30] width 41 height 8
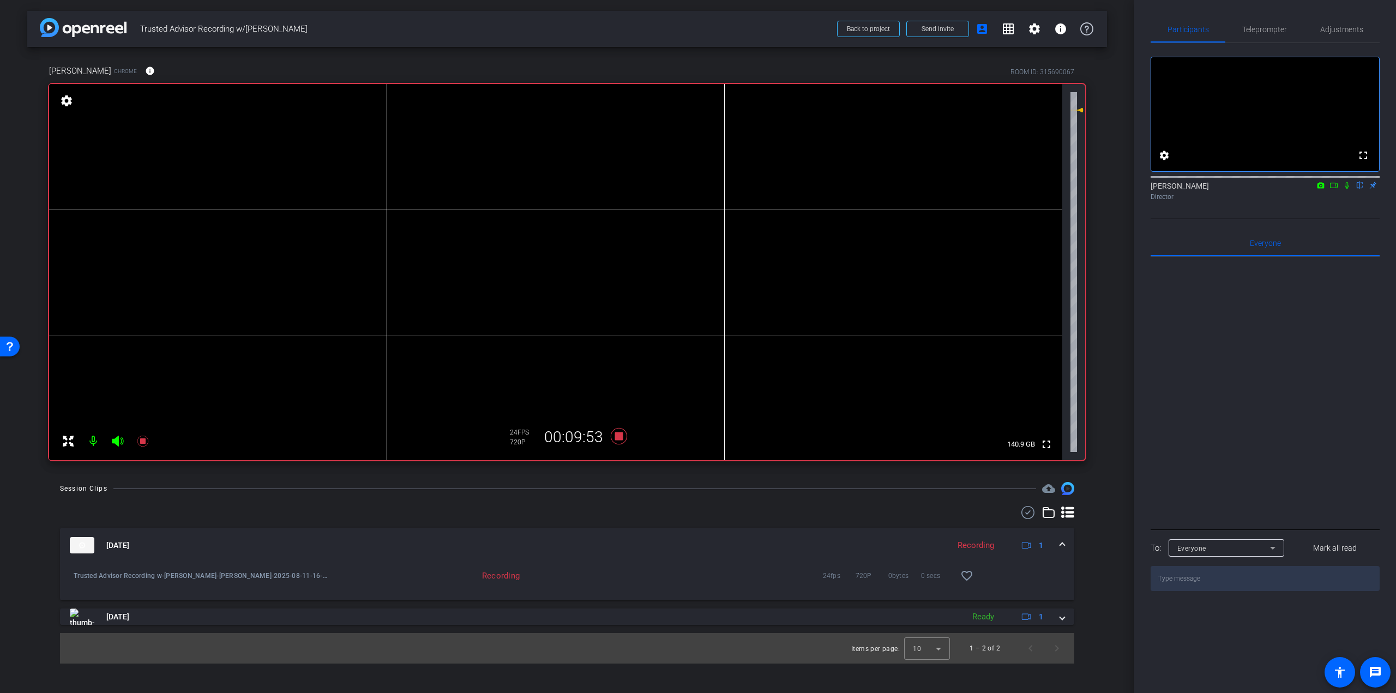
click at [1346, 189] on icon at bounding box center [1347, 186] width 9 height 8
click at [1257, 32] on span "Teleprompter" at bounding box center [1264, 30] width 45 height 8
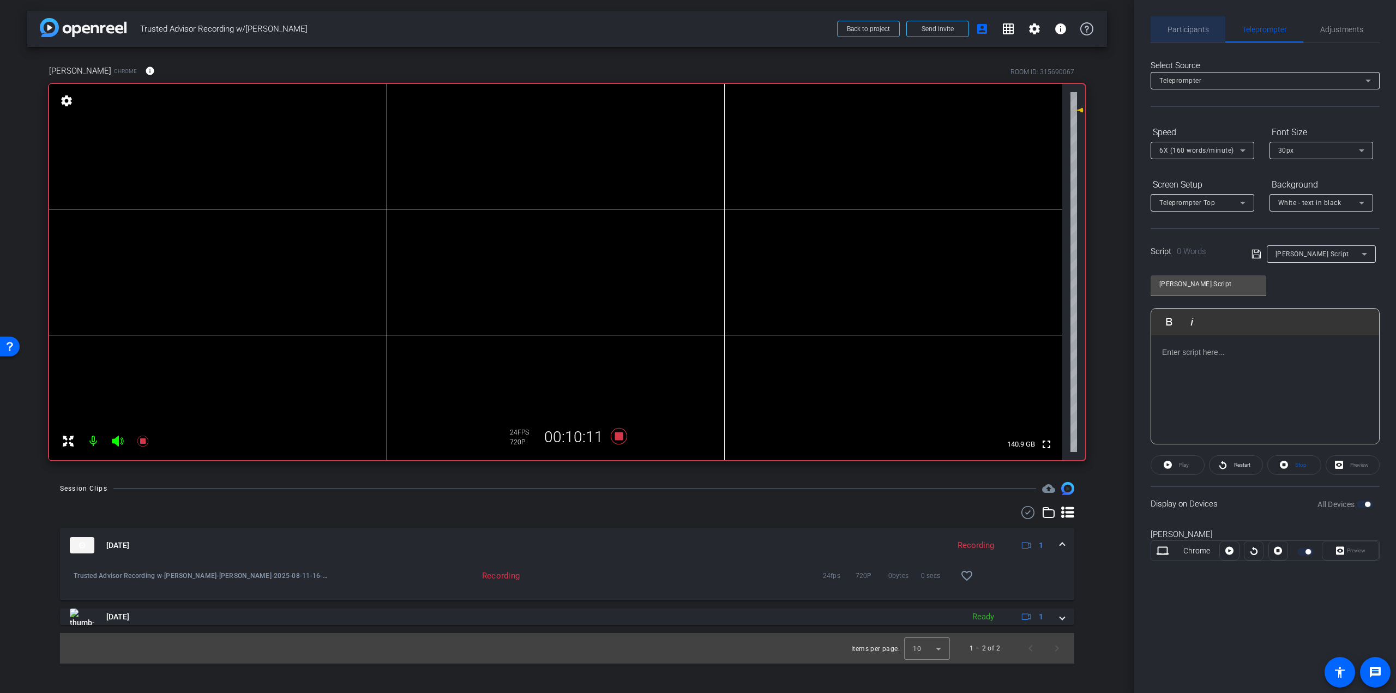
click at [1211, 22] on div "Participants" at bounding box center [1188, 29] width 75 height 26
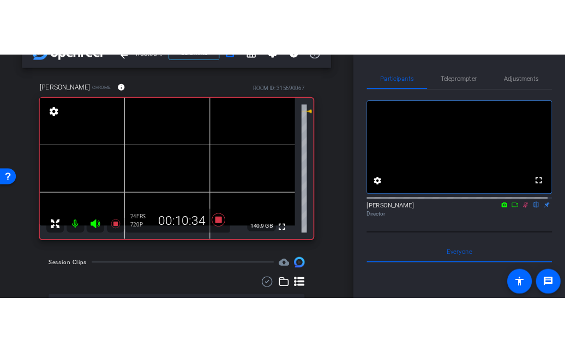
scroll to position [55, 0]
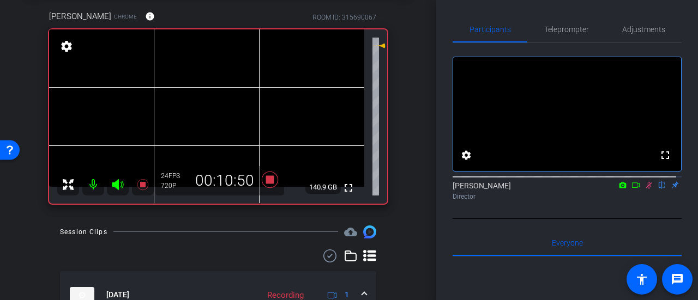
click at [645, 189] on icon at bounding box center [649, 186] width 9 height 8
click at [647, 189] on icon at bounding box center [649, 185] width 4 height 7
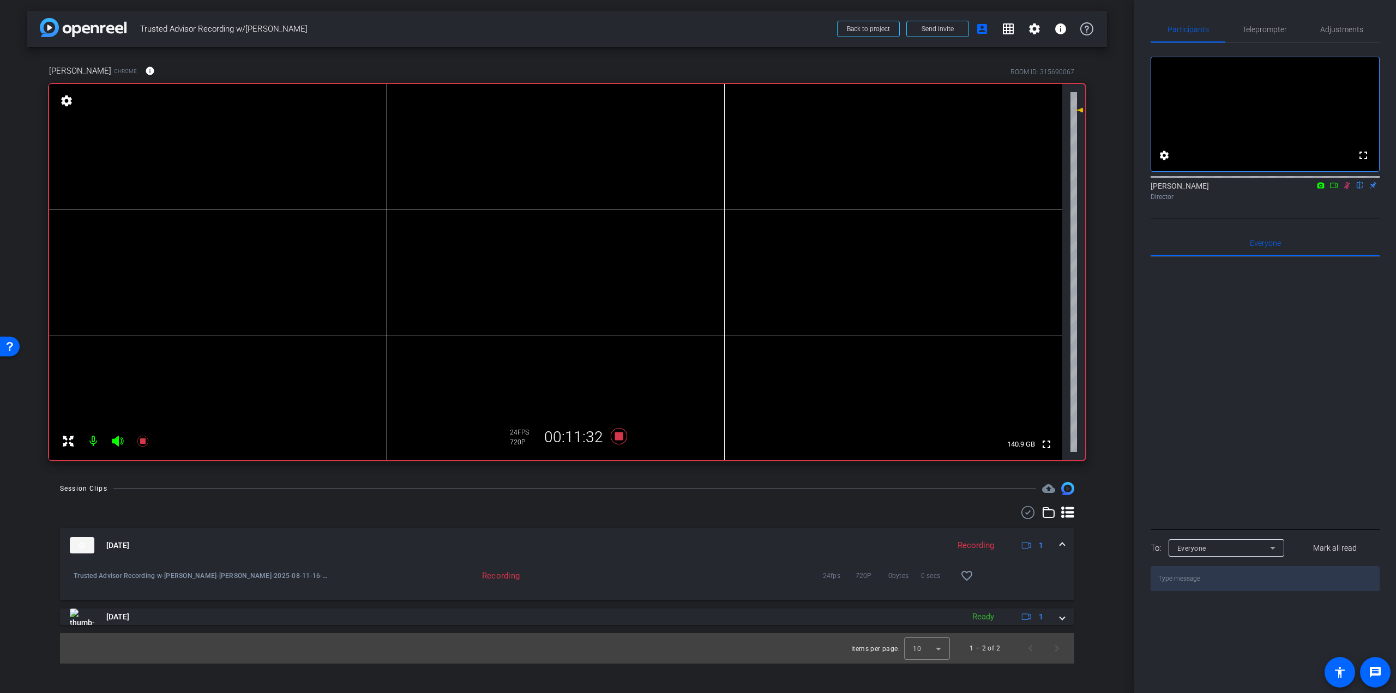
scroll to position [0, 0]
click at [1348, 189] on icon at bounding box center [1347, 186] width 9 height 8
click at [1350, 189] on icon at bounding box center [1347, 186] width 9 height 8
click at [1345, 189] on icon at bounding box center [1347, 186] width 9 height 8
click at [1272, 22] on span "Teleprompter" at bounding box center [1264, 29] width 45 height 26
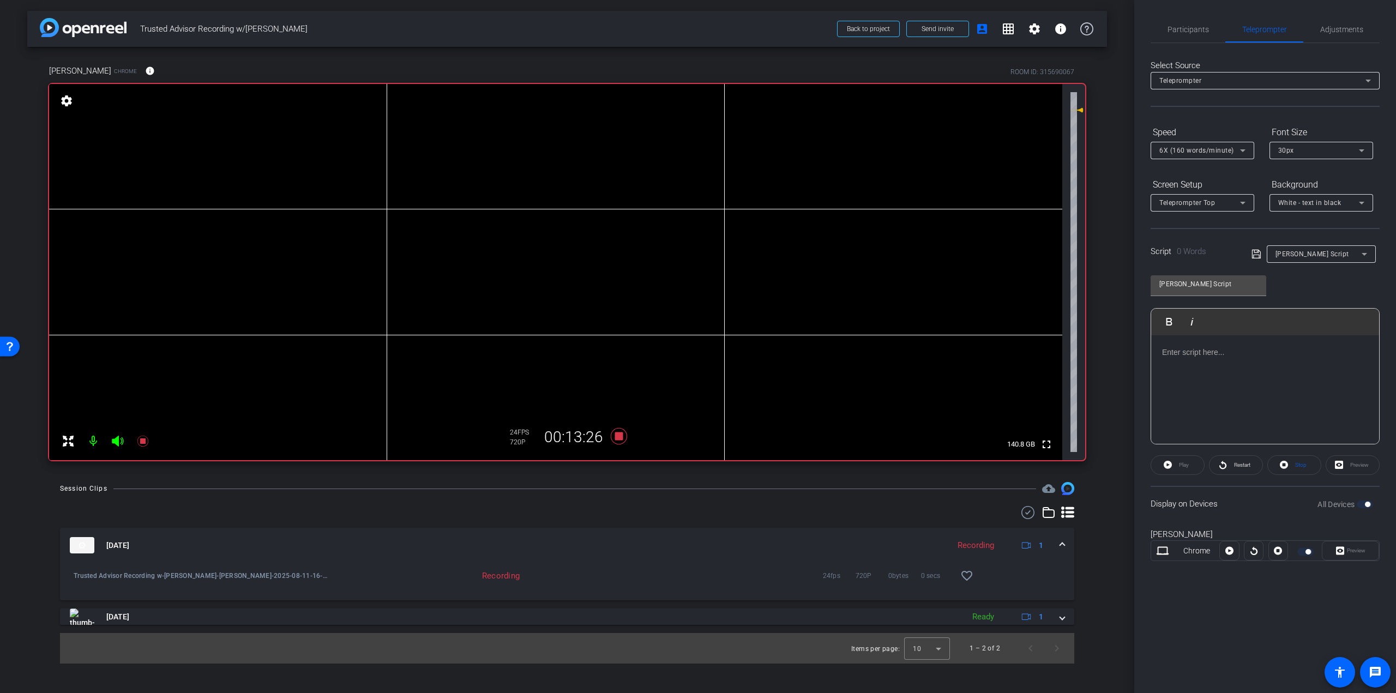
click at [1215, 357] on p at bounding box center [1265, 352] width 206 height 12
click at [1190, 19] on span "Participants" at bounding box center [1188, 29] width 41 height 26
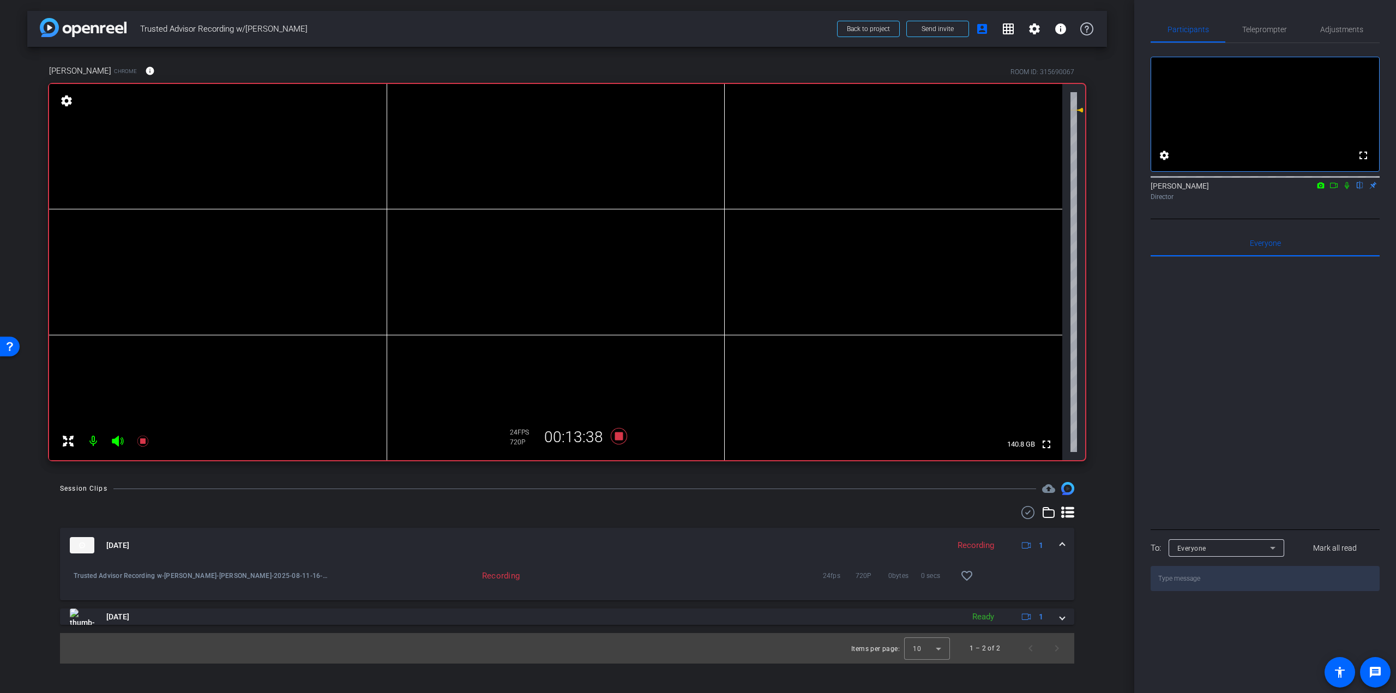
click at [1345, 189] on icon at bounding box center [1347, 186] width 9 height 8
click at [1345, 36] on span "Adjustments" at bounding box center [1341, 29] width 43 height 26
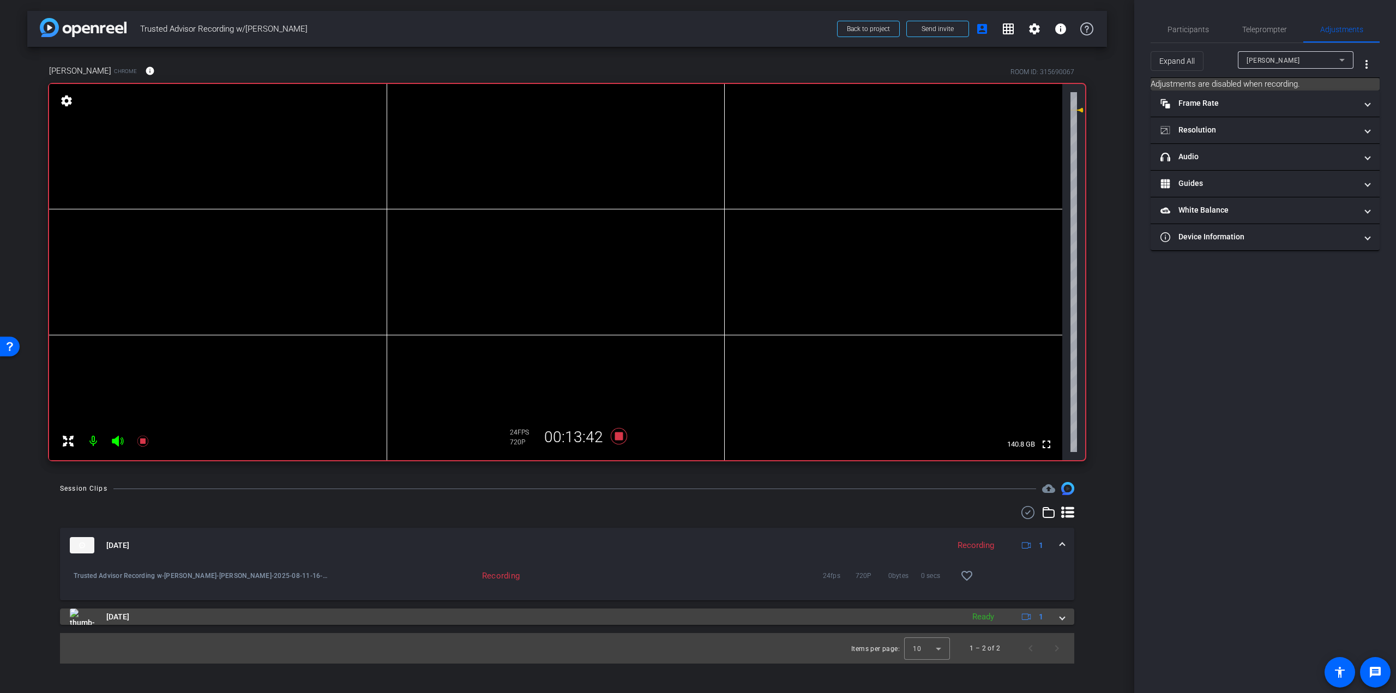
click at [1060, 616] on span at bounding box center [1062, 616] width 4 height 11
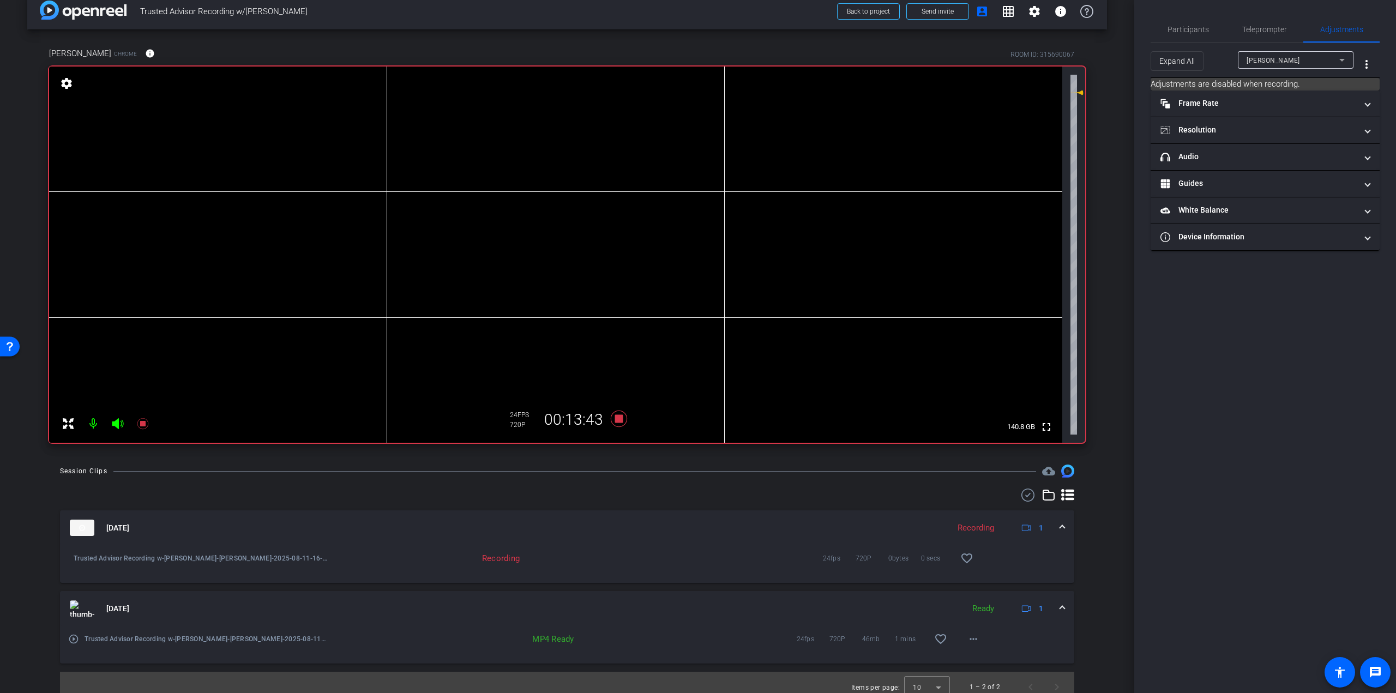
scroll to position [27, 0]
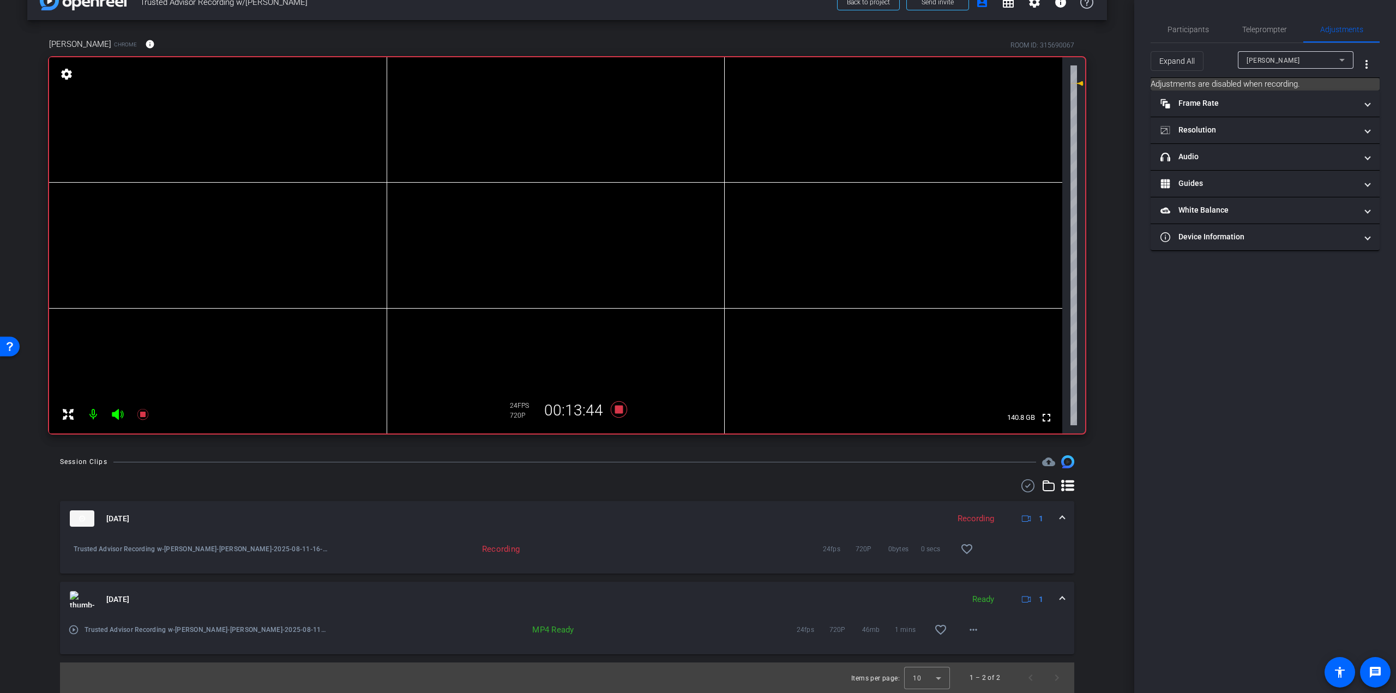
click at [70, 631] on mat-icon "play_circle_outline" at bounding box center [73, 629] width 11 height 11
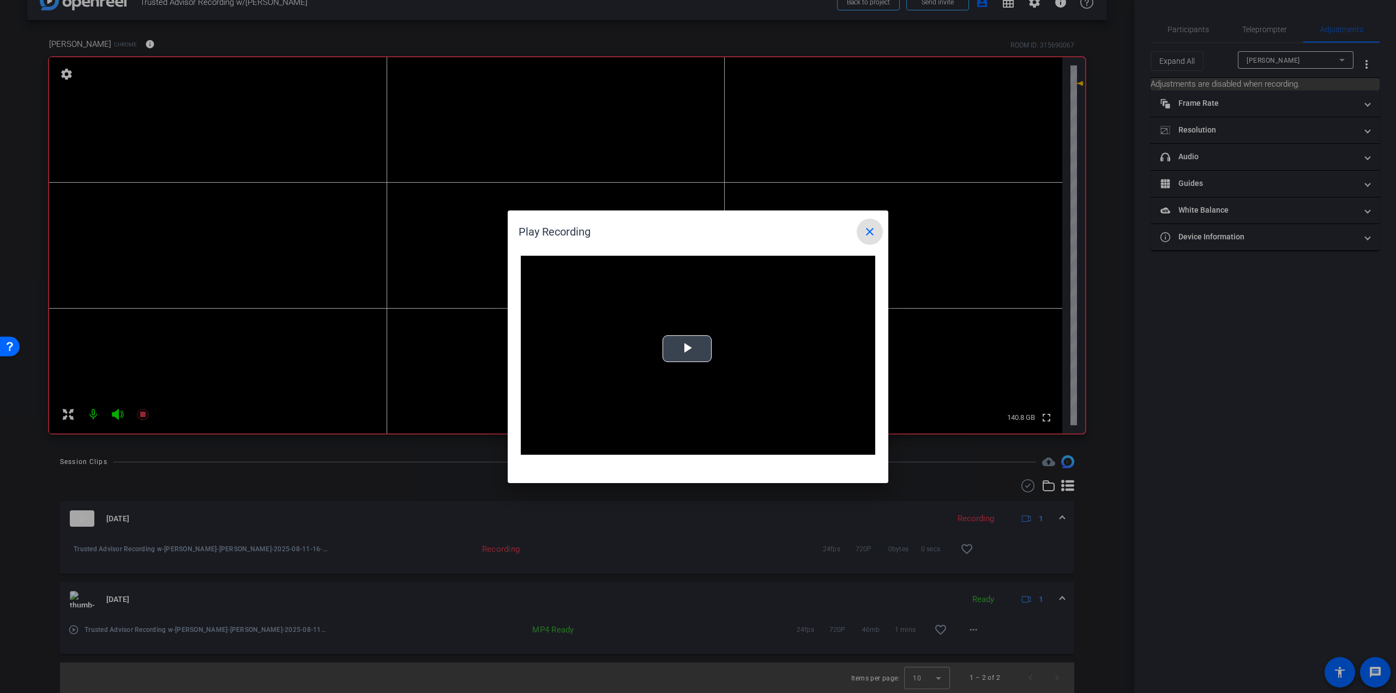
click at [687, 348] on span "Video Player" at bounding box center [687, 348] width 0 height 0
click at [647, 443] on div "Loaded : 100.00% 0:30 0:00" at bounding box center [685, 446] width 243 height 16
click at [708, 446] on div "Loaded : 100.00% 0:53 0:32" at bounding box center [686, 447] width 232 height 3
click at [738, 444] on div "Loaded : 100.00% 1:05 0:54" at bounding box center [685, 446] width 243 height 16
click at [760, 444] on div "Loaded : 100.00% 1:12 1:05" at bounding box center [685, 446] width 243 height 16
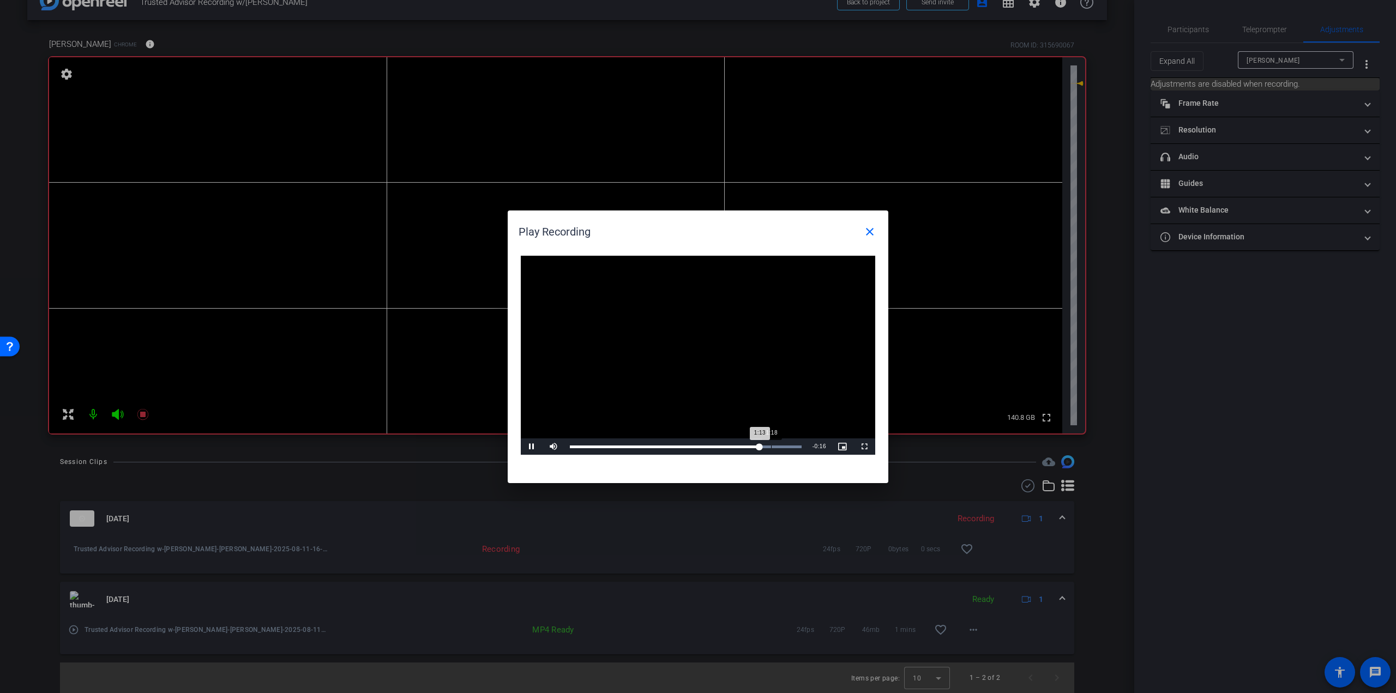
click at [788, 446] on div "Loaded : 100.00% 1:18 1:13" at bounding box center [686, 447] width 232 height 3
click at [712, 443] on div "Loaded : 100.00% 0:55 1:26" at bounding box center [685, 446] width 243 height 16
click at [639, 443] on div "Loaded : 100.00% 0:37 0:55" at bounding box center [685, 446] width 243 height 16
click at [867, 234] on mat-icon "close" at bounding box center [869, 231] width 13 height 13
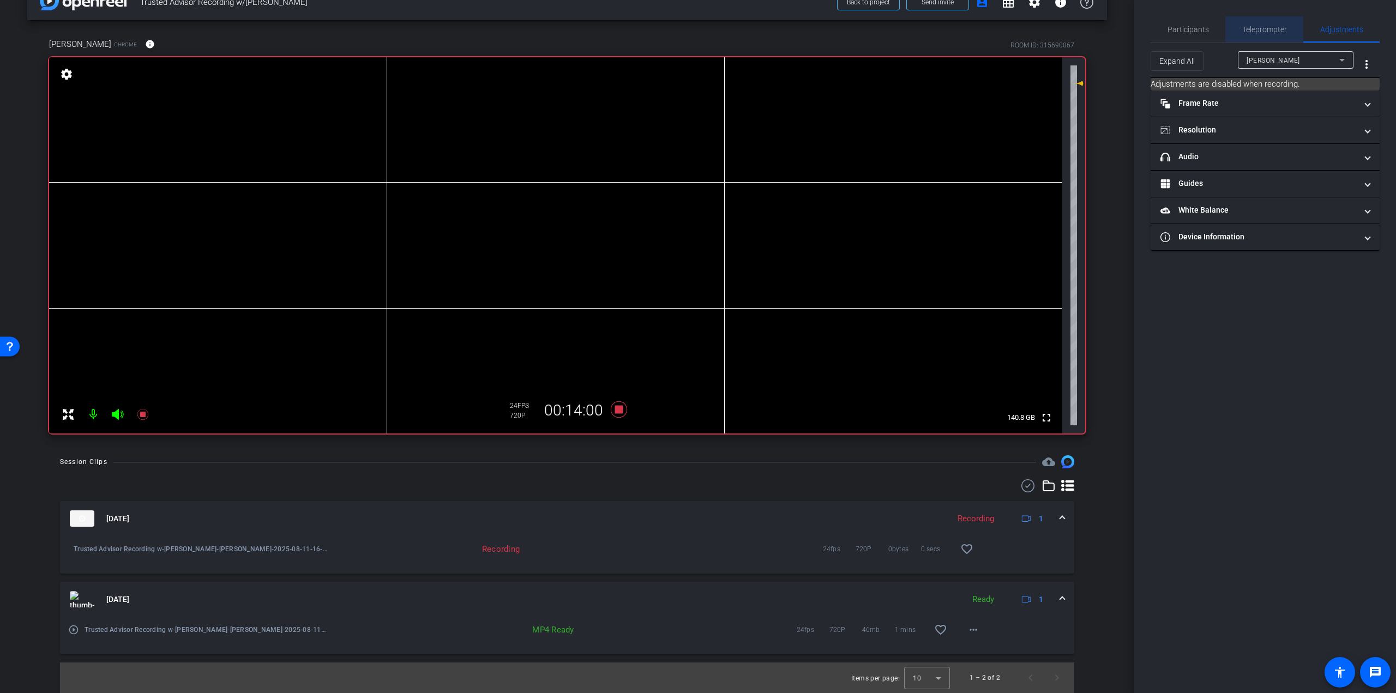
click at [1247, 34] on span "Teleprompter" at bounding box center [1264, 29] width 45 height 26
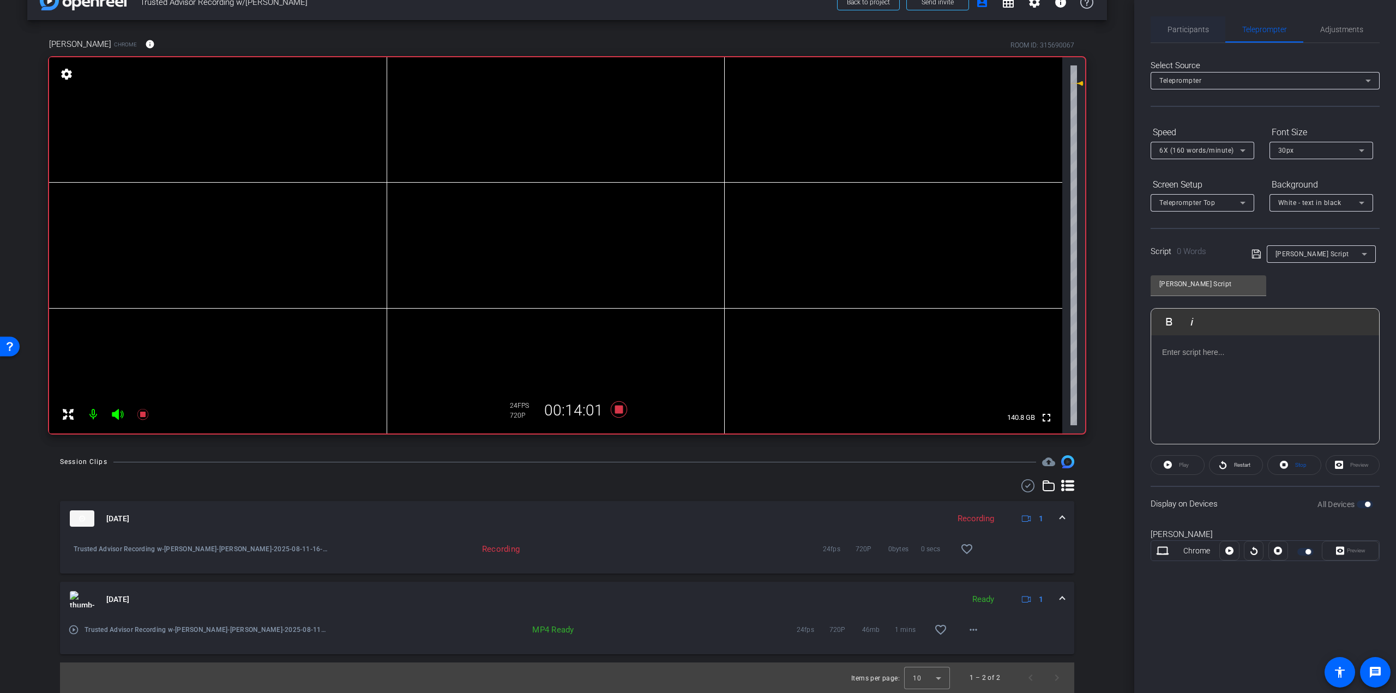
click at [1174, 33] on span "Participants" at bounding box center [1188, 30] width 41 height 8
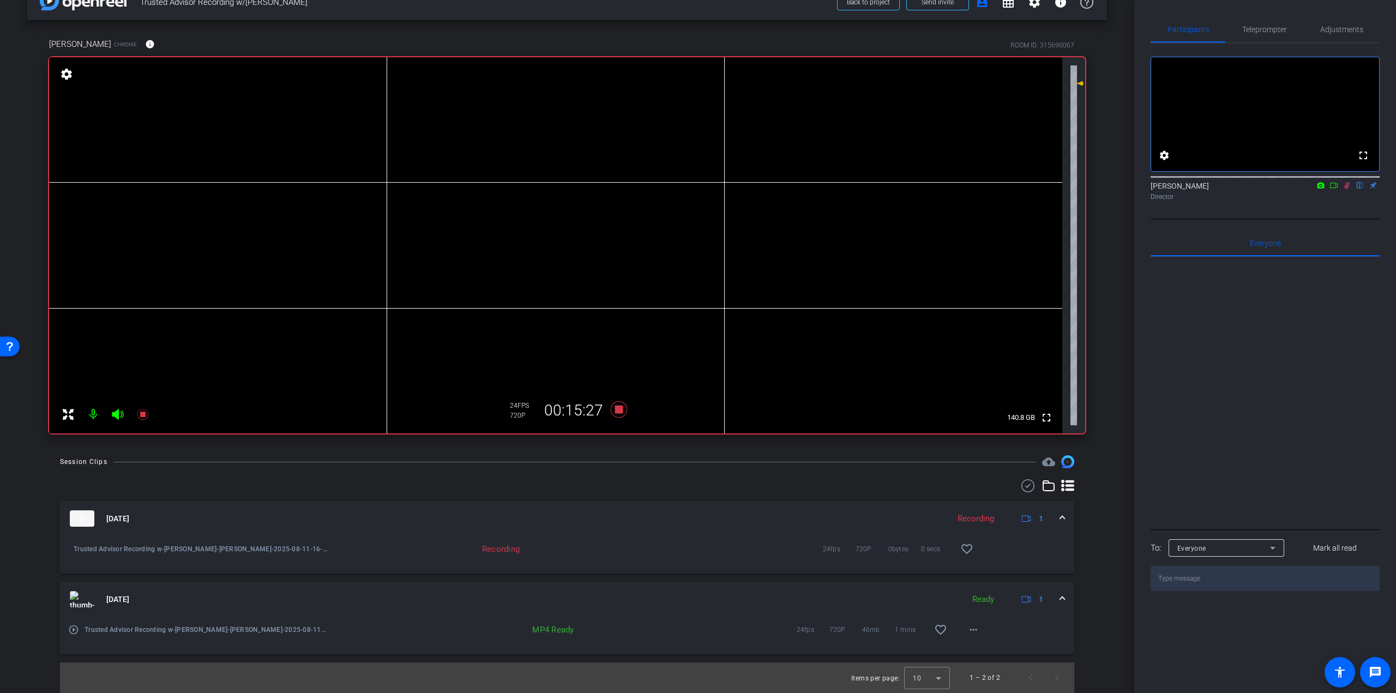
click at [1350, 190] on mat-icon at bounding box center [1346, 186] width 13 height 10
click at [1343, 190] on mat-icon at bounding box center [1346, 186] width 13 height 10
click at [1346, 189] on icon at bounding box center [1347, 185] width 6 height 7
click at [615, 411] on icon at bounding box center [619, 409] width 16 height 16
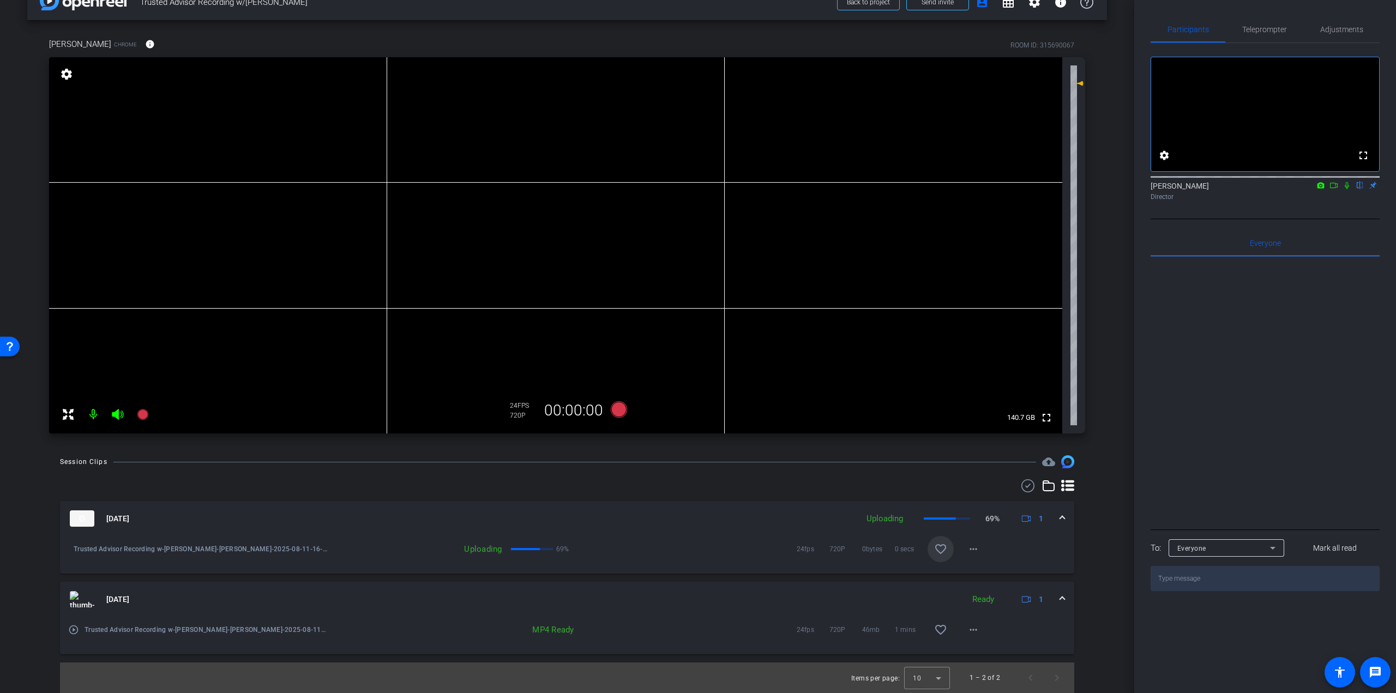
click at [935, 555] on mat-icon "favorite_border" at bounding box center [940, 549] width 13 height 13
click at [969, 558] on span at bounding box center [973, 549] width 26 height 26
click at [1103, 518] on div at bounding box center [698, 346] width 1396 height 693
click at [967, 550] on mat-icon "more_horiz" at bounding box center [973, 549] width 13 height 13
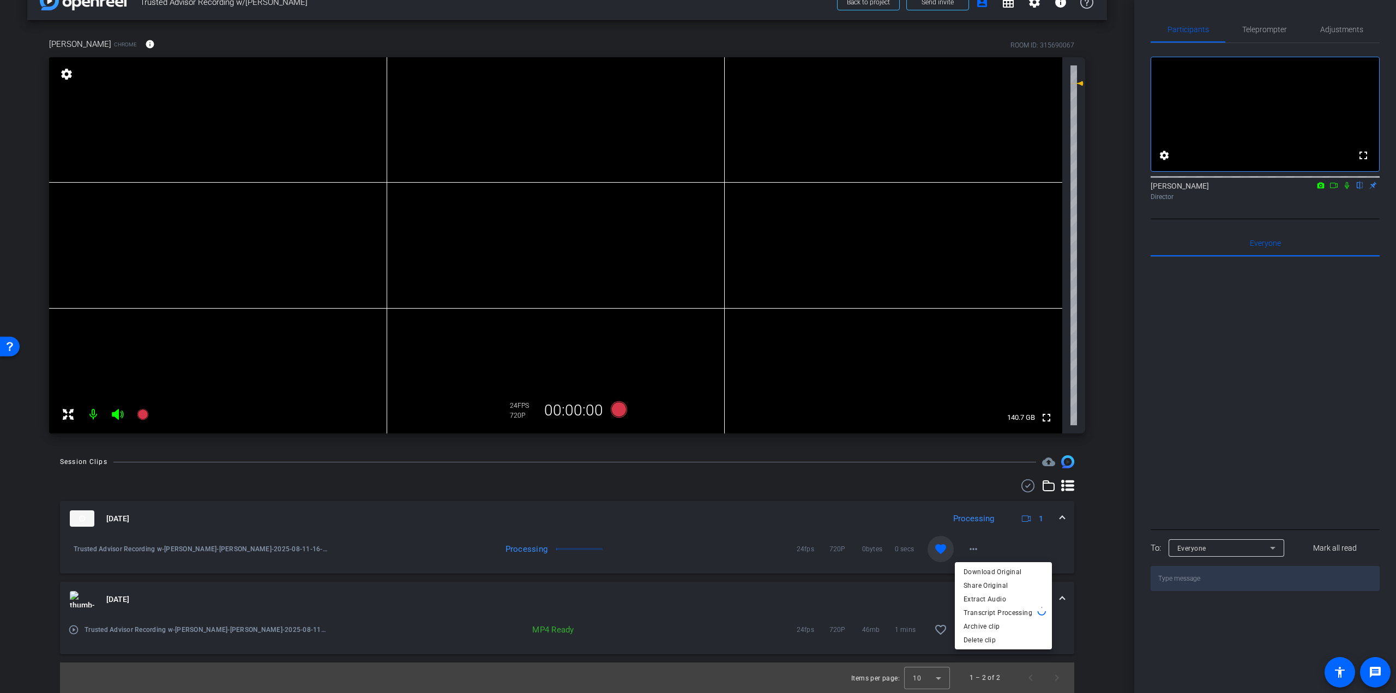
click at [1120, 453] on div at bounding box center [698, 346] width 1396 height 693
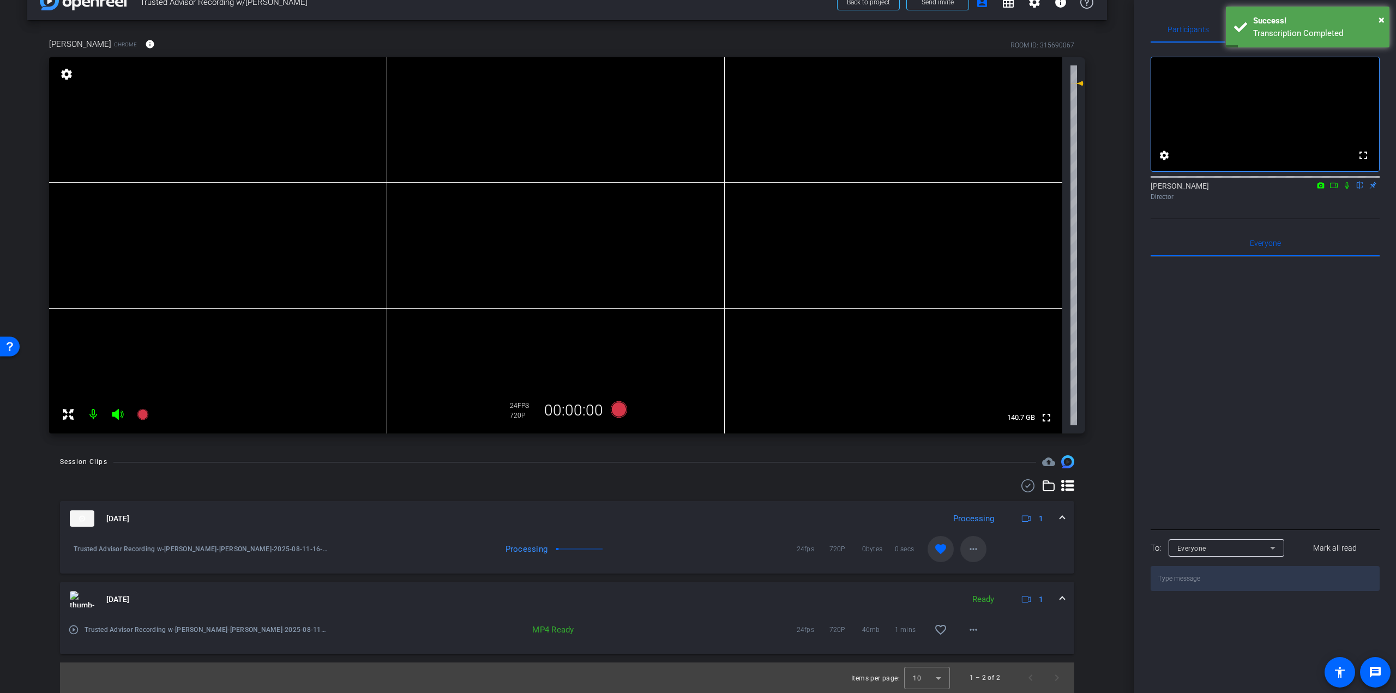
click at [973, 558] on span at bounding box center [973, 549] width 26 height 26
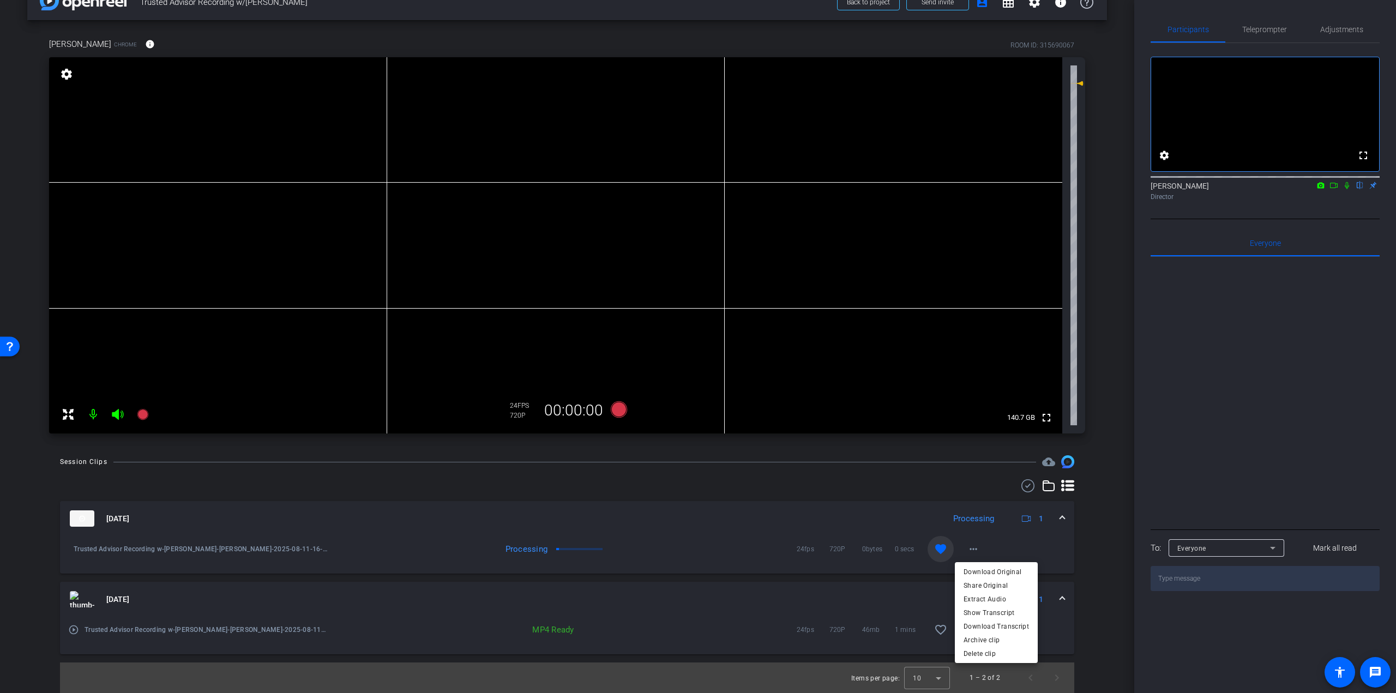
click at [1111, 281] on div at bounding box center [698, 346] width 1396 height 693
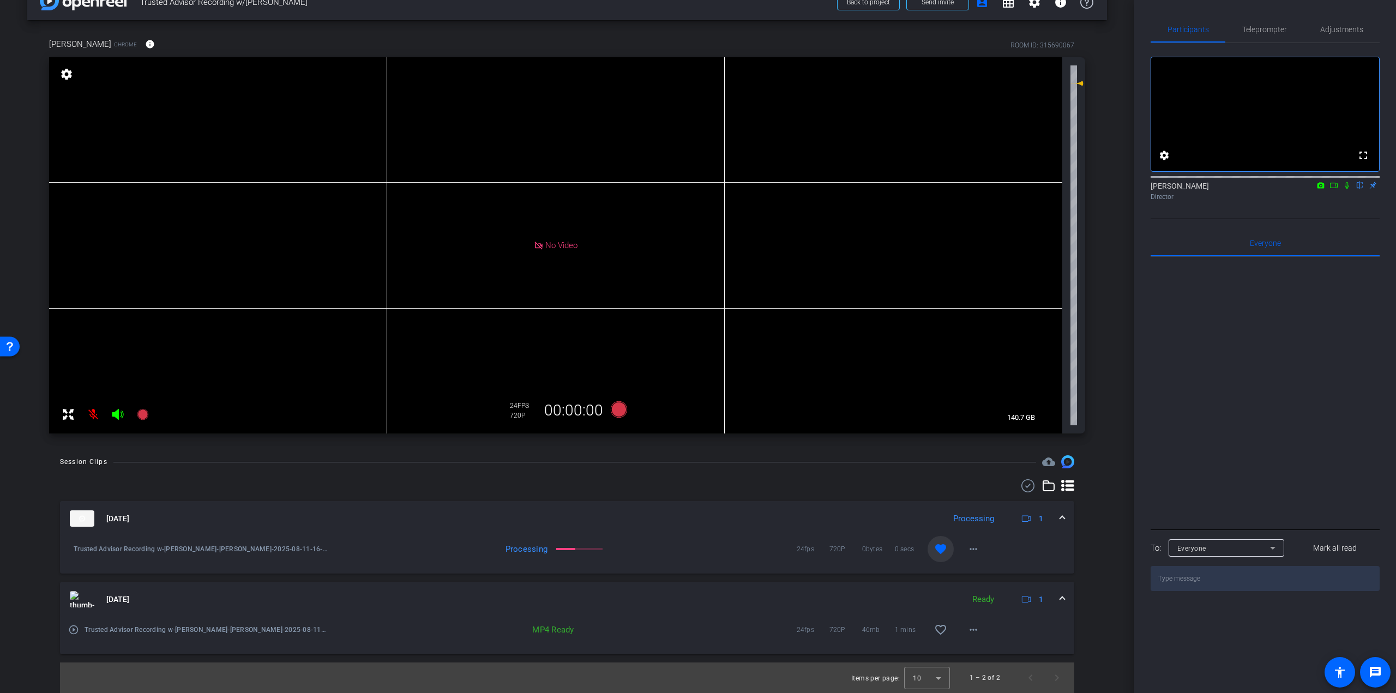
click at [1347, 189] on icon at bounding box center [1347, 186] width 9 height 8
click at [1337, 189] on icon at bounding box center [1334, 186] width 9 height 8
click at [972, 552] on mat-icon "more_horiz" at bounding box center [973, 549] width 13 height 13
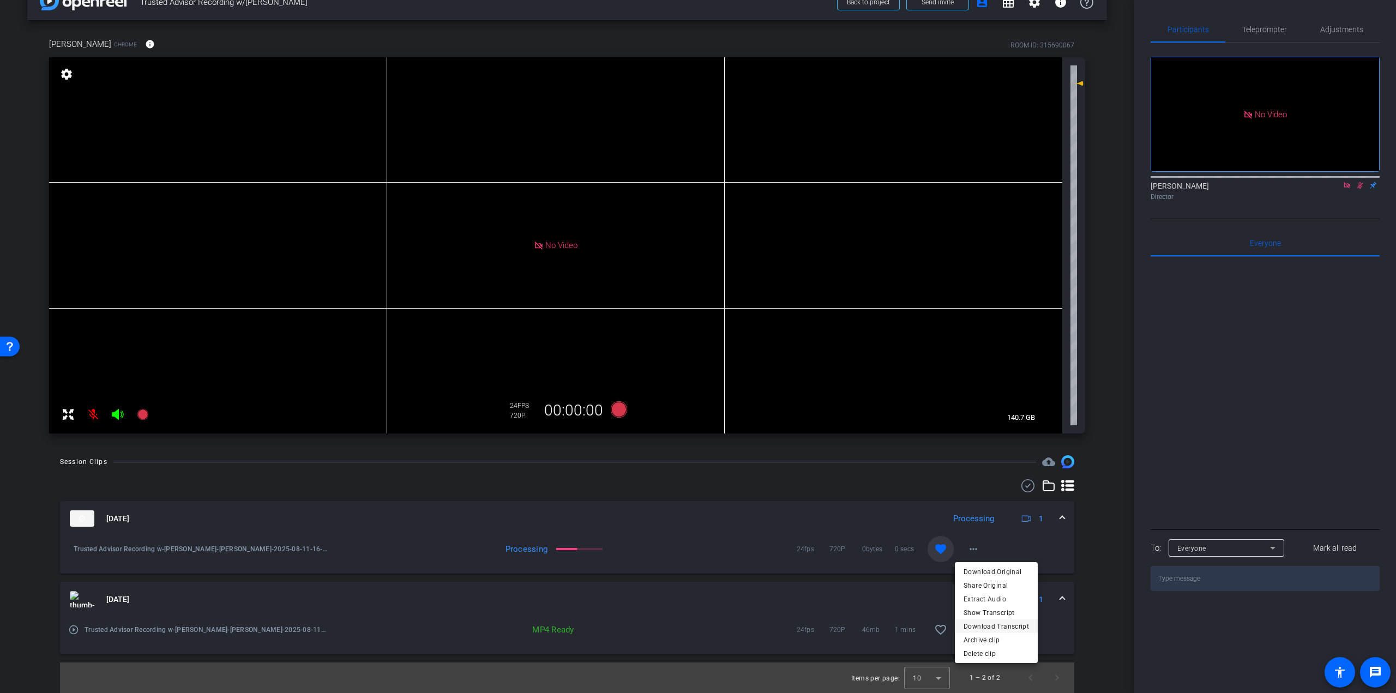
click at [1010, 625] on span "Download Transcript" at bounding box center [996, 626] width 65 height 13
click at [970, 559] on span at bounding box center [973, 549] width 26 height 26
click at [1106, 429] on div at bounding box center [698, 346] width 1396 height 693
click at [973, 548] on mat-icon "more_horiz" at bounding box center [973, 549] width 13 height 13
click at [1094, 496] on div at bounding box center [698, 346] width 1396 height 693
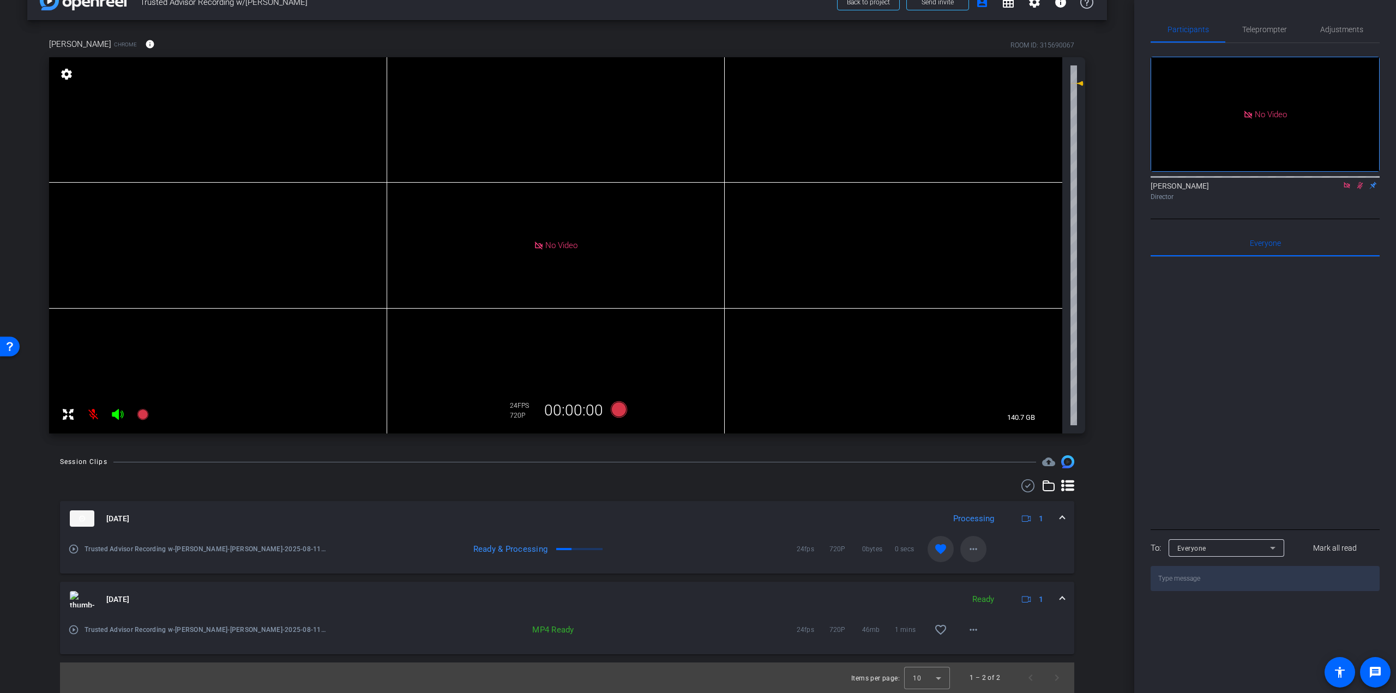
click at [970, 544] on mat-icon "more_horiz" at bounding box center [973, 549] width 13 height 13
click at [1099, 482] on div at bounding box center [698, 346] width 1396 height 693
click at [1262, 27] on span "Teleprompter" at bounding box center [1264, 30] width 45 height 8
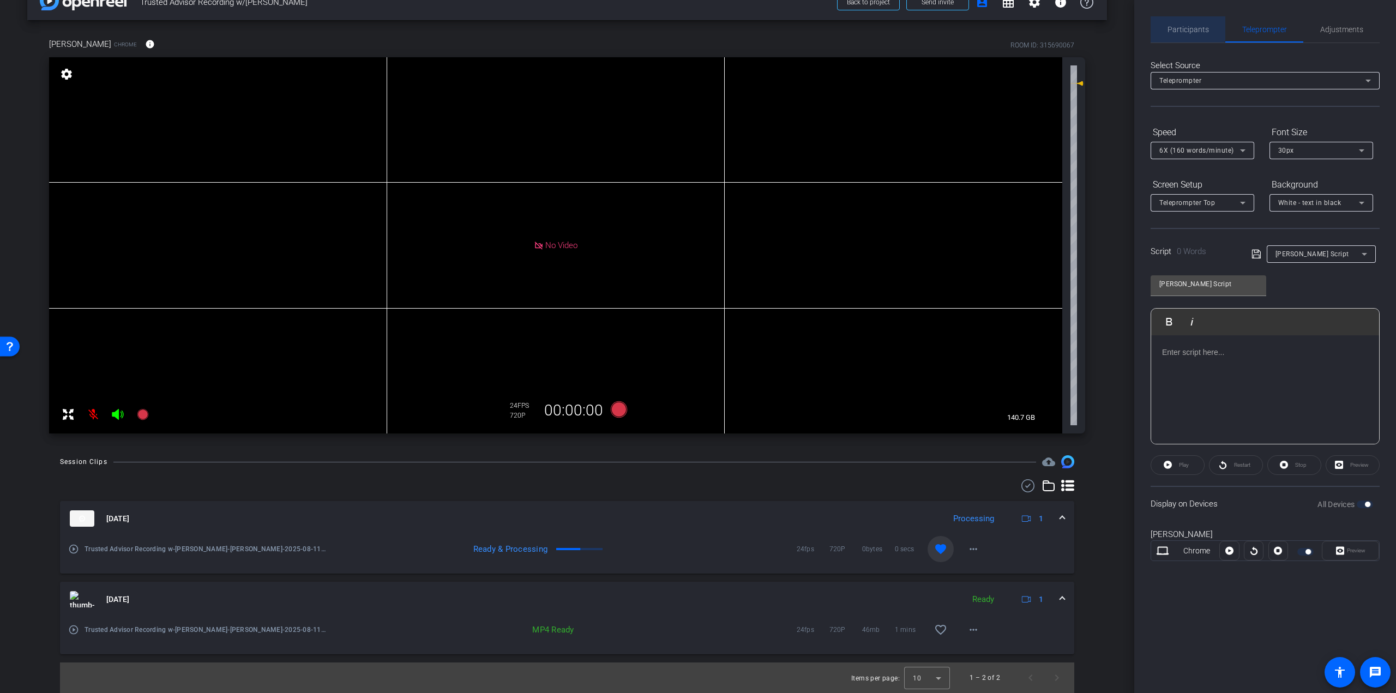
click at [1186, 27] on span "Participants" at bounding box center [1188, 30] width 41 height 8
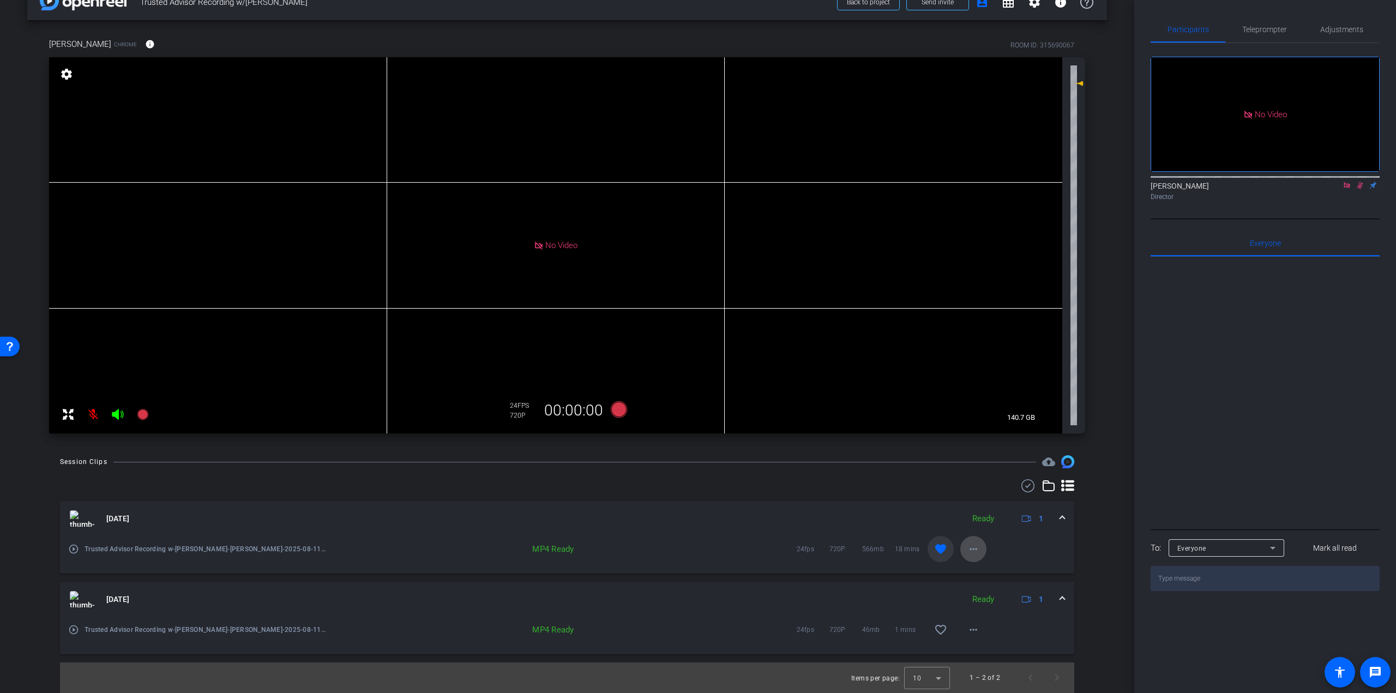
click at [967, 553] on mat-icon "more_horiz" at bounding box center [973, 549] width 13 height 13
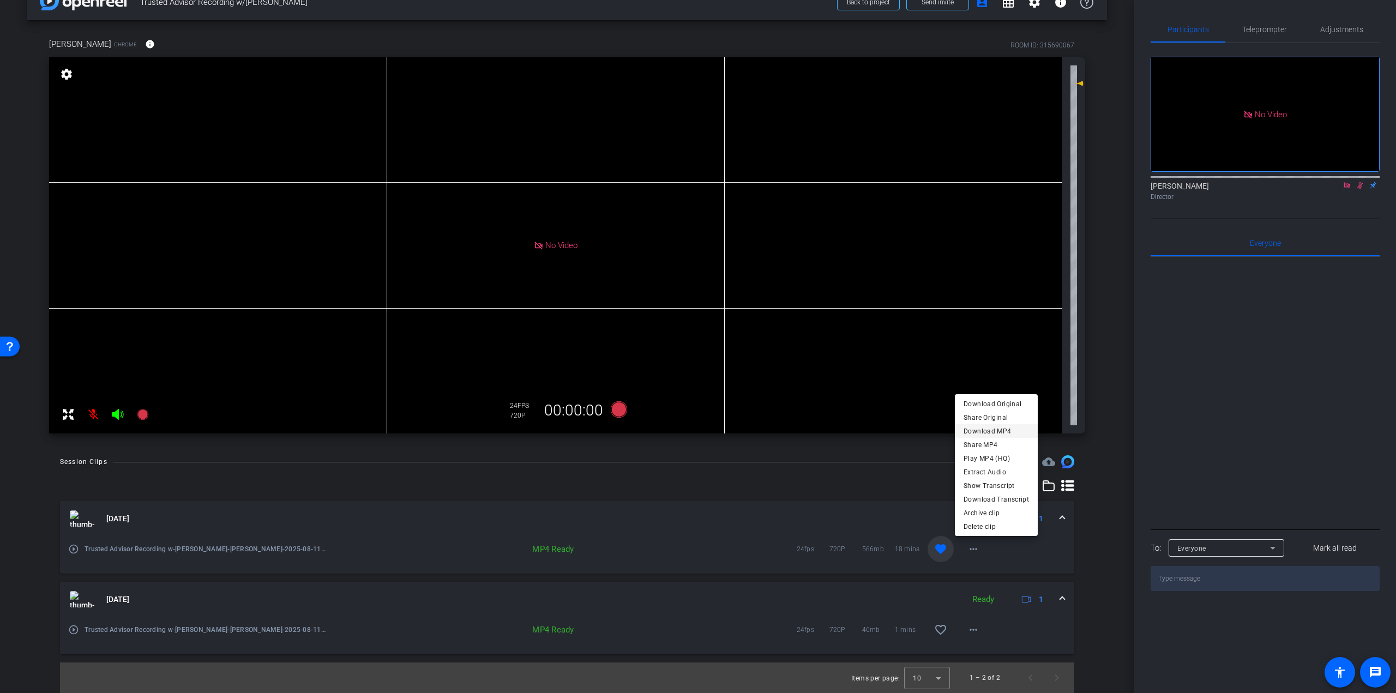
click at [990, 429] on span "Download MP4" at bounding box center [996, 431] width 65 height 13
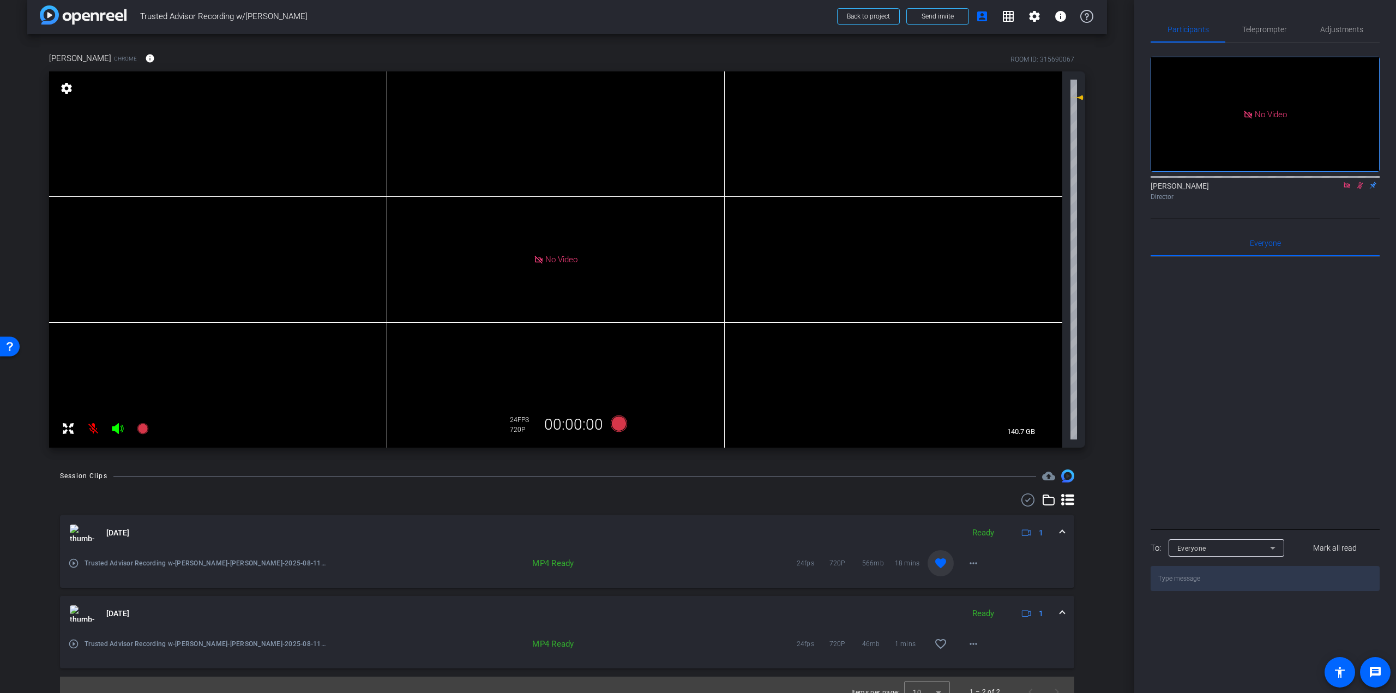
scroll to position [0, 0]
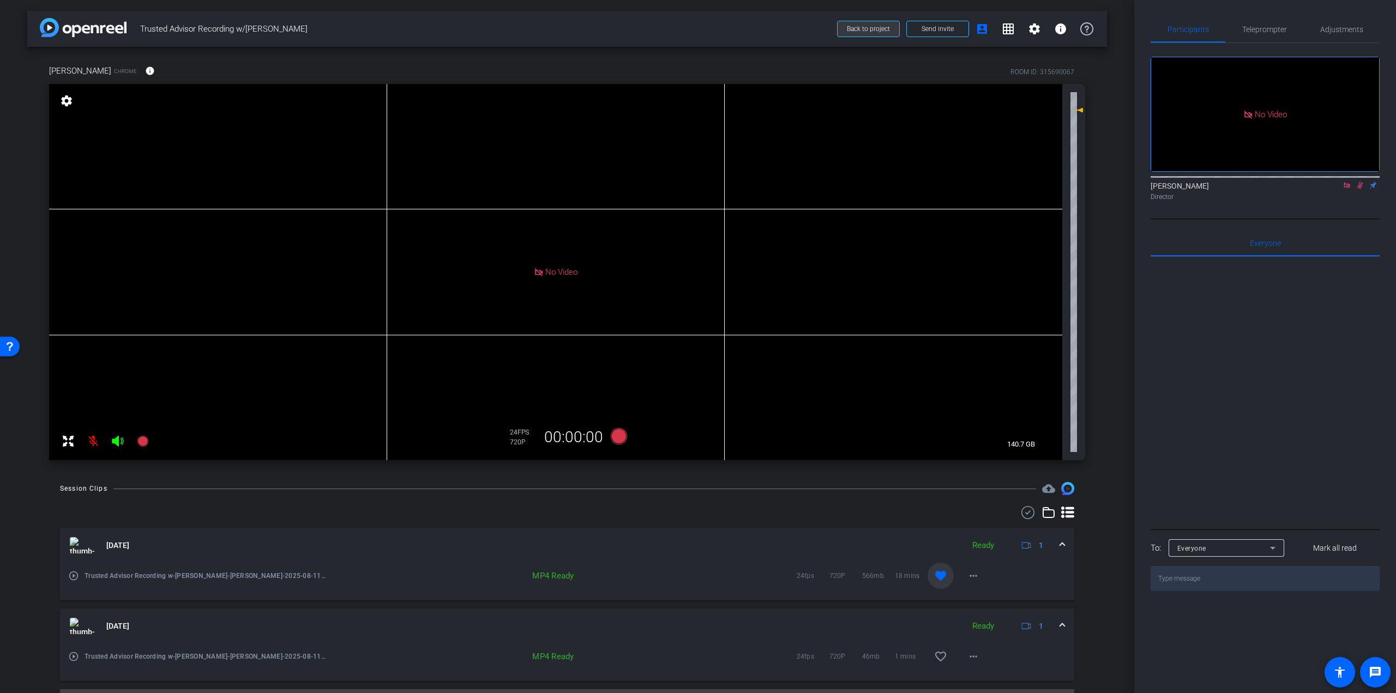
click at [855, 22] on span at bounding box center [869, 29] width 62 height 26
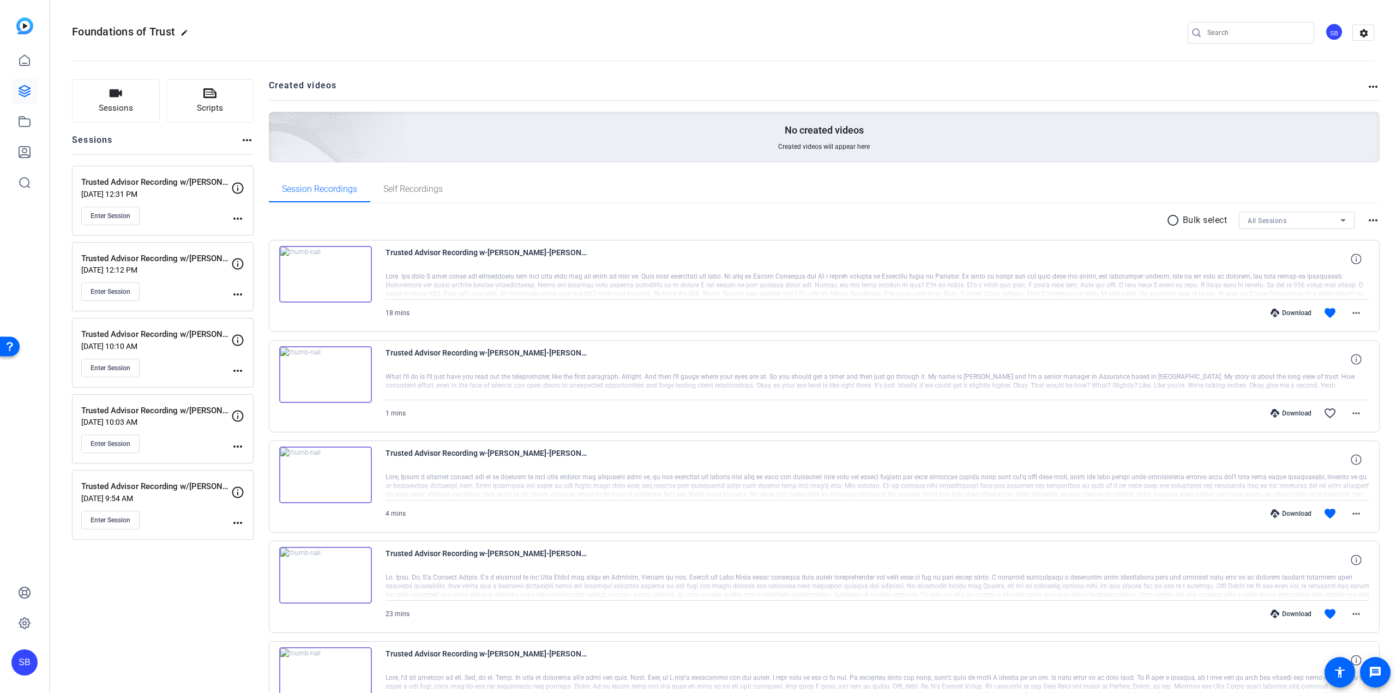
click at [155, 516] on div "Enter Session" at bounding box center [156, 520] width 150 height 19
click at [153, 489] on p "Trusted Advisor Recording w/[PERSON_NAME]" at bounding box center [156, 486] width 150 height 13
click at [151, 525] on div "Enter Session" at bounding box center [156, 520] width 150 height 19
